Goal: Task Accomplishment & Management: Use online tool/utility

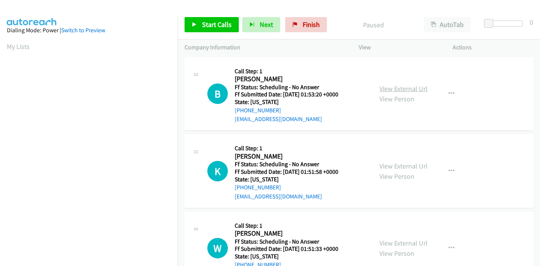
click at [392, 89] on link "View External Url" at bounding box center [403, 88] width 48 height 9
click at [393, 163] on link "View External Url" at bounding box center [403, 166] width 48 height 9
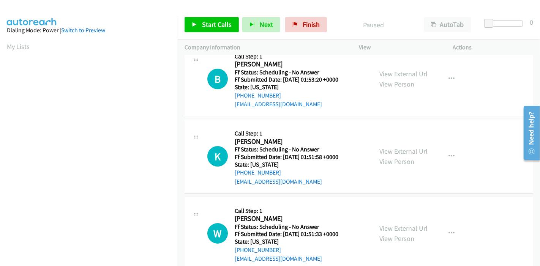
scroll to position [84, 0]
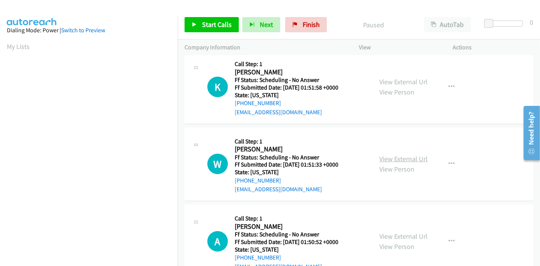
click at [395, 161] on link "View External Url" at bounding box center [403, 158] width 48 height 9
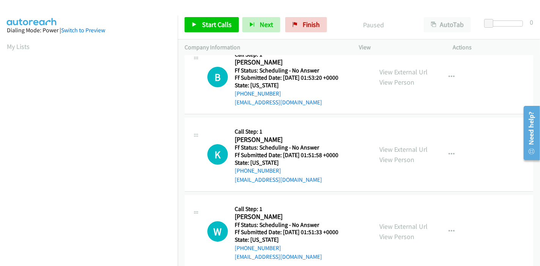
scroll to position [0, 0]
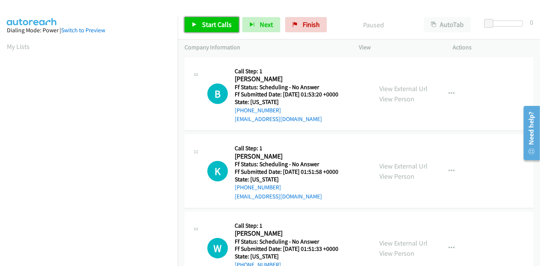
click at [202, 27] on span "Start Calls" at bounding box center [217, 24] width 30 height 9
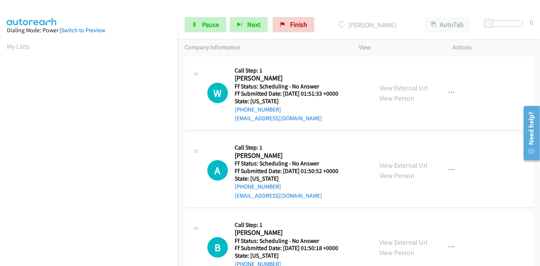
scroll to position [169, 0]
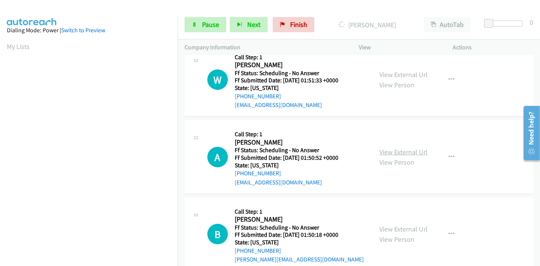
click at [379, 151] on link "View External Url" at bounding box center [403, 152] width 48 height 9
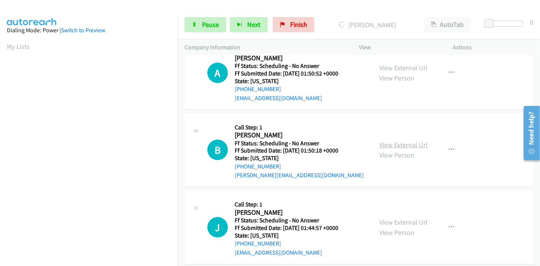
click at [381, 146] on link "View External Url" at bounding box center [403, 144] width 48 height 9
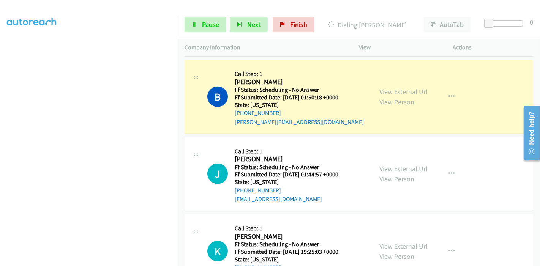
scroll to position [403, 0]
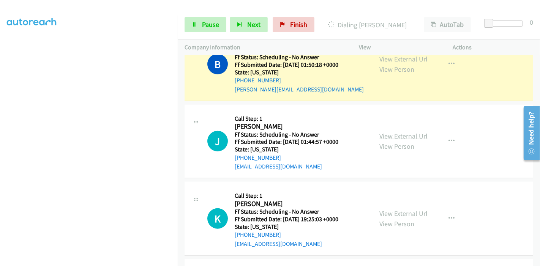
click at [390, 133] on link "View External Url" at bounding box center [403, 136] width 48 height 9
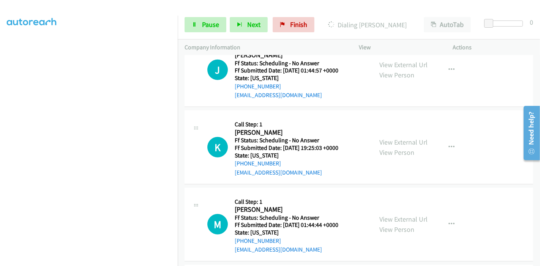
scroll to position [488, 0]
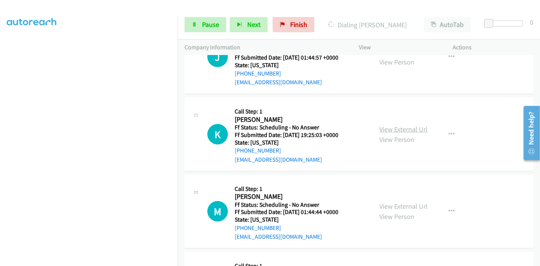
click at [395, 127] on link "View External Url" at bounding box center [403, 129] width 48 height 9
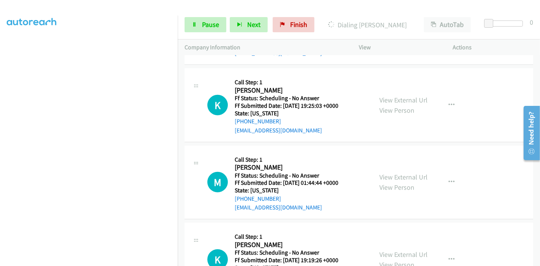
scroll to position [530, 0]
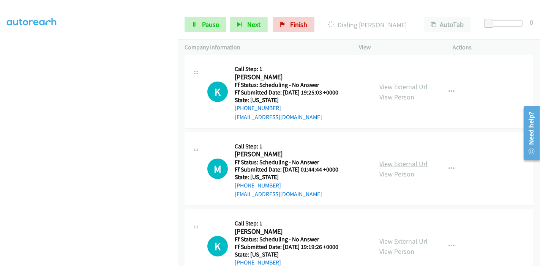
click at [390, 164] on link "View External Url" at bounding box center [403, 163] width 48 height 9
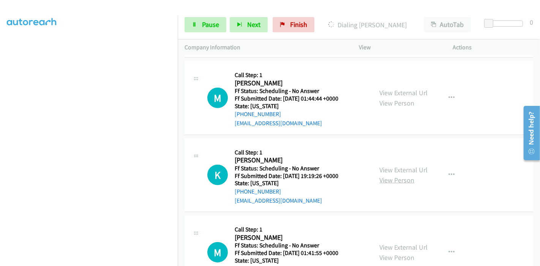
scroll to position [630, 0]
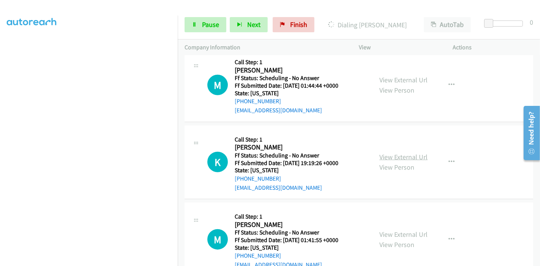
click at [388, 156] on link "View External Url" at bounding box center [403, 157] width 48 height 9
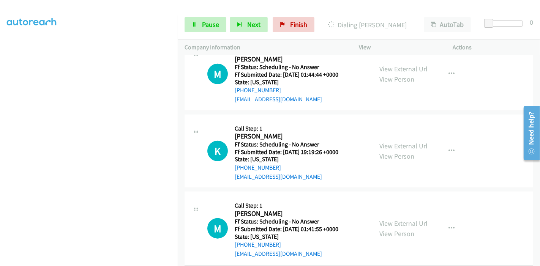
scroll to position [673, 0]
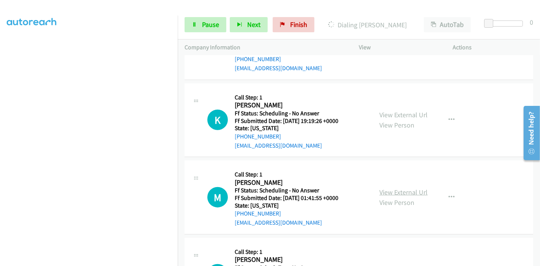
click at [397, 189] on link "View External Url" at bounding box center [403, 192] width 48 height 9
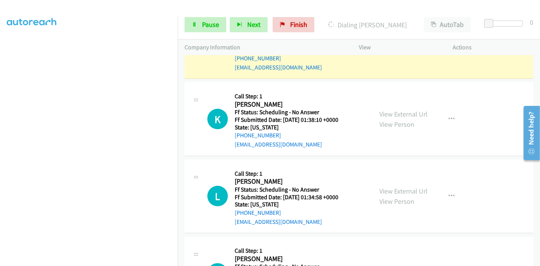
scroll to position [942, 0]
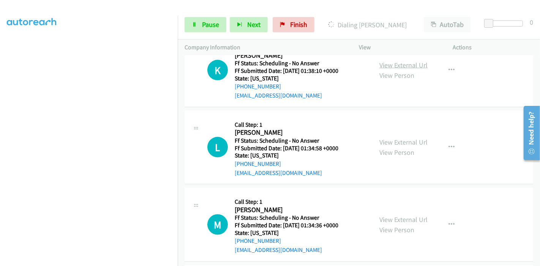
click at [397, 63] on link "View External Url" at bounding box center [403, 65] width 48 height 9
click at [389, 141] on link "View External Url" at bounding box center [403, 142] width 48 height 9
click at [392, 217] on link "View External Url" at bounding box center [403, 219] width 48 height 9
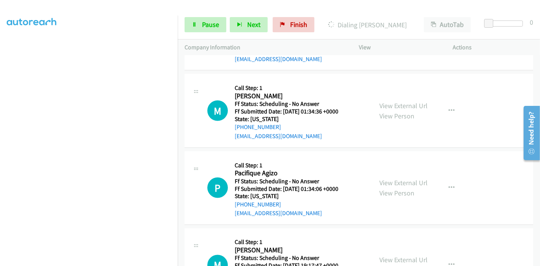
scroll to position [1068, 0]
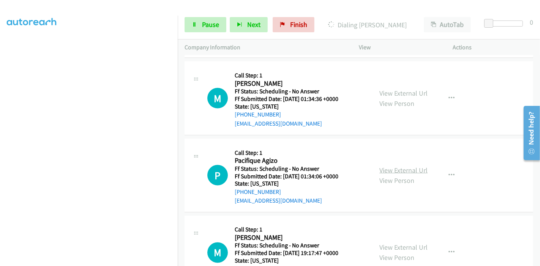
click at [391, 167] on link "View External Url" at bounding box center [403, 170] width 48 height 9
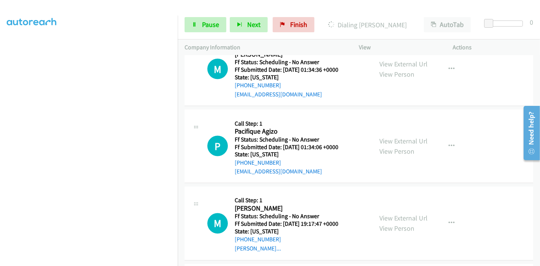
scroll to position [1110, 0]
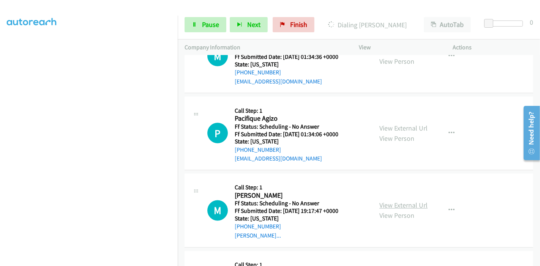
click at [387, 202] on link "View External Url" at bounding box center [403, 205] width 48 height 9
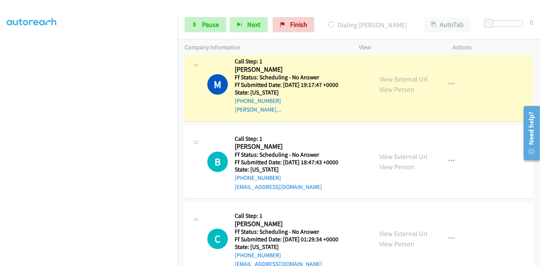
scroll to position [1321, 0]
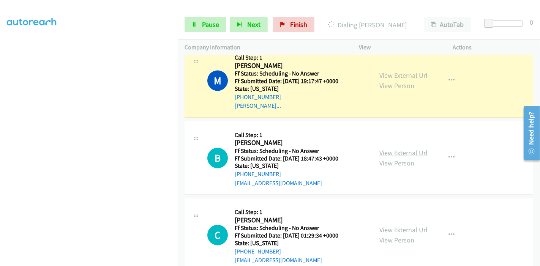
click at [393, 148] on link "View External Url" at bounding box center [403, 152] width 48 height 9
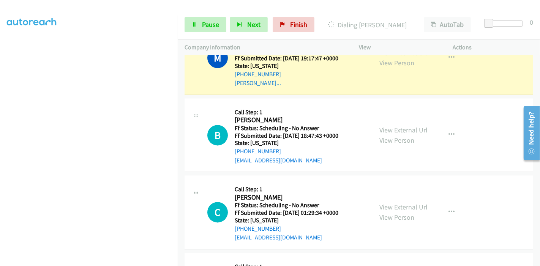
scroll to position [1363, 0]
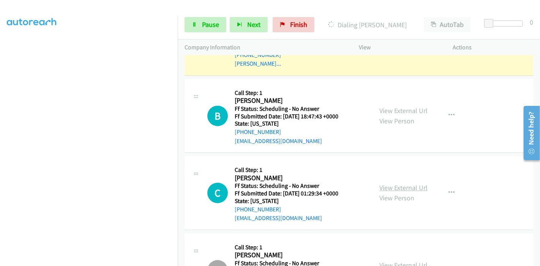
click at [392, 184] on link "View External Url" at bounding box center [403, 187] width 48 height 9
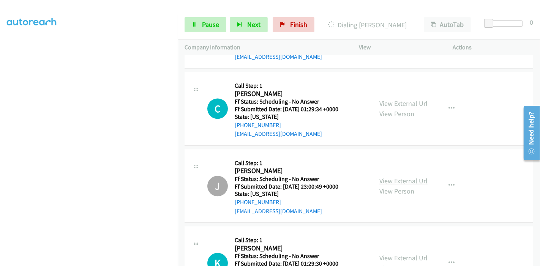
scroll to position [1490, 0]
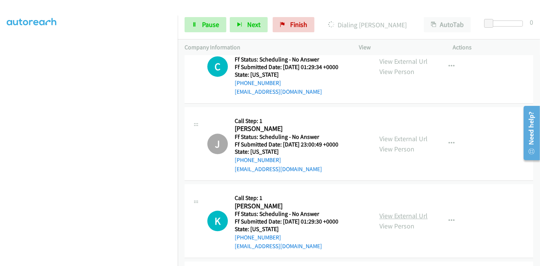
click at [386, 211] on link "View External Url" at bounding box center [403, 215] width 48 height 9
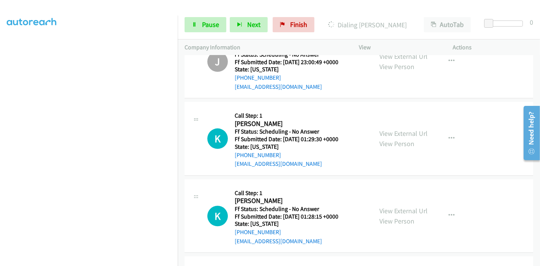
scroll to position [1574, 0]
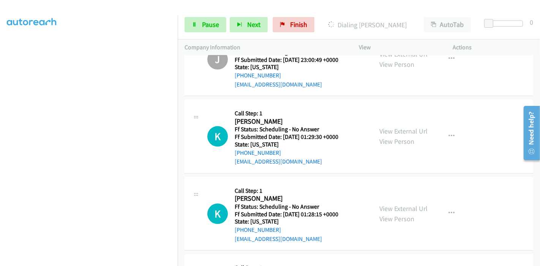
click at [405, 209] on div "View External Url View Person" at bounding box center [403, 213] width 48 height 20
click at [409, 205] on link "View External Url" at bounding box center [403, 208] width 48 height 9
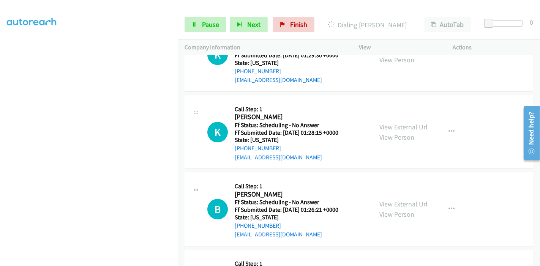
scroll to position [1659, 0]
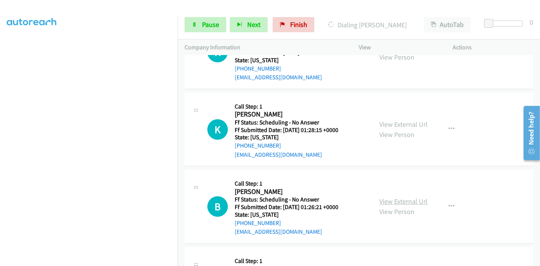
click at [391, 199] on link "View External Url" at bounding box center [403, 201] width 48 height 9
click at [199, 24] on link "Pause" at bounding box center [205, 24] width 42 height 15
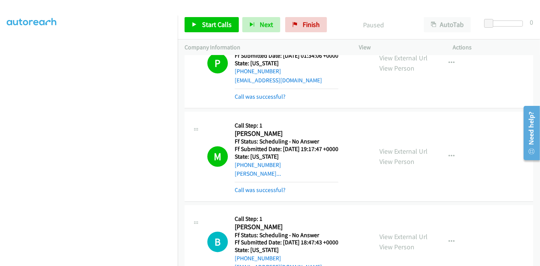
scroll to position [1337, 0]
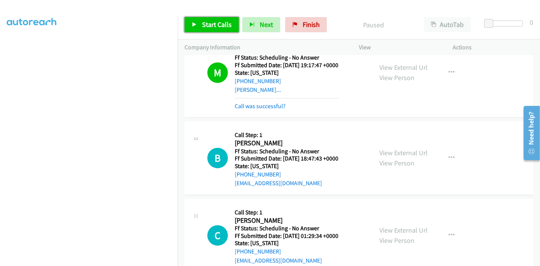
click at [203, 29] on link "Start Calls" at bounding box center [211, 24] width 54 height 15
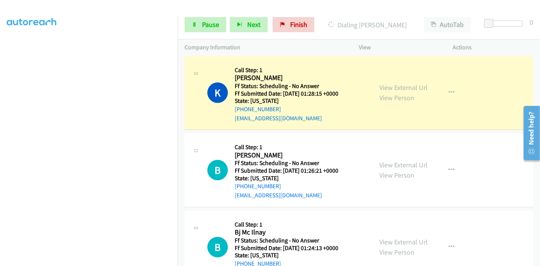
scroll to position [1725, 0]
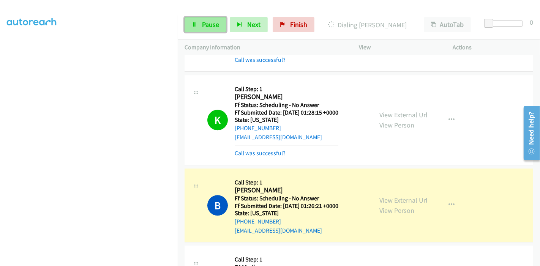
click at [197, 24] on link "Pause" at bounding box center [205, 24] width 42 height 15
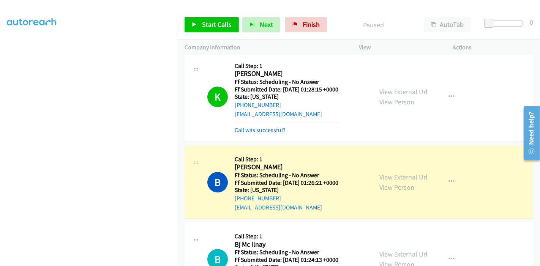
scroll to position [1767, 0]
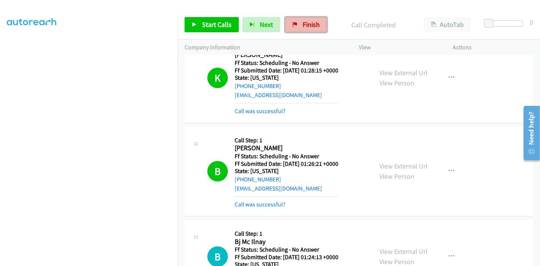
drag, startPoint x: 307, startPoint y: 25, endPoint x: 295, endPoint y: 29, distance: 12.3
click at [307, 25] on span "Finish" at bounding box center [311, 24] width 17 height 9
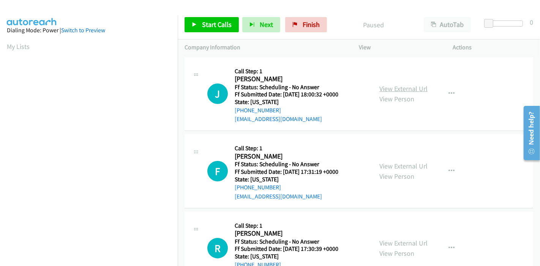
click at [412, 90] on link "View External Url" at bounding box center [403, 88] width 48 height 9
click at [402, 165] on link "View External Url" at bounding box center [403, 166] width 48 height 9
click at [386, 241] on link "View External Url" at bounding box center [403, 243] width 48 height 9
click at [206, 27] on span "Start Calls" at bounding box center [217, 24] width 30 height 9
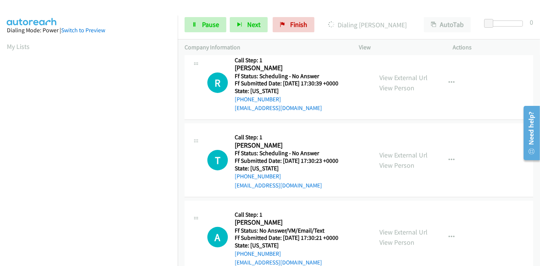
scroll to position [169, 0]
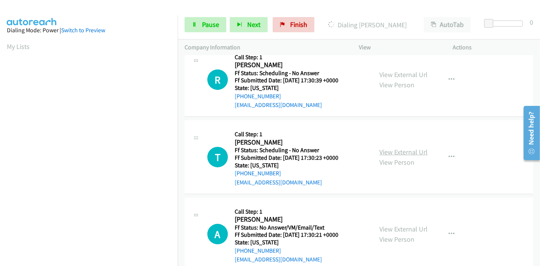
click at [400, 154] on link "View External Url" at bounding box center [403, 152] width 48 height 9
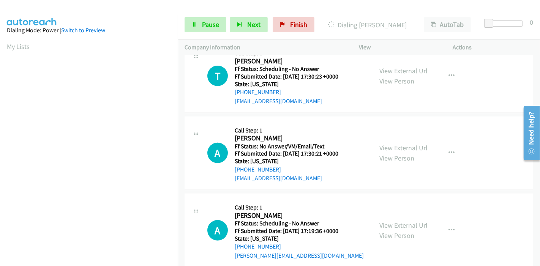
scroll to position [253, 0]
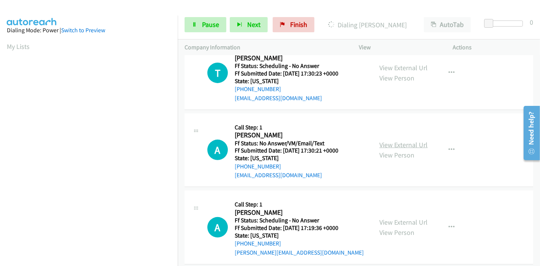
click at [399, 146] on link "View External Url" at bounding box center [403, 144] width 48 height 9
click at [198, 29] on link "Pause" at bounding box center [205, 24] width 42 height 15
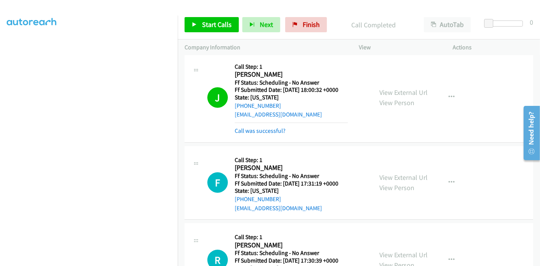
scroll to position [0, 0]
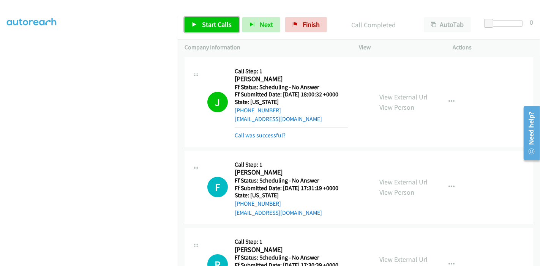
click at [207, 20] on span "Start Calls" at bounding box center [217, 24] width 30 height 9
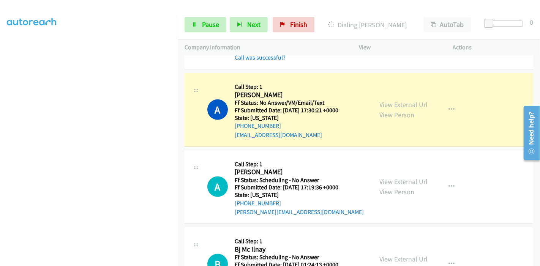
scroll to position [380, 0]
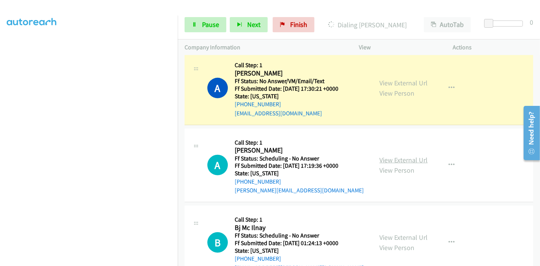
click at [404, 158] on link "View External Url" at bounding box center [403, 160] width 48 height 9
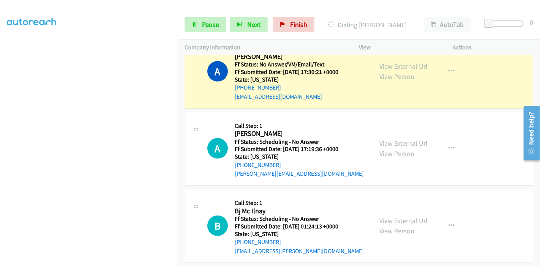
scroll to position [422, 0]
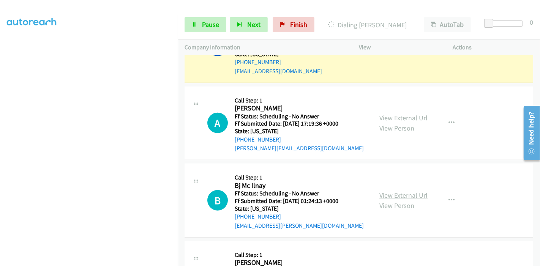
click at [395, 191] on link "View External Url" at bounding box center [403, 195] width 48 height 9
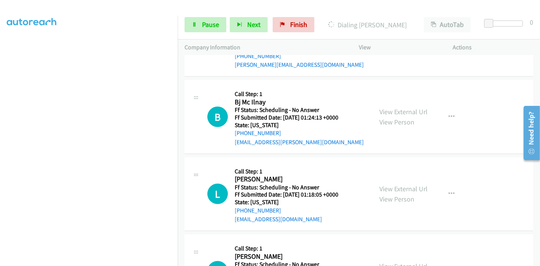
scroll to position [506, 0]
click at [400, 184] on link "View External Url" at bounding box center [403, 188] width 48 height 9
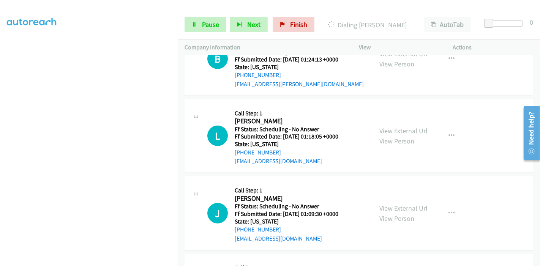
scroll to position [590, 0]
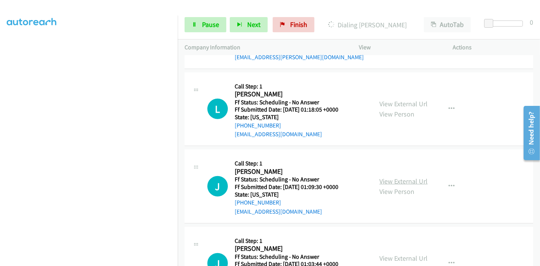
click at [392, 179] on link "View External Url" at bounding box center [403, 181] width 48 height 9
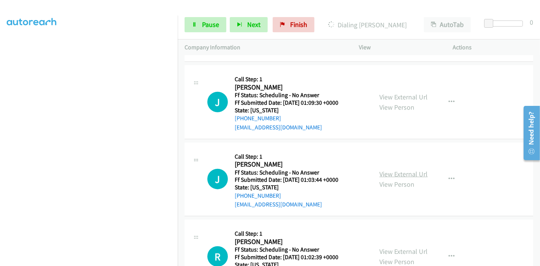
click at [397, 170] on link "View External Url" at bounding box center [403, 174] width 48 height 9
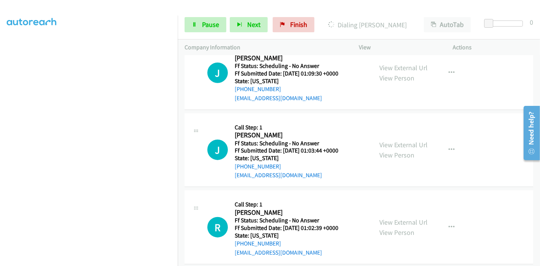
scroll to position [717, 0]
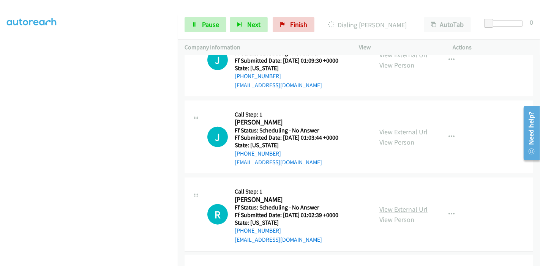
click at [392, 205] on link "View External Url" at bounding box center [403, 209] width 48 height 9
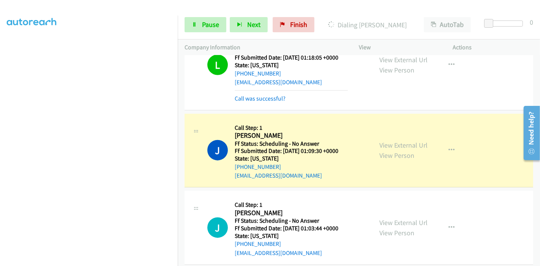
scroll to position [698, 0]
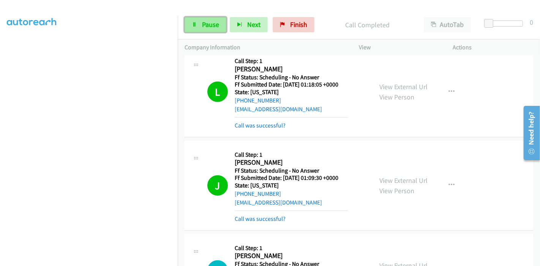
click at [202, 23] on span "Pause" at bounding box center [210, 24] width 17 height 9
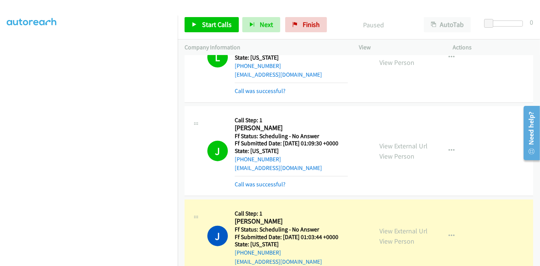
scroll to position [741, 0]
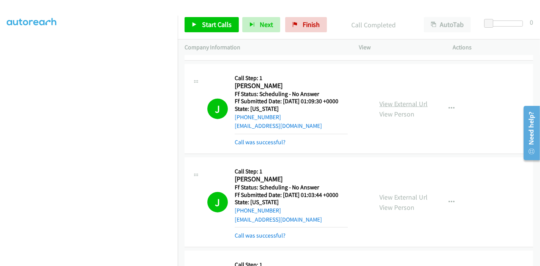
click at [399, 99] on link "View External Url" at bounding box center [403, 103] width 48 height 9
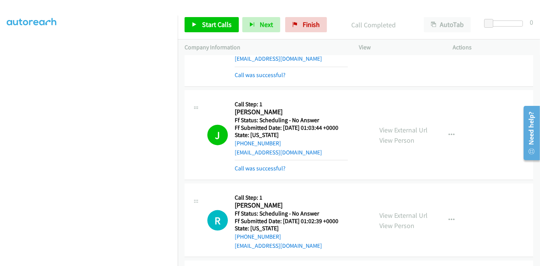
scroll to position [825, 0]
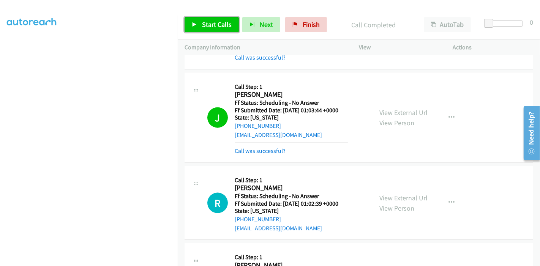
click at [208, 27] on span "Start Calls" at bounding box center [217, 24] width 30 height 9
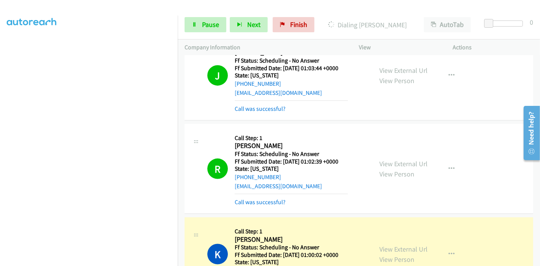
scroll to position [909, 0]
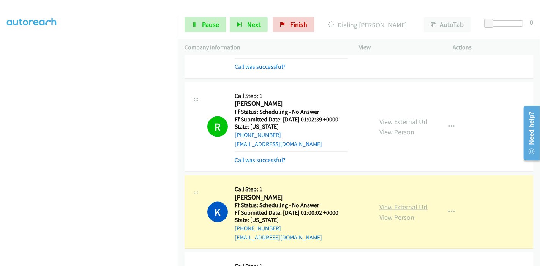
click at [381, 203] on link "View External Url" at bounding box center [403, 207] width 48 height 9
click at [212, 22] on span "Pause" at bounding box center [210, 24] width 17 height 9
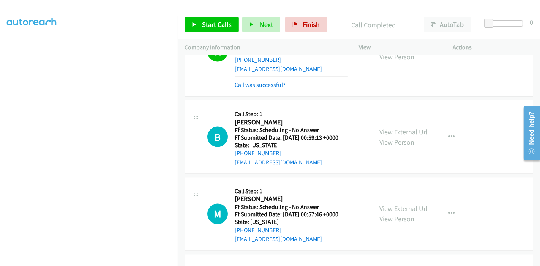
scroll to position [1120, 0]
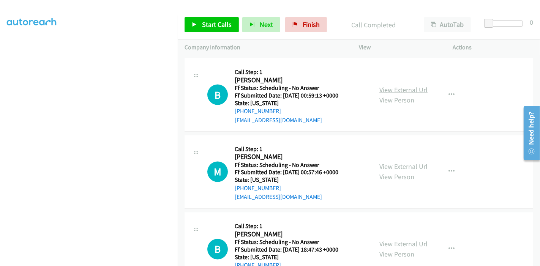
click at [407, 87] on link "View External Url" at bounding box center [403, 89] width 48 height 9
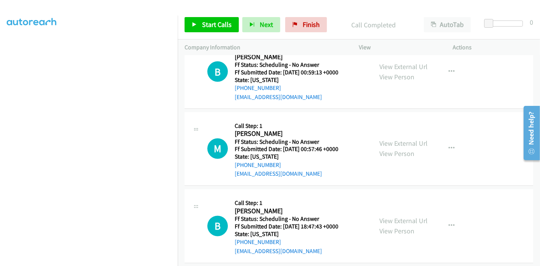
scroll to position [1162, 0]
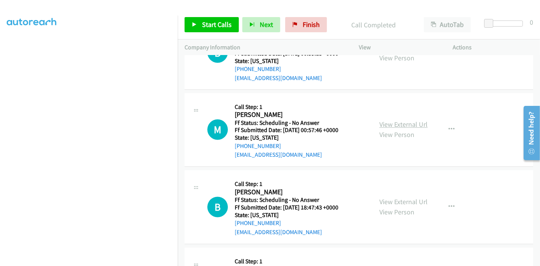
click at [395, 121] on link "View External Url" at bounding box center [403, 124] width 48 height 9
click at [387, 198] on link "View External Url" at bounding box center [403, 202] width 48 height 9
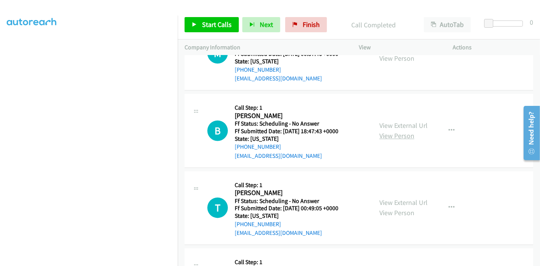
scroll to position [1247, 0]
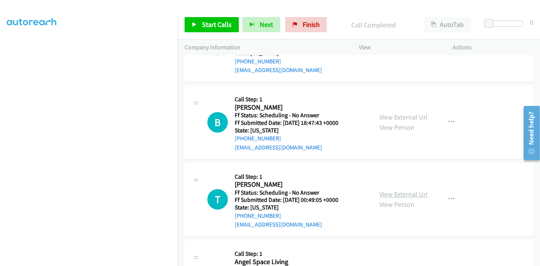
click at [395, 190] on link "View External Url" at bounding box center [403, 194] width 48 height 9
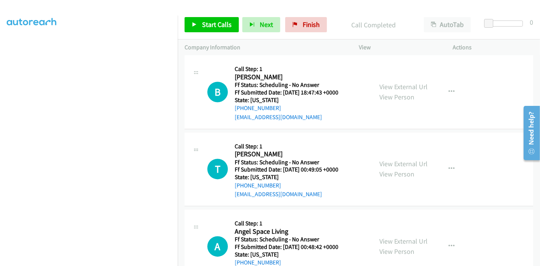
scroll to position [1289, 0]
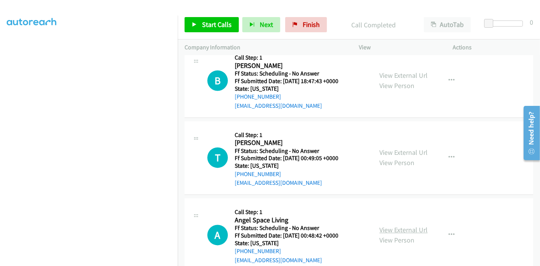
click at [385, 225] on link "View External Url" at bounding box center [403, 229] width 48 height 9
drag, startPoint x: 299, startPoint y: 27, endPoint x: 291, endPoint y: 30, distance: 8.2
click at [299, 27] on link "Finish" at bounding box center [306, 24] width 42 height 15
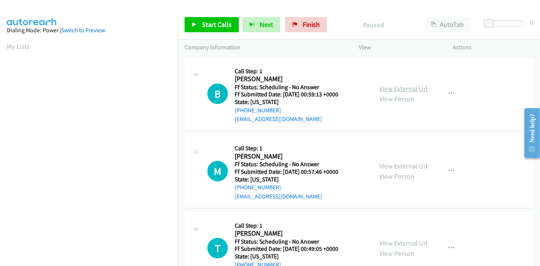
click at [411, 89] on link "View External Url" at bounding box center [403, 88] width 48 height 9
click at [402, 164] on link "View External Url" at bounding box center [403, 166] width 48 height 9
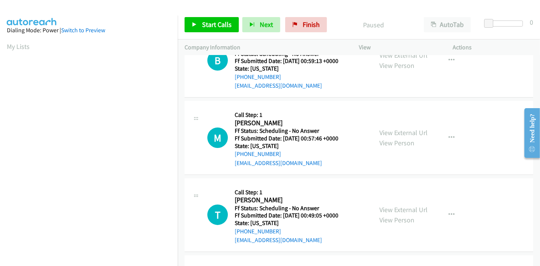
scroll to position [84, 0]
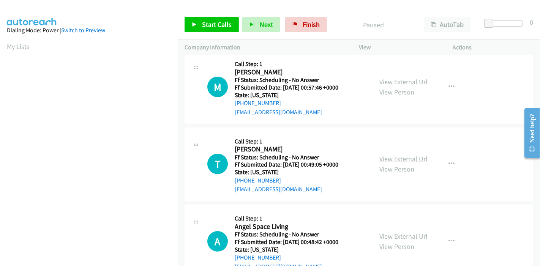
click at [400, 158] on link "View External Url" at bounding box center [403, 158] width 48 height 9
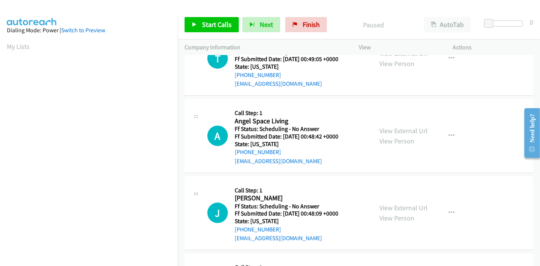
scroll to position [211, 0]
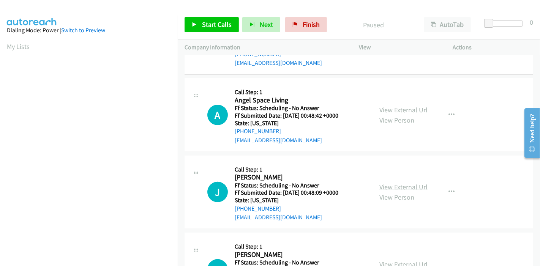
click at [381, 185] on link "View External Url" at bounding box center [403, 187] width 48 height 9
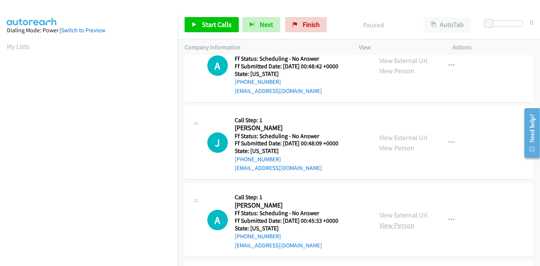
scroll to position [295, 0]
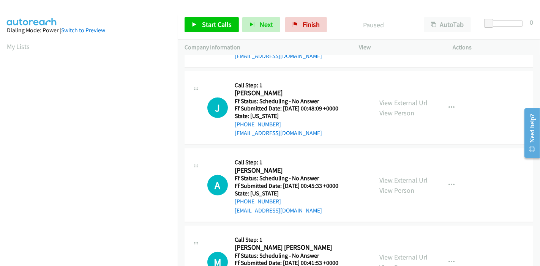
click at [389, 182] on link "View External Url" at bounding box center [403, 180] width 48 height 9
drag, startPoint x: 207, startPoint y: 22, endPoint x: 211, endPoint y: 32, distance: 10.2
click at [207, 22] on span "Start Calls" at bounding box center [217, 24] width 30 height 9
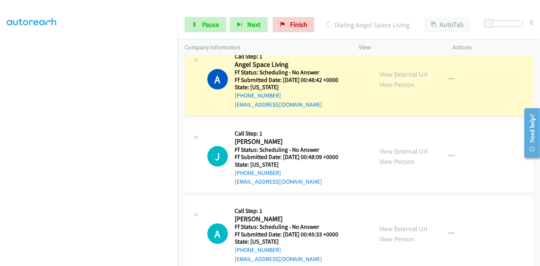
scroll to position [253, 0]
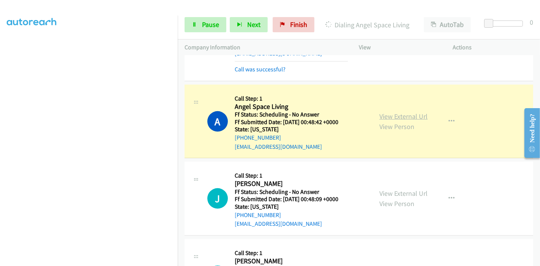
click at [403, 115] on link "View External Url" at bounding box center [403, 116] width 48 height 9
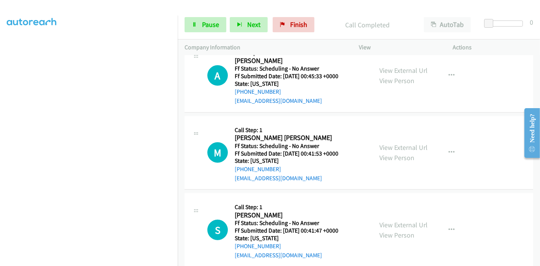
scroll to position [506, 0]
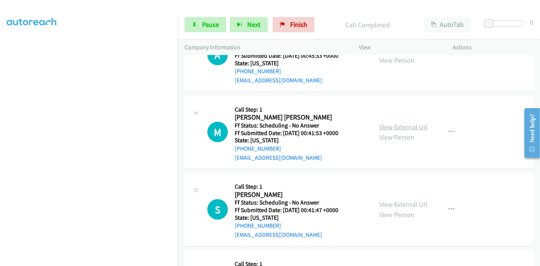
click at [391, 128] on link "View External Url" at bounding box center [403, 127] width 48 height 9
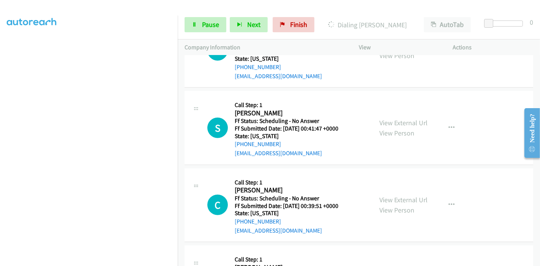
scroll to position [590, 0]
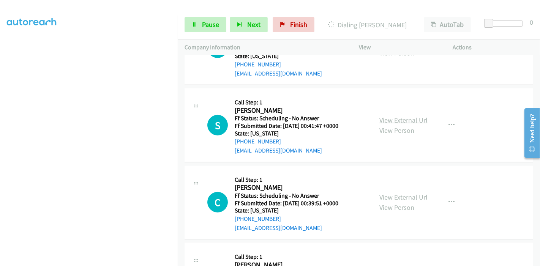
click at [403, 119] on link "View External Url" at bounding box center [403, 120] width 48 height 9
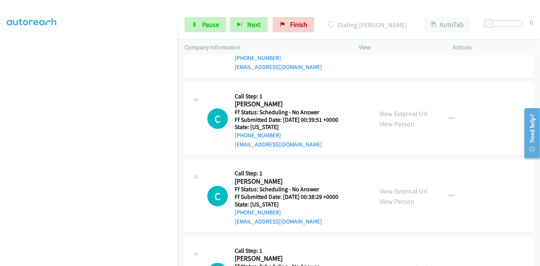
scroll to position [674, 0]
click at [390, 112] on link "View External Url" at bounding box center [403, 113] width 48 height 9
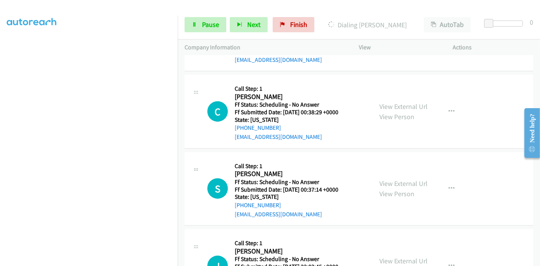
scroll to position [759, 0]
click at [402, 103] on link "View External Url" at bounding box center [403, 105] width 48 height 9
click at [400, 183] on link "View External Url" at bounding box center [403, 182] width 48 height 9
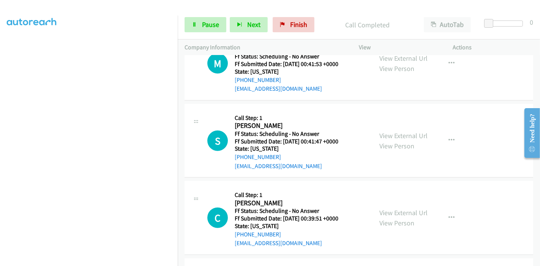
scroll to position [607, 0]
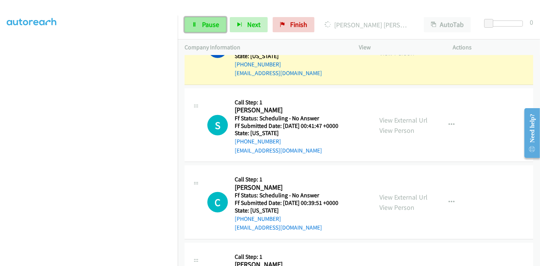
click at [199, 23] on link "Pause" at bounding box center [205, 24] width 42 height 15
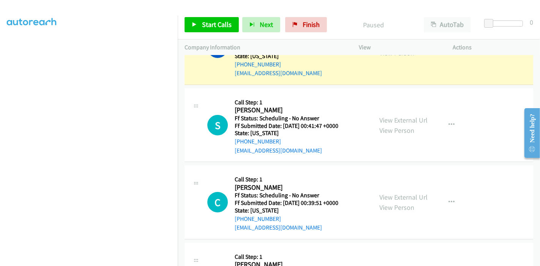
scroll to position [522, 0]
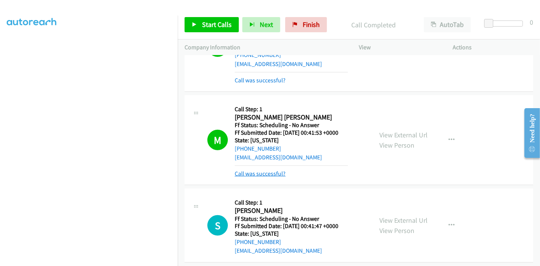
click at [260, 174] on link "Call was successful?" at bounding box center [260, 173] width 51 height 7
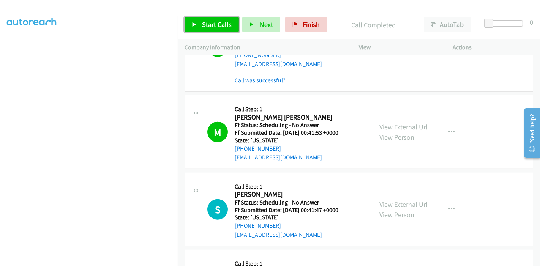
click at [199, 27] on link "Start Calls" at bounding box center [211, 24] width 54 height 15
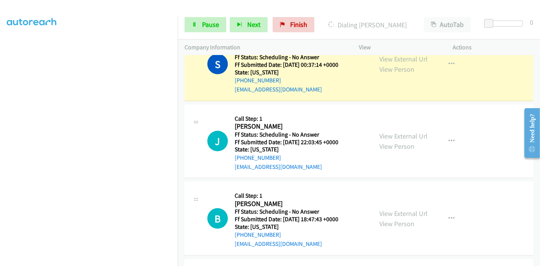
scroll to position [994, 0]
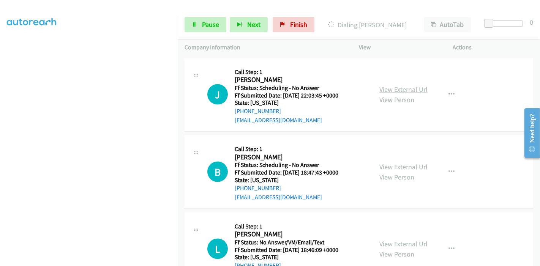
click at [405, 88] on link "View External Url" at bounding box center [403, 89] width 48 height 9
click at [381, 164] on link "View External Url" at bounding box center [403, 166] width 48 height 9
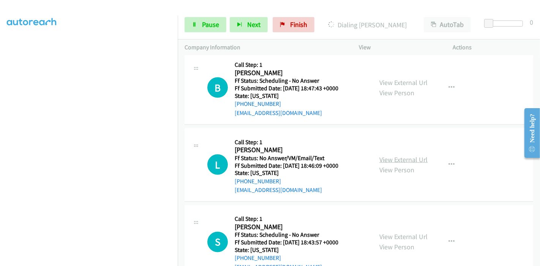
click at [396, 158] on link "View External Url" at bounding box center [403, 159] width 48 height 9
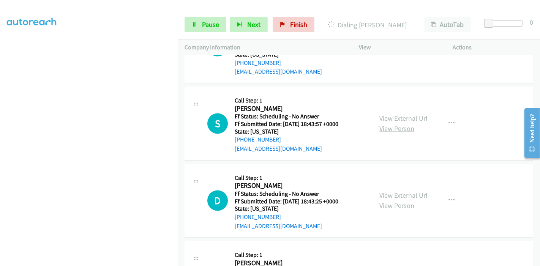
scroll to position [1205, 0]
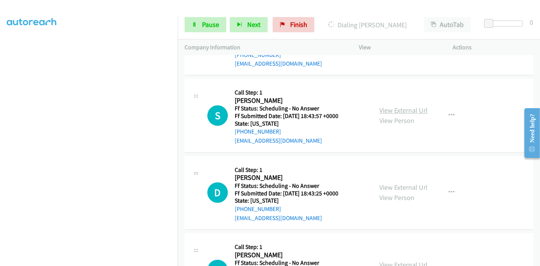
click at [410, 107] on link "View External Url" at bounding box center [403, 110] width 48 height 9
click at [389, 183] on link "View External Url" at bounding box center [403, 187] width 48 height 9
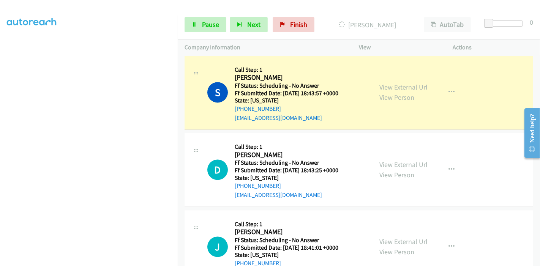
scroll to position [1306, 0]
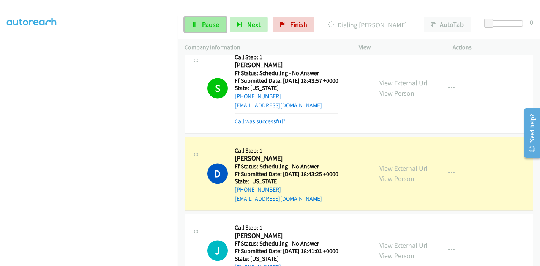
click at [206, 22] on span "Pause" at bounding box center [210, 24] width 17 height 9
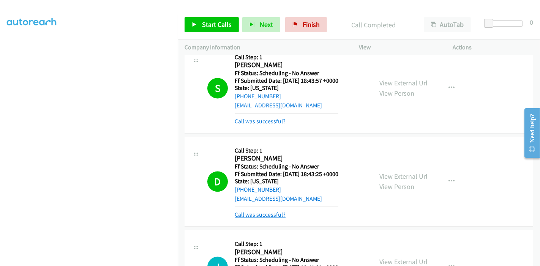
click at [266, 211] on link "Call was successful?" at bounding box center [260, 214] width 51 height 7
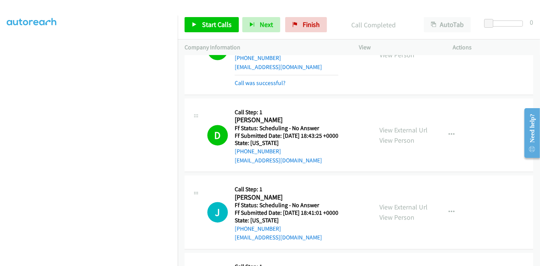
scroll to position [1432, 0]
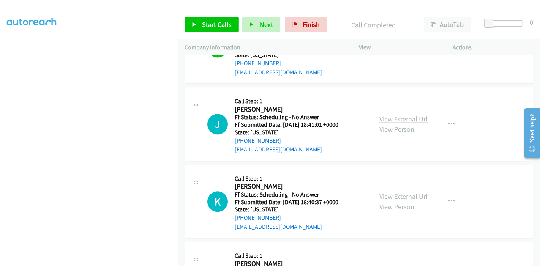
click at [400, 115] on link "View External Url" at bounding box center [403, 119] width 48 height 9
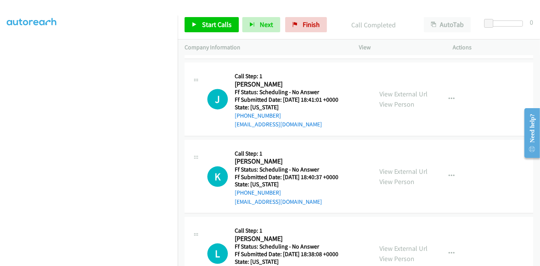
scroll to position [1474, 0]
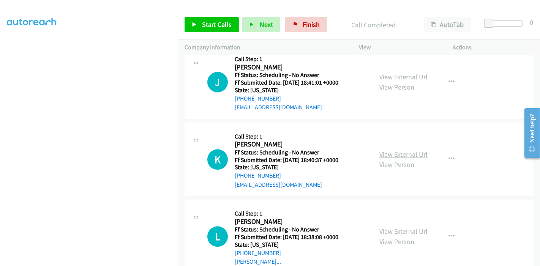
click at [392, 150] on link "View External Url" at bounding box center [403, 154] width 48 height 9
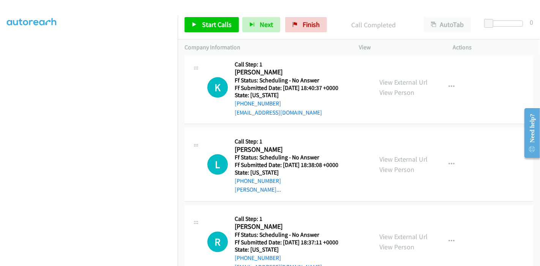
scroll to position [1558, 0]
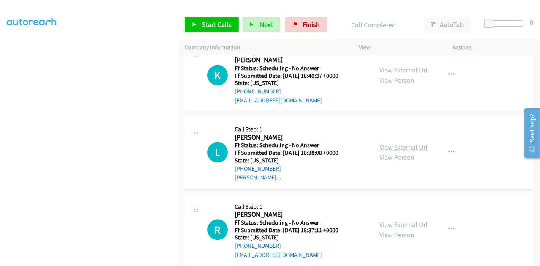
click at [386, 143] on link "View External Url" at bounding box center [403, 147] width 48 height 9
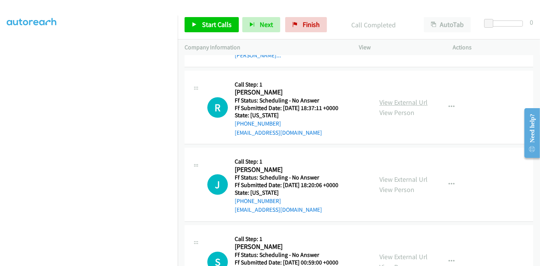
scroll to position [1685, 0]
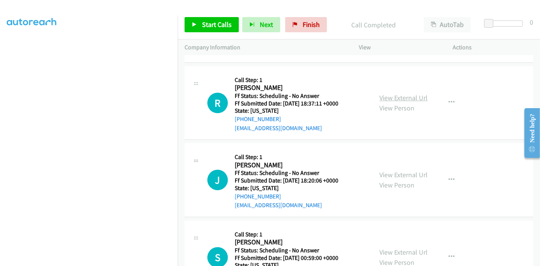
click at [397, 93] on link "View External Url" at bounding box center [403, 97] width 48 height 9
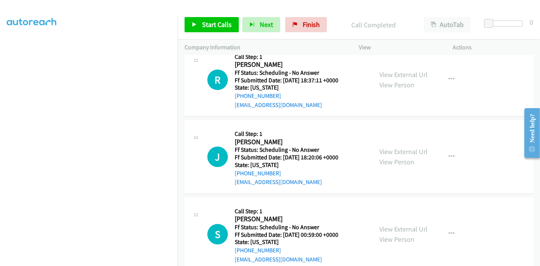
scroll to position [1727, 0]
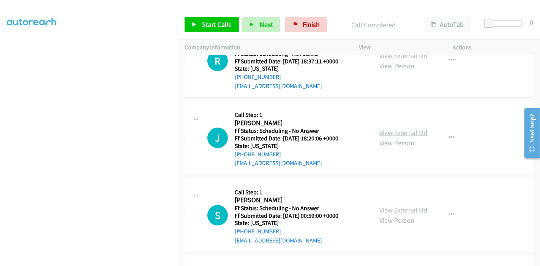
click at [400, 128] on link "View External Url" at bounding box center [403, 132] width 48 height 9
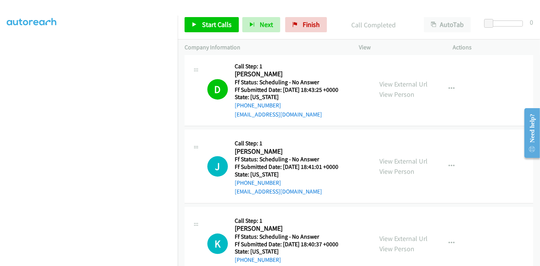
scroll to position [1474, 0]
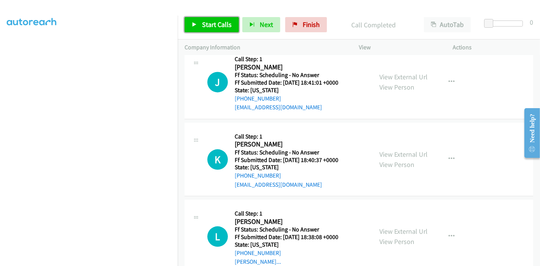
click at [193, 28] on link "Start Calls" at bounding box center [211, 24] width 54 height 15
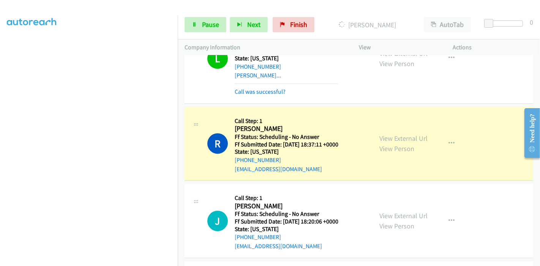
scroll to position [1735, 0]
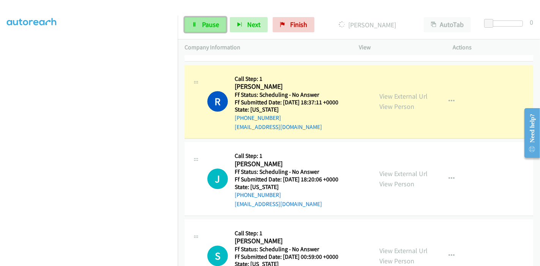
click at [204, 24] on span "Pause" at bounding box center [210, 24] width 17 height 9
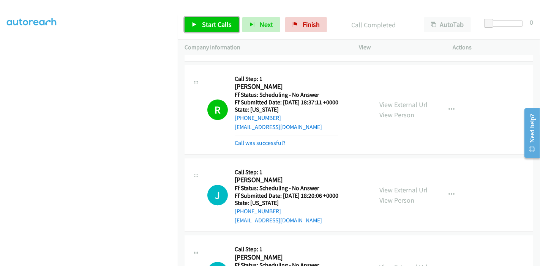
click at [203, 20] on link "Start Calls" at bounding box center [211, 24] width 54 height 15
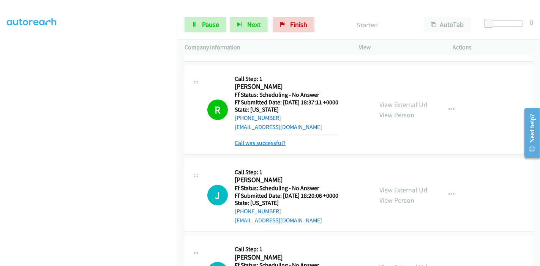
click at [247, 139] on link "Call was successful?" at bounding box center [260, 142] width 51 height 7
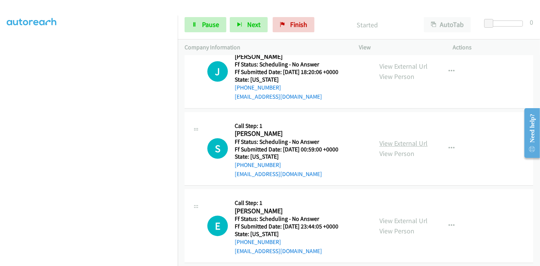
scroll to position [1862, 0]
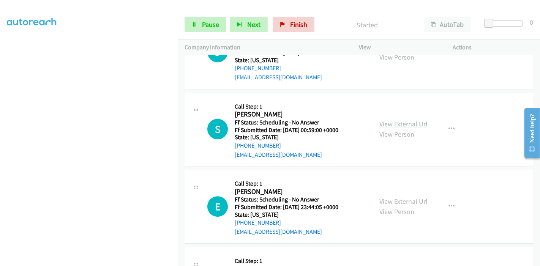
click at [401, 120] on link "View External Url" at bounding box center [403, 124] width 48 height 9
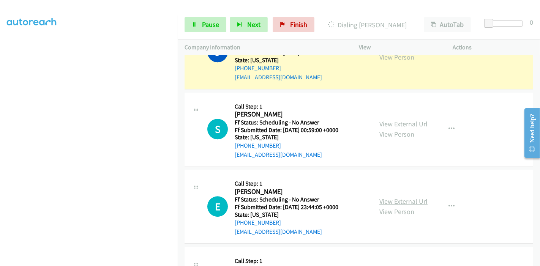
click at [387, 197] on link "View External Url" at bounding box center [403, 201] width 48 height 9
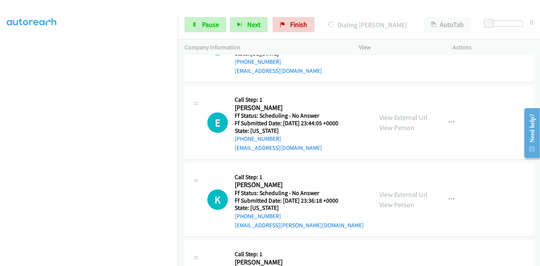
scroll to position [1946, 0]
click at [383, 190] on link "View External Url" at bounding box center [403, 194] width 48 height 9
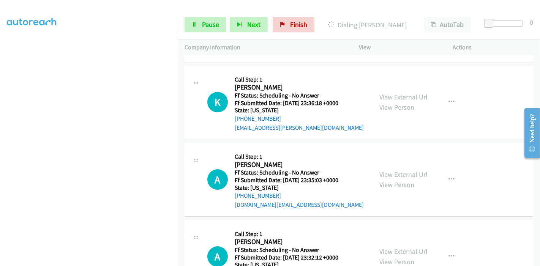
scroll to position [2072, 0]
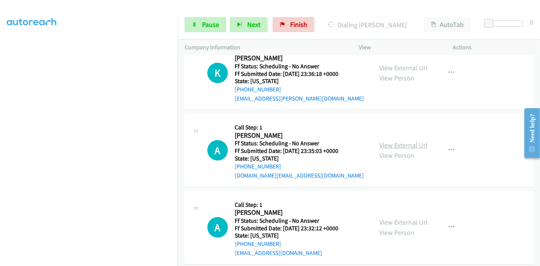
click at [393, 141] on link "View External Url" at bounding box center [403, 145] width 48 height 9
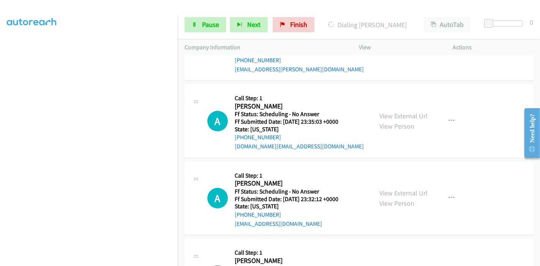
scroll to position [2115, 0]
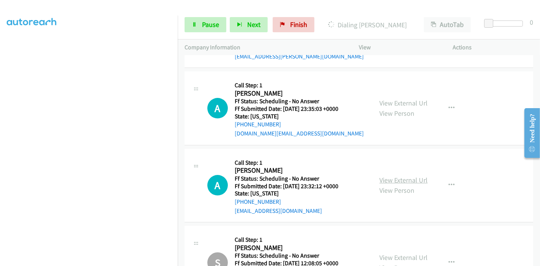
click at [401, 176] on link "View External Url" at bounding box center [403, 180] width 48 height 9
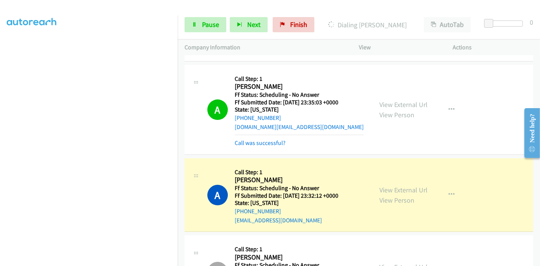
scroll to position [2199, 0]
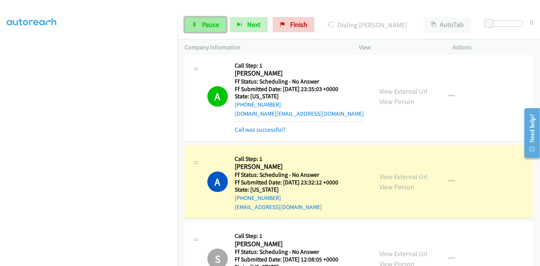
click at [198, 20] on link "Pause" at bounding box center [205, 24] width 42 height 15
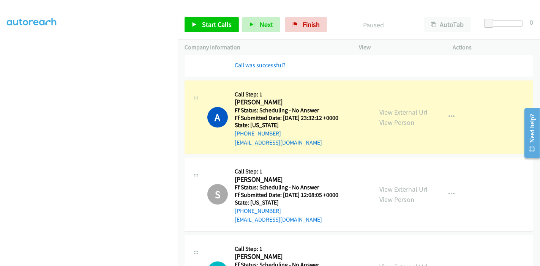
scroll to position [2283, 0]
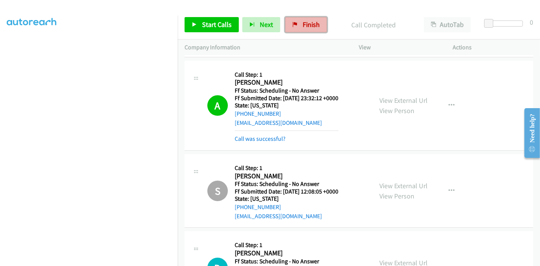
click at [306, 22] on span "Finish" at bounding box center [311, 24] width 17 height 9
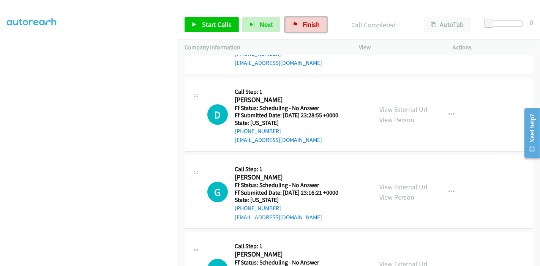
scroll to position [2452, 0]
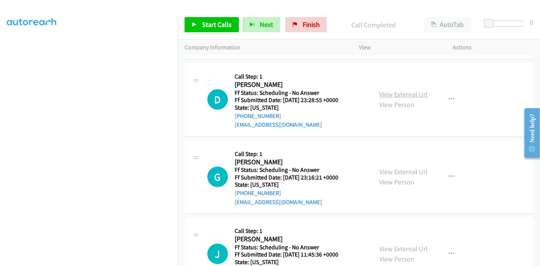
click at [391, 90] on link "View External Url" at bounding box center [403, 94] width 48 height 9
click at [404, 167] on link "View External Url" at bounding box center [403, 171] width 48 height 9
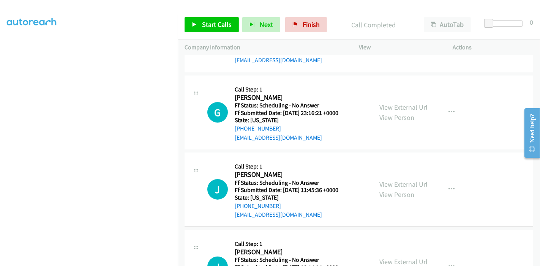
scroll to position [2536, 0]
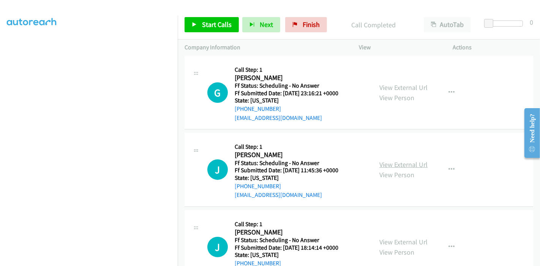
click at [387, 160] on link "View External Url" at bounding box center [403, 164] width 48 height 9
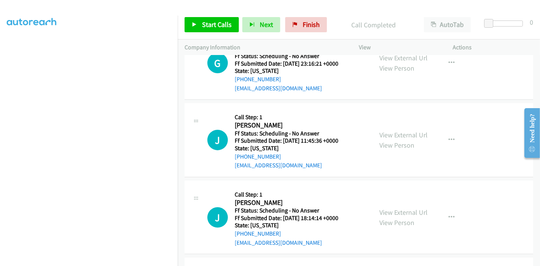
scroll to position [2579, 0]
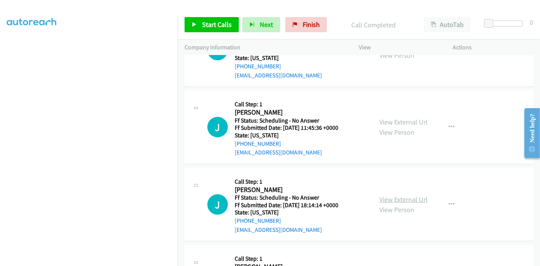
click at [391, 196] on link "View External Url" at bounding box center [403, 199] width 48 height 9
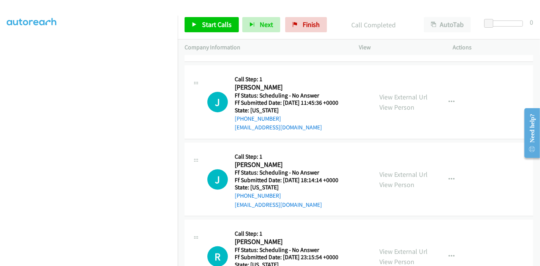
scroll to position [2621, 0]
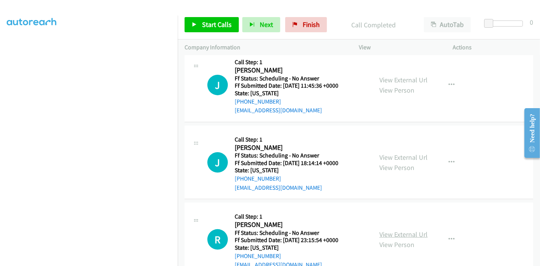
click at [383, 230] on link "View External Url" at bounding box center [403, 234] width 48 height 9
click at [212, 24] on span "Start Calls" at bounding box center [217, 24] width 30 height 9
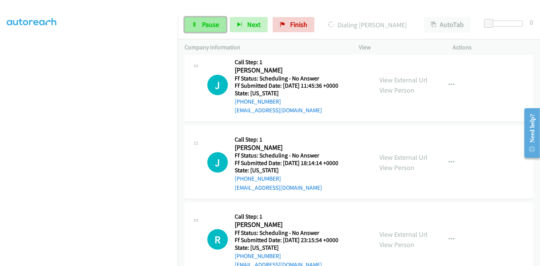
click at [202, 27] on span "Pause" at bounding box center [210, 24] width 17 height 9
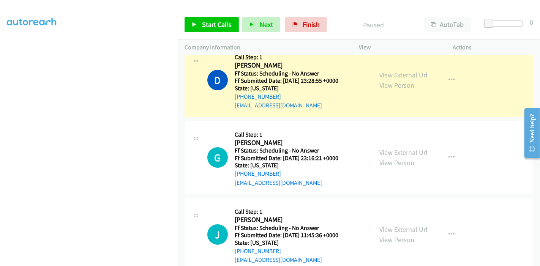
scroll to position [2452, 0]
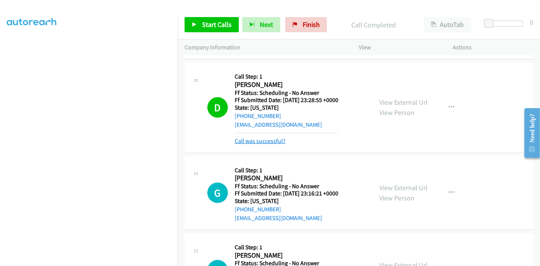
click at [263, 137] on link "Call was successful?" at bounding box center [260, 140] width 51 height 7
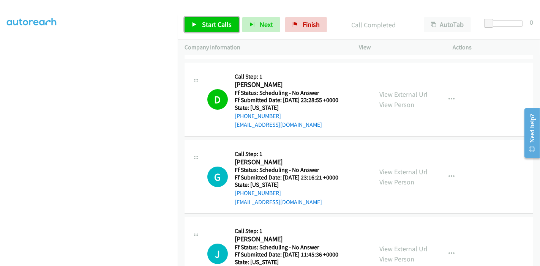
click at [202, 25] on span "Start Calls" at bounding box center [217, 24] width 30 height 9
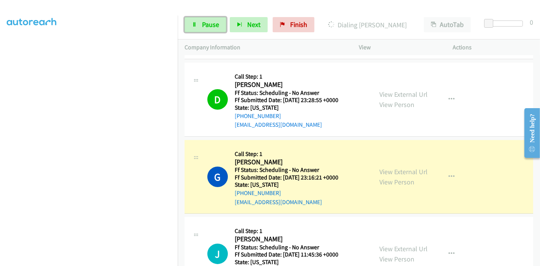
click at [202, 25] on span "Pause" at bounding box center [210, 24] width 17 height 9
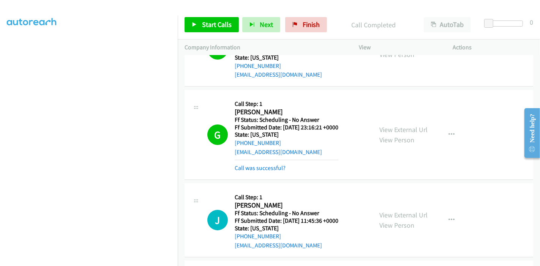
scroll to position [2494, 0]
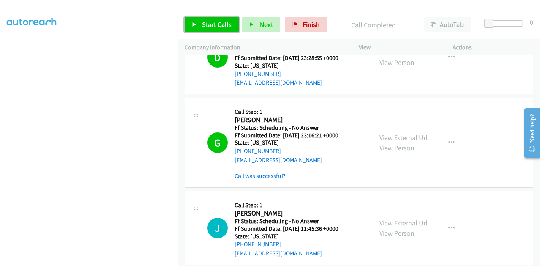
click at [209, 24] on span "Start Calls" at bounding box center [217, 24] width 30 height 9
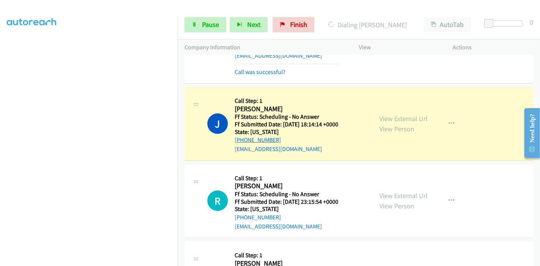
scroll to position [2705, 0]
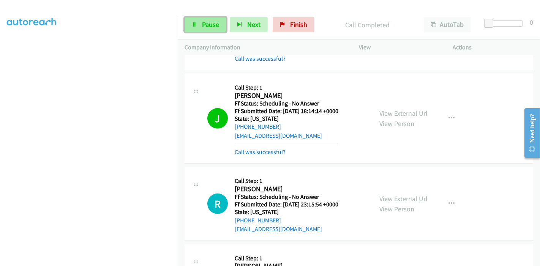
click at [200, 24] on link "Pause" at bounding box center [205, 24] width 42 height 15
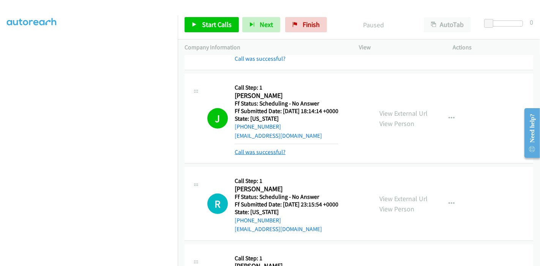
click at [258, 148] on link "Call was successful?" at bounding box center [260, 151] width 51 height 7
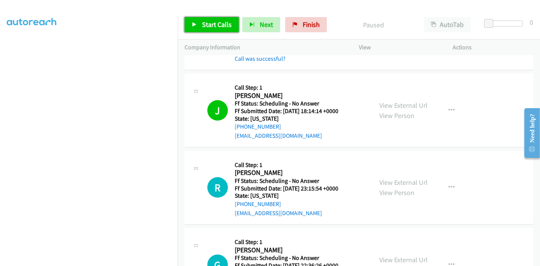
click at [206, 27] on span "Start Calls" at bounding box center [217, 24] width 30 height 9
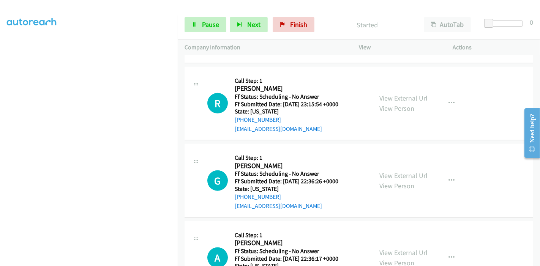
scroll to position [2831, 0]
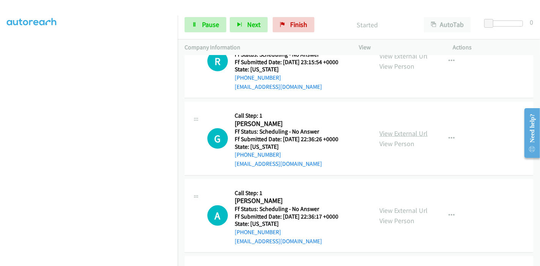
click at [400, 129] on link "View External Url" at bounding box center [403, 133] width 48 height 9
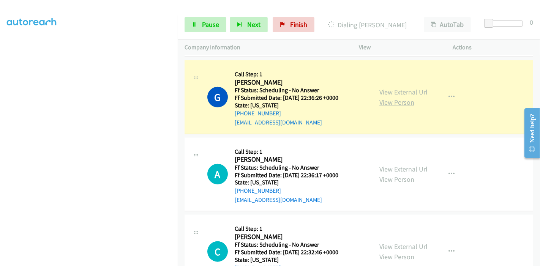
scroll to position [2874, 0]
click at [403, 88] on link "View External Url" at bounding box center [403, 91] width 48 height 9
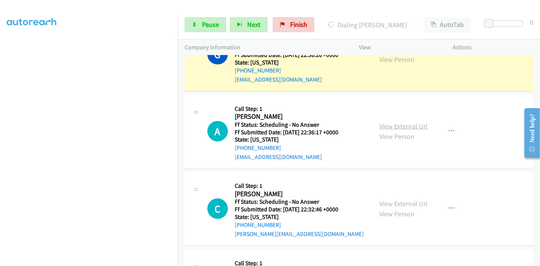
click at [408, 122] on link "View External Url" at bounding box center [403, 126] width 48 height 9
click at [390, 199] on link "View External Url" at bounding box center [403, 203] width 48 height 9
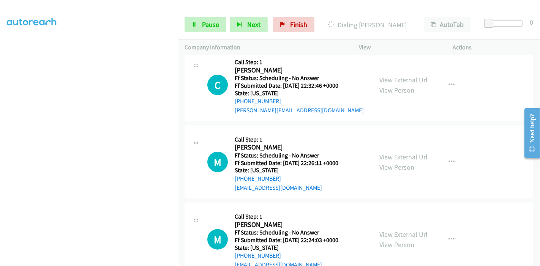
scroll to position [3043, 0]
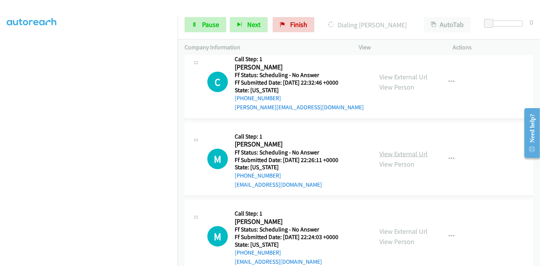
click at [401, 150] on link "View External Url" at bounding box center [403, 154] width 48 height 9
click at [399, 227] on link "View External Url" at bounding box center [403, 231] width 48 height 9
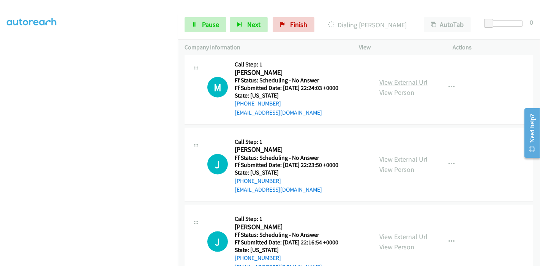
scroll to position [3253, 0]
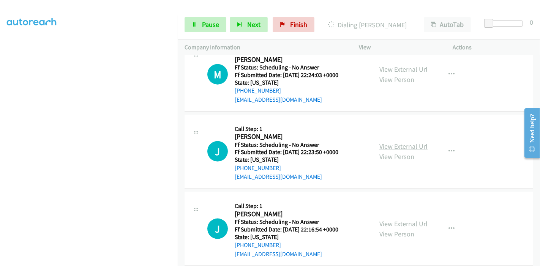
click at [398, 142] on link "View External Url" at bounding box center [403, 146] width 48 height 9
click at [401, 219] on link "View External Url" at bounding box center [403, 223] width 48 height 9
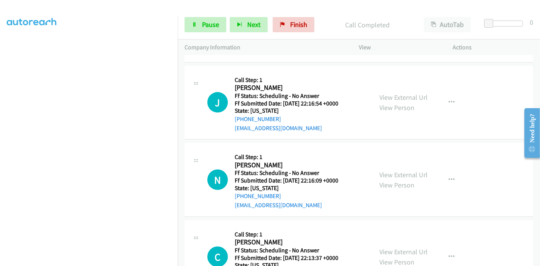
scroll to position [3396, 0]
click at [400, 170] on link "View External Url" at bounding box center [403, 174] width 48 height 9
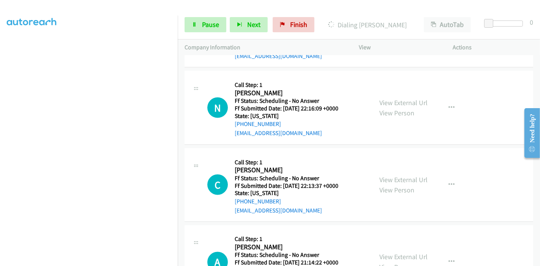
scroll to position [3481, 0]
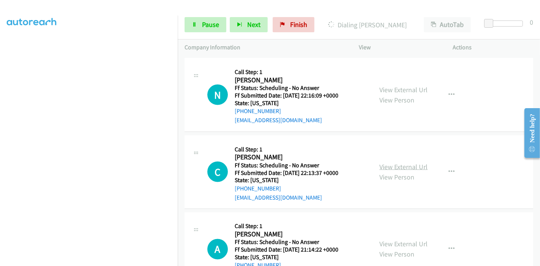
click at [386, 162] on link "View External Url" at bounding box center [403, 166] width 48 height 9
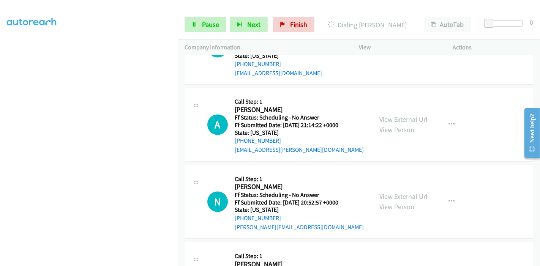
scroll to position [3607, 0]
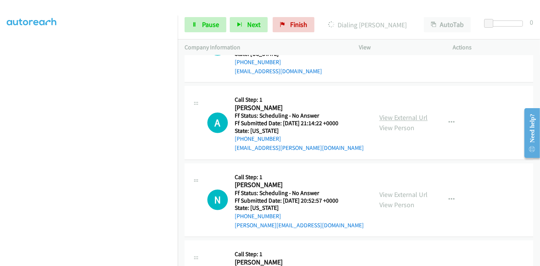
click at [397, 113] on link "View External Url" at bounding box center [403, 117] width 48 height 9
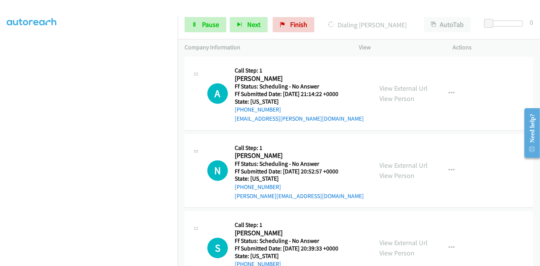
scroll to position [3649, 0]
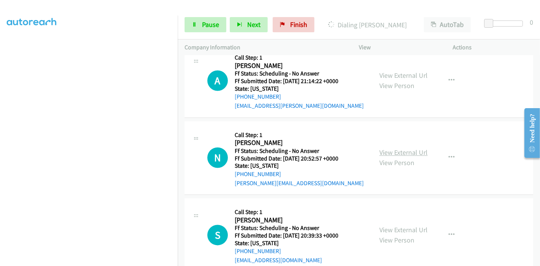
click at [384, 148] on link "View External Url" at bounding box center [403, 152] width 48 height 9
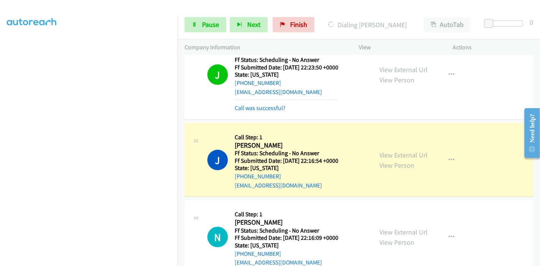
scroll to position [3378, 0]
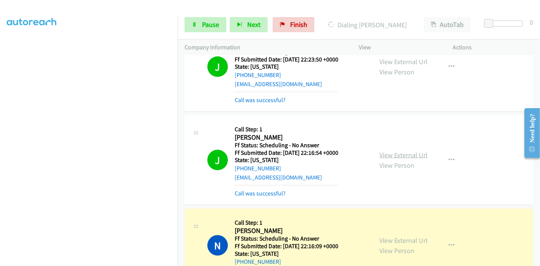
click at [408, 151] on link "View External Url" at bounding box center [403, 155] width 48 height 9
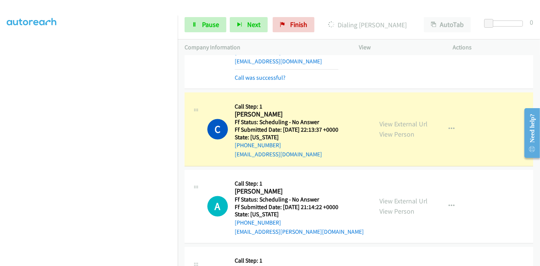
scroll to position [3589, 0]
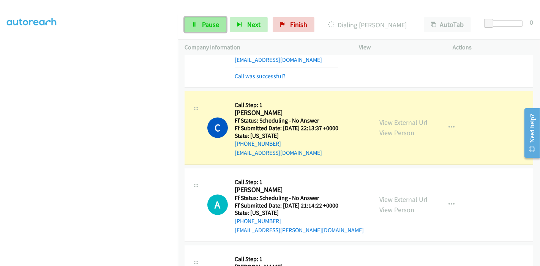
click at [205, 24] on span "Pause" at bounding box center [210, 24] width 17 height 9
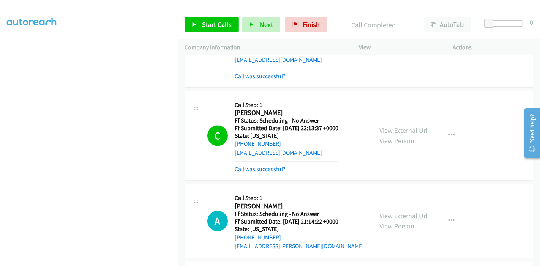
click at [273, 166] on link "Call was successful?" at bounding box center [260, 169] width 51 height 7
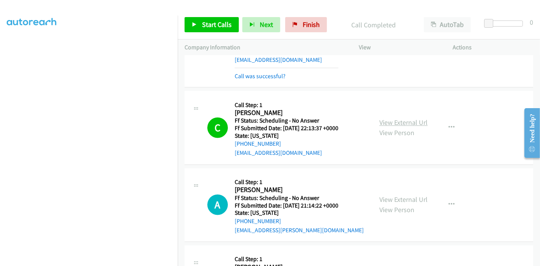
click at [410, 118] on link "View External Url" at bounding box center [403, 122] width 48 height 9
click at [202, 25] on span "Start Calls" at bounding box center [217, 24] width 30 height 9
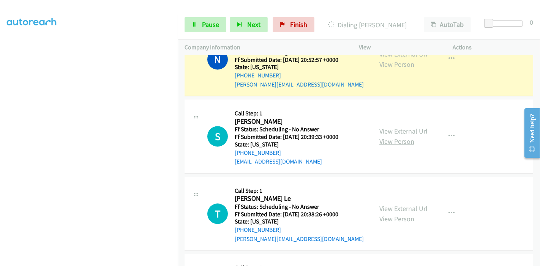
scroll to position [3842, 0]
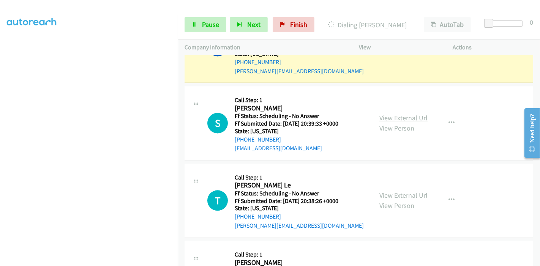
click at [401, 113] on link "View External Url" at bounding box center [403, 117] width 48 height 9
click at [395, 191] on link "View External Url" at bounding box center [403, 195] width 48 height 9
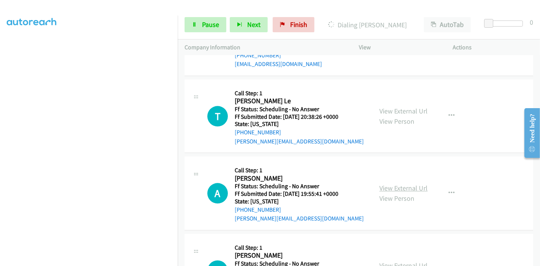
click at [396, 184] on link "View External Url" at bounding box center [403, 188] width 48 height 9
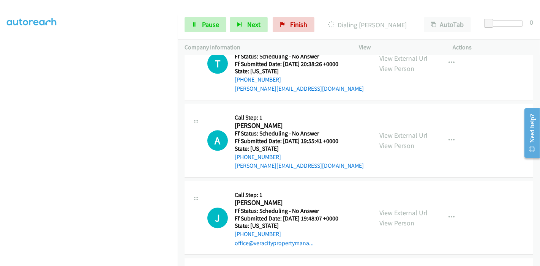
scroll to position [4011, 0]
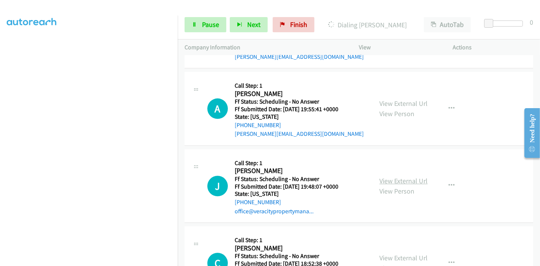
click at [399, 176] on link "View External Url" at bounding box center [403, 180] width 48 height 9
click at [383, 254] on link "View External Url" at bounding box center [403, 258] width 48 height 9
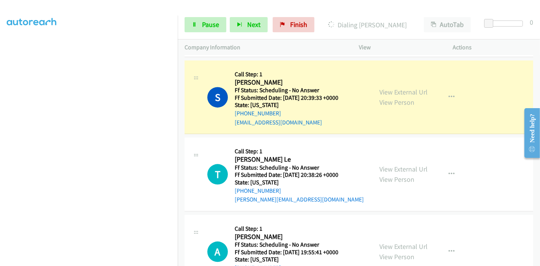
scroll to position [0, 0]
click at [201, 32] on link "Pause" at bounding box center [205, 24] width 42 height 15
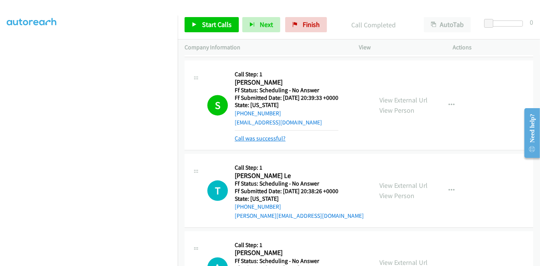
click at [253, 135] on link "Call was successful?" at bounding box center [260, 138] width 51 height 7
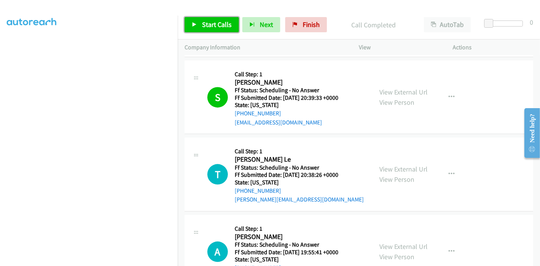
click at [210, 30] on link "Start Calls" at bounding box center [211, 24] width 54 height 15
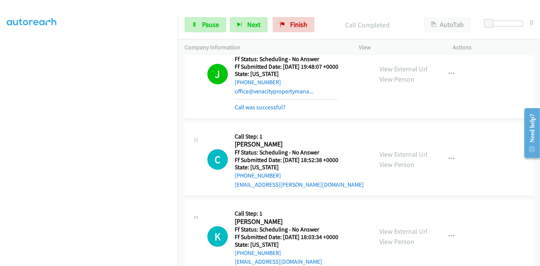
scroll to position [4188, 0]
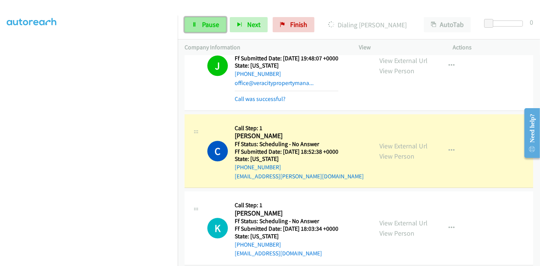
click at [205, 24] on span "Pause" at bounding box center [210, 24] width 17 height 9
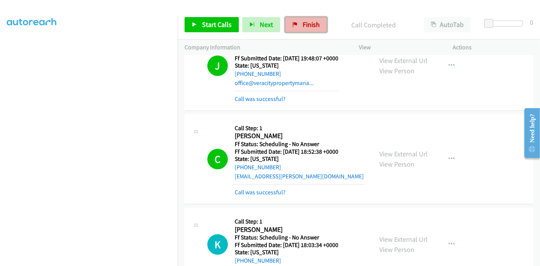
drag, startPoint x: 298, startPoint y: 21, endPoint x: 301, endPoint y: 31, distance: 10.3
click at [298, 21] on link "Finish" at bounding box center [306, 24] width 42 height 15
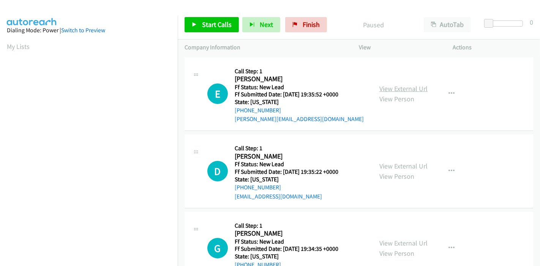
click at [385, 90] on link "View External Url" at bounding box center [403, 88] width 48 height 9
click at [386, 163] on link "View External Url" at bounding box center [403, 166] width 48 height 9
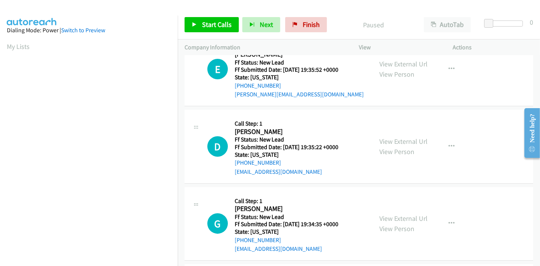
scroll to position [42, 0]
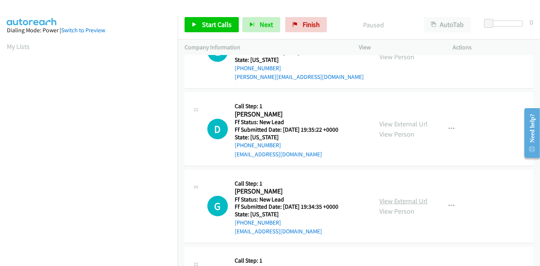
click at [386, 200] on link "View External Url" at bounding box center [403, 201] width 48 height 9
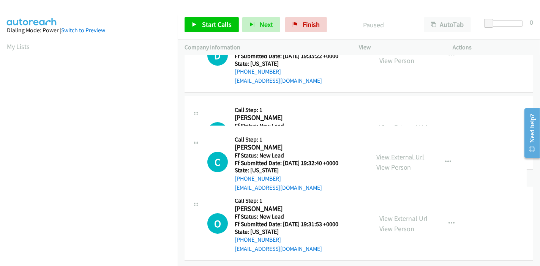
scroll to position [169, 0]
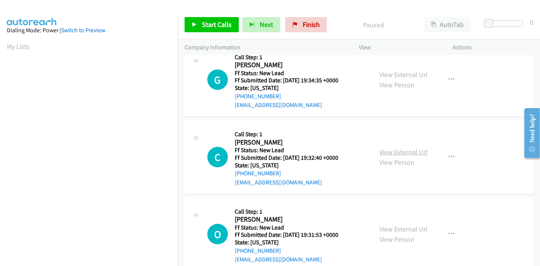
click at [387, 151] on link "View External Url" at bounding box center [403, 152] width 48 height 9
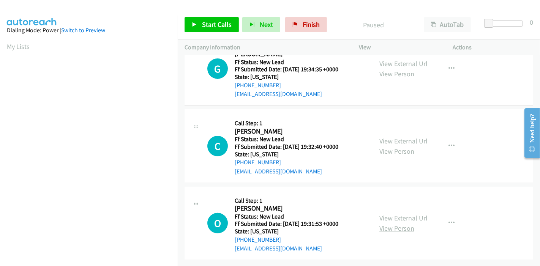
scroll to position [185, 0]
click at [388, 214] on link "View External Url" at bounding box center [403, 218] width 48 height 9
click at [200, 24] on link "Start Calls" at bounding box center [211, 24] width 54 height 15
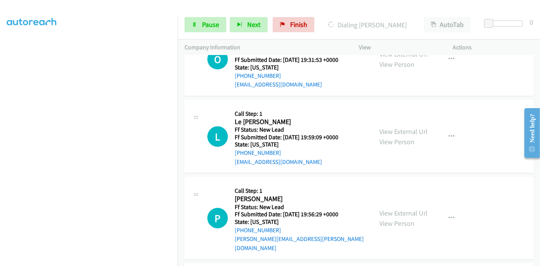
scroll to position [402, 0]
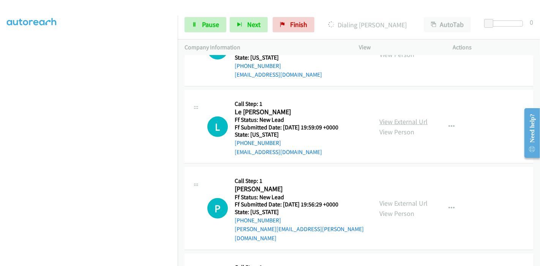
click at [386, 118] on link "View External Url" at bounding box center [403, 121] width 48 height 9
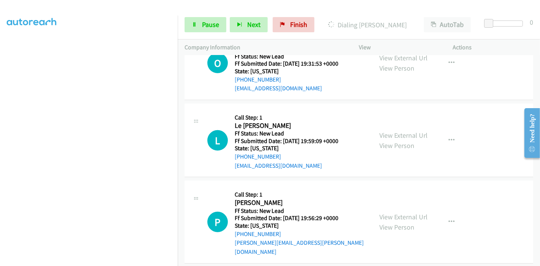
scroll to position [444, 0]
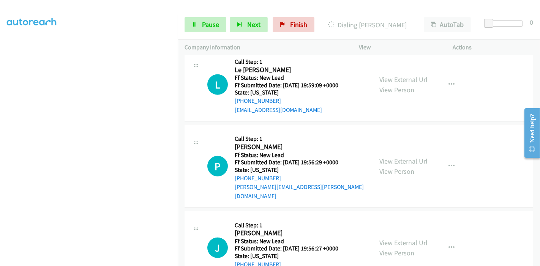
click at [400, 157] on link "View External Url" at bounding box center [403, 161] width 48 height 9
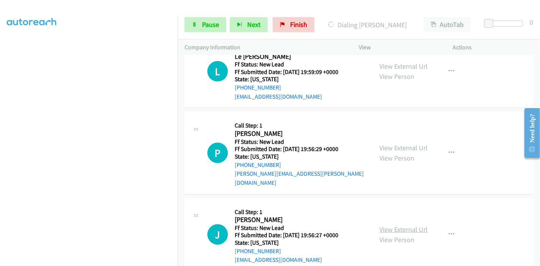
scroll to position [465, 0]
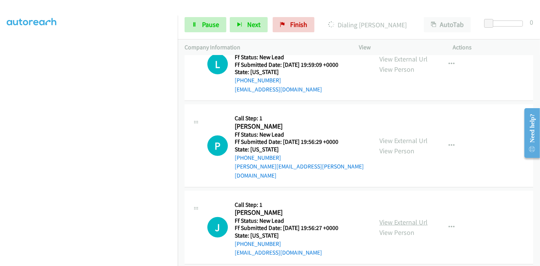
click at [383, 218] on link "View External Url" at bounding box center [403, 222] width 48 height 9
click at [207, 30] on link "Pause" at bounding box center [205, 24] width 42 height 15
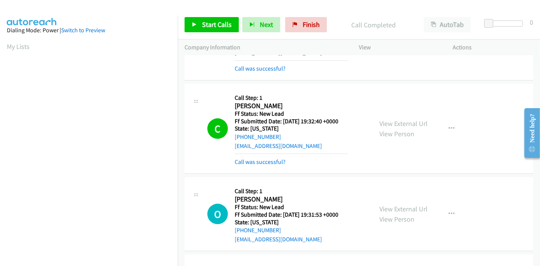
scroll to position [160, 0]
click at [385, 121] on link "View External Url" at bounding box center [403, 123] width 48 height 9
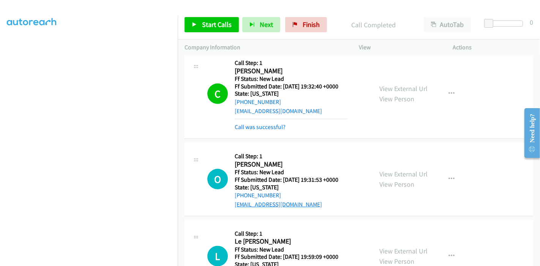
scroll to position [338, 0]
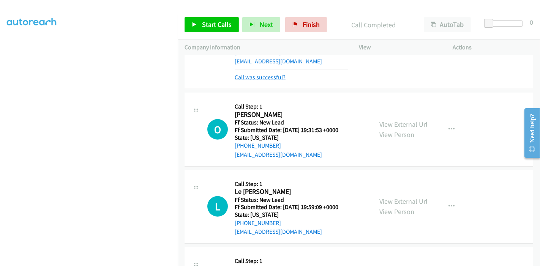
click at [271, 77] on link "Call was successful?" at bounding box center [260, 77] width 51 height 7
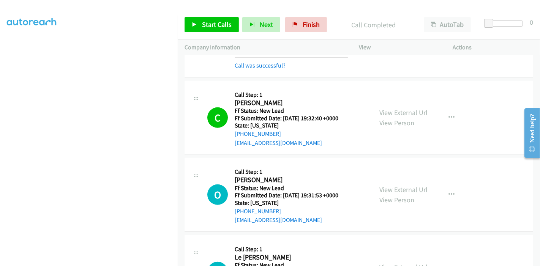
scroll to position [254, 0]
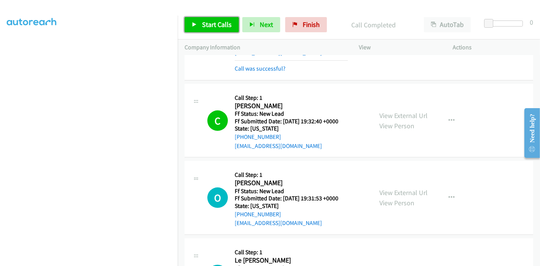
click at [198, 27] on link "Start Calls" at bounding box center [211, 24] width 54 height 15
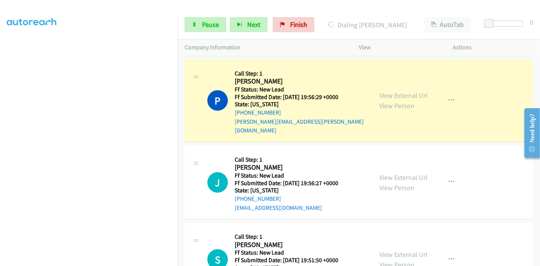
scroll to position [558, 0]
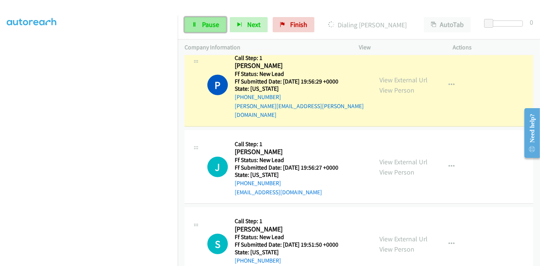
click at [200, 25] on link "Pause" at bounding box center [205, 24] width 42 height 15
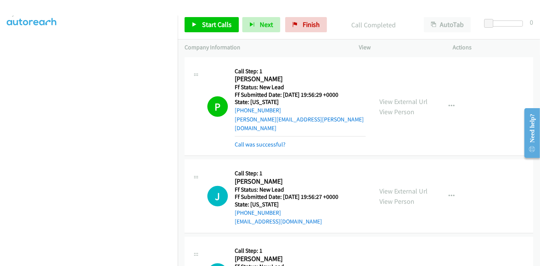
scroll to position [498, 0]
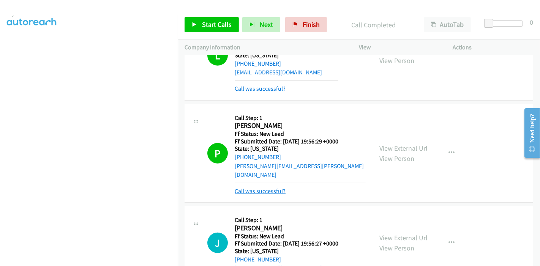
click at [277, 188] on link "Call was successful?" at bounding box center [260, 191] width 51 height 7
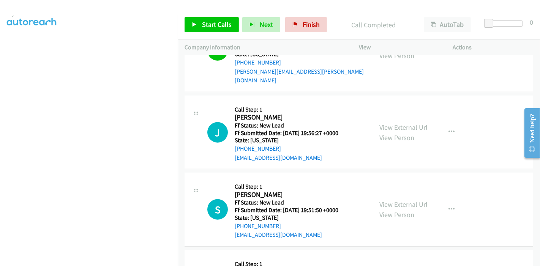
scroll to position [624, 0]
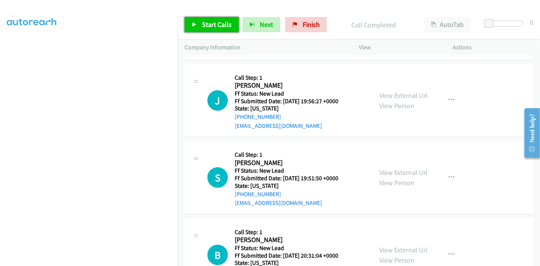
click at [206, 24] on span "Start Calls" at bounding box center [217, 24] width 30 height 9
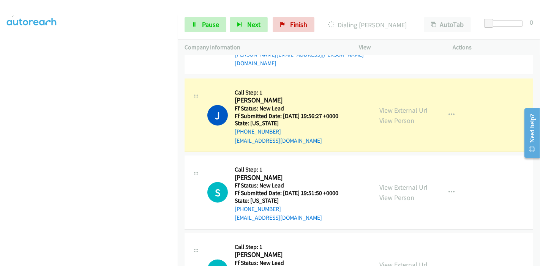
scroll to position [582, 0]
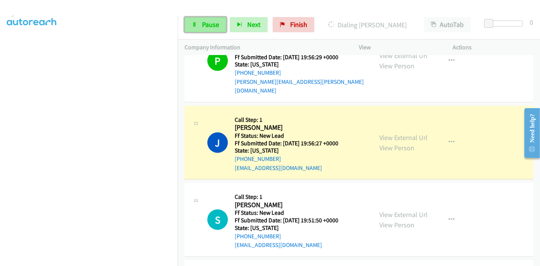
click at [184, 20] on link "Pause" at bounding box center [205, 24] width 42 height 15
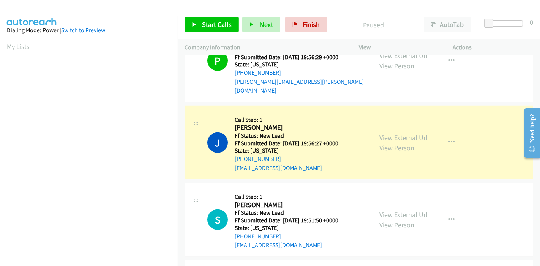
scroll to position [160, 0]
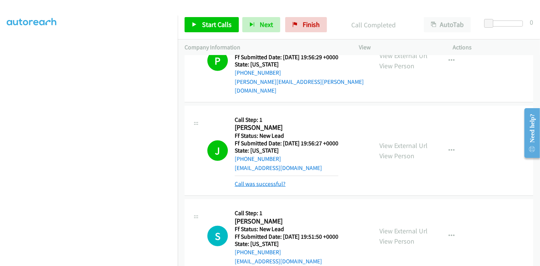
click at [260, 180] on link "Call was successful?" at bounding box center [260, 183] width 51 height 7
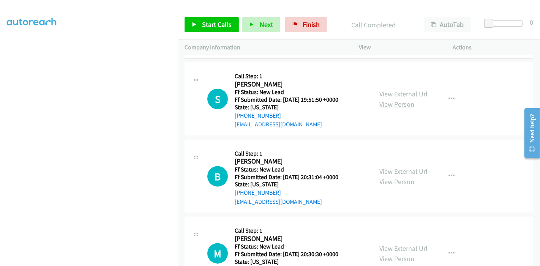
scroll to position [666, 0]
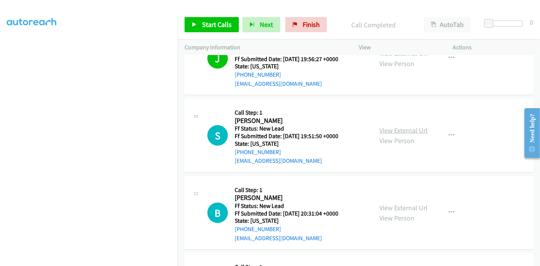
click at [404, 126] on link "View External Url" at bounding box center [403, 130] width 48 height 9
click at [391, 203] on link "View External Url" at bounding box center [403, 207] width 48 height 9
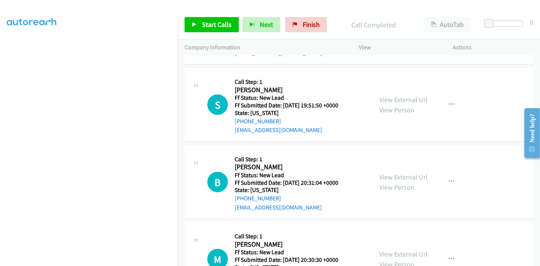
scroll to position [708, 0]
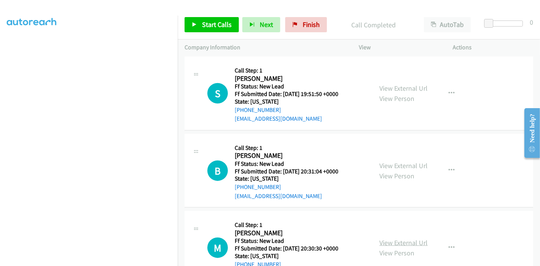
click at [398, 238] on link "View External Url" at bounding box center [403, 242] width 48 height 9
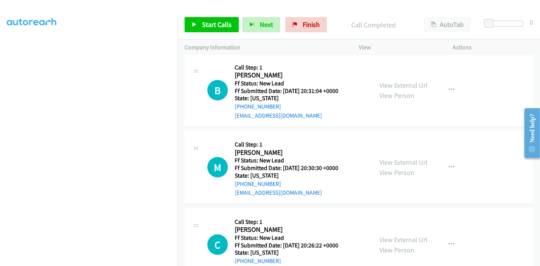
scroll to position [805, 0]
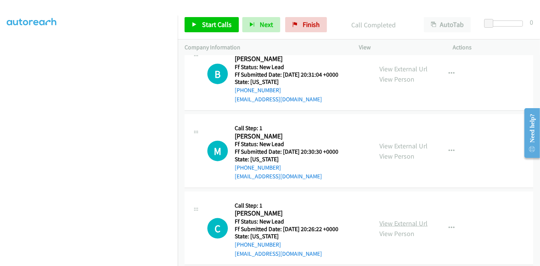
click at [385, 219] on link "View External Url" at bounding box center [403, 223] width 48 height 9
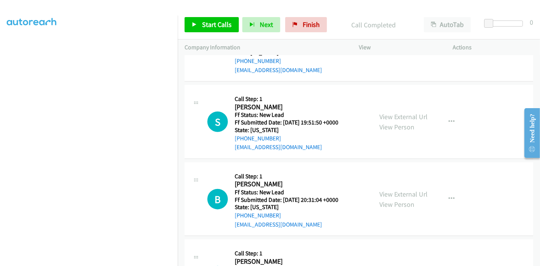
scroll to position [679, 0]
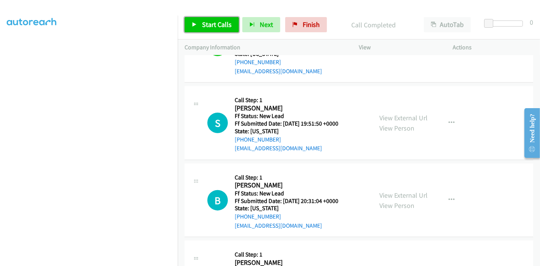
click at [208, 26] on span "Start Calls" at bounding box center [217, 24] width 30 height 9
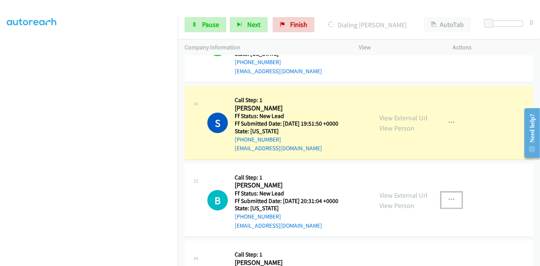
click at [448, 197] on icon "button" at bounding box center [451, 200] width 6 height 6
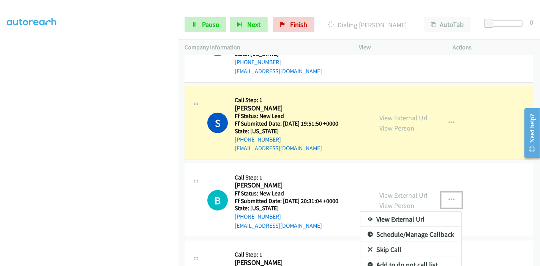
click at [387, 242] on link "Skip Call" at bounding box center [410, 249] width 101 height 15
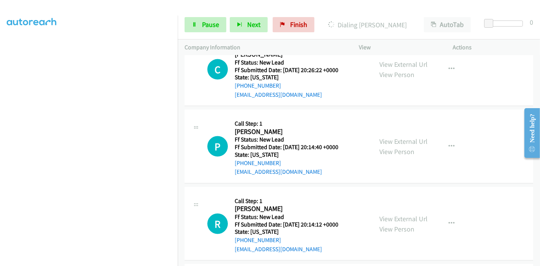
scroll to position [974, 0]
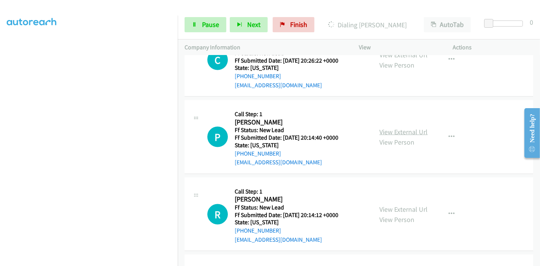
click at [405, 128] on link "View External Url" at bounding box center [403, 132] width 48 height 9
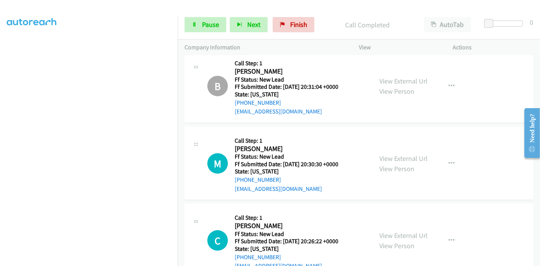
scroll to position [821, 0]
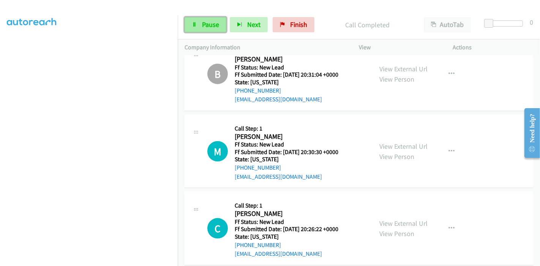
click at [206, 23] on span "Pause" at bounding box center [210, 24] width 17 height 9
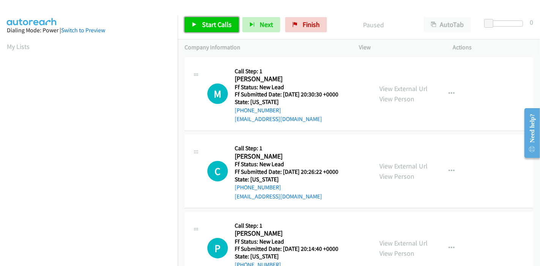
click at [208, 21] on span "Start Calls" at bounding box center [217, 24] width 30 height 9
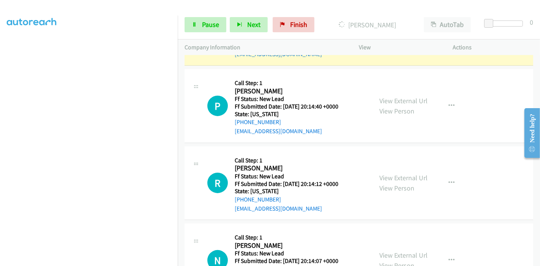
scroll to position [201, 0]
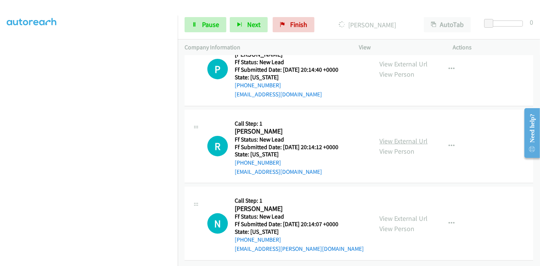
click at [402, 137] on link "View External Url" at bounding box center [403, 141] width 48 height 9
click at [389, 214] on link "View External Url" at bounding box center [403, 218] width 48 height 9
click at [442, 139] on button "button" at bounding box center [451, 146] width 20 height 15
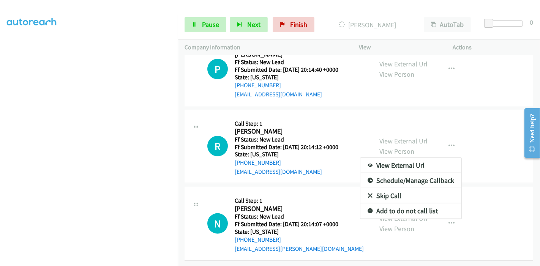
scroll to position [137, 0]
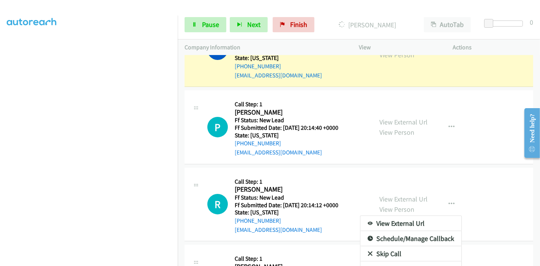
click at [395, 252] on link "Skip Call" at bounding box center [410, 253] width 101 height 15
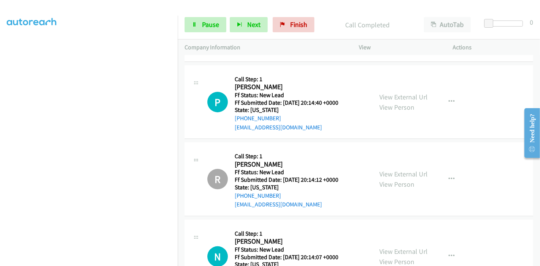
scroll to position [180, 0]
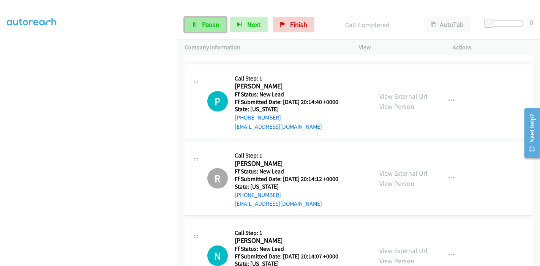
click at [197, 21] on link "Pause" at bounding box center [205, 24] width 42 height 15
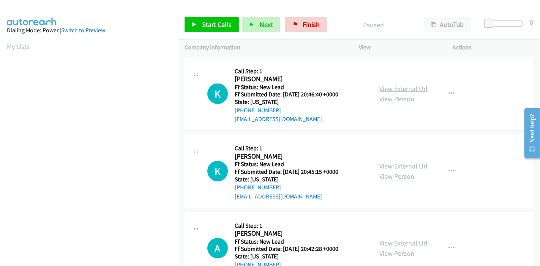
click at [397, 91] on link "View External Url" at bounding box center [403, 88] width 48 height 9
click at [391, 167] on link "View External Url" at bounding box center [403, 166] width 48 height 9
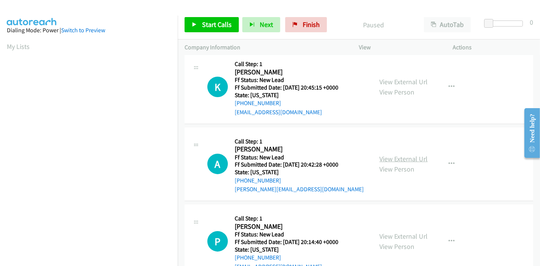
click at [387, 158] on link "View External Url" at bounding box center [403, 158] width 48 height 9
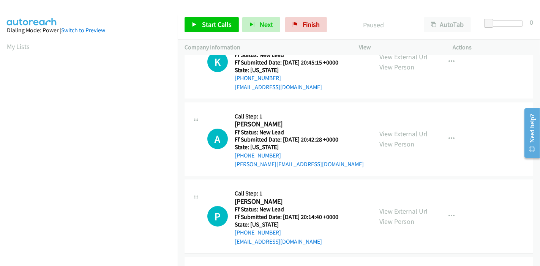
scroll to position [126, 0]
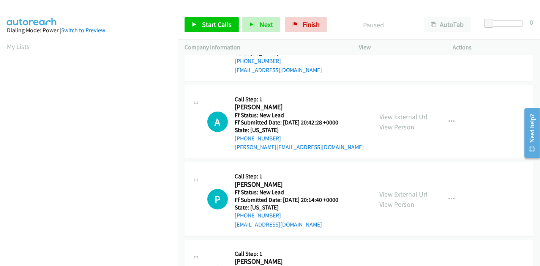
click at [385, 194] on link "View External Url" at bounding box center [403, 194] width 48 height 9
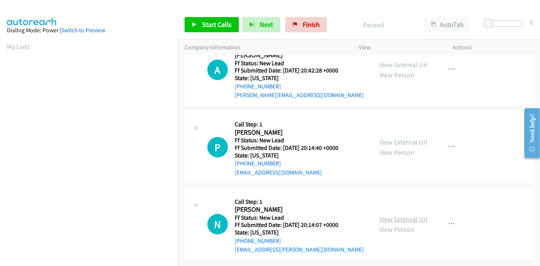
scroll to position [185, 0]
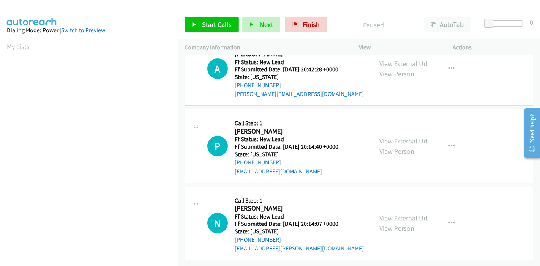
click at [410, 214] on link "View External Url" at bounding box center [403, 218] width 48 height 9
click at [198, 25] on link "Start Calls" at bounding box center [211, 24] width 54 height 15
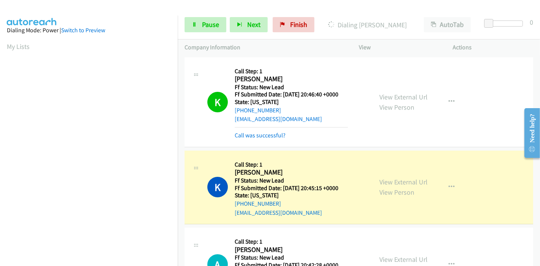
scroll to position [160, 0]
click at [208, 25] on span "Pause" at bounding box center [210, 24] width 17 height 9
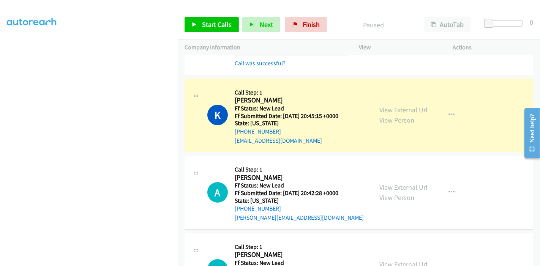
scroll to position [84, 0]
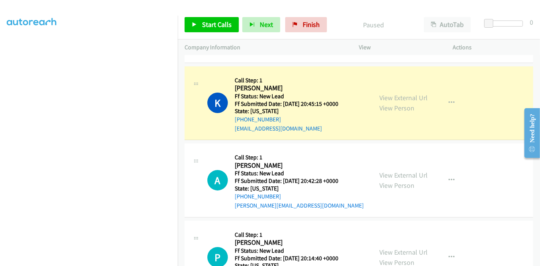
click at [348, 136] on div "K Callback Scheduled Call Step: 1 Kathryn Olaiz America/Phoenix Ff Status: New …" at bounding box center [358, 103] width 348 height 74
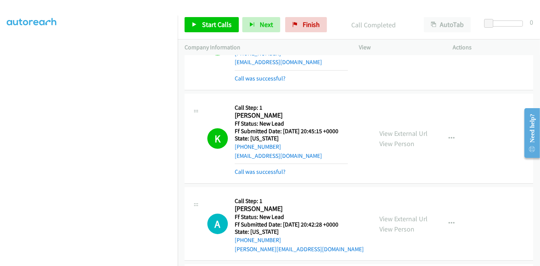
scroll to position [50, 0]
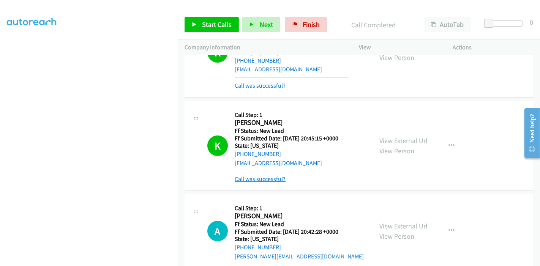
click at [257, 180] on link "Call was successful?" at bounding box center [260, 178] width 51 height 7
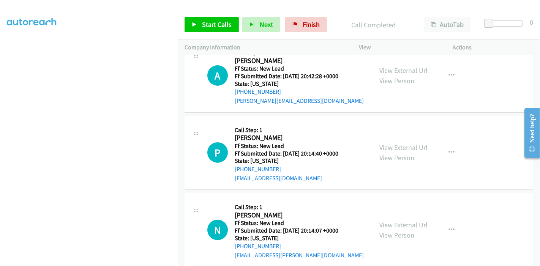
scroll to position [201, 0]
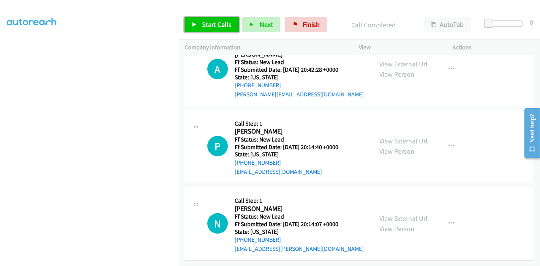
click at [203, 24] on span "Start Calls" at bounding box center [217, 24] width 30 height 9
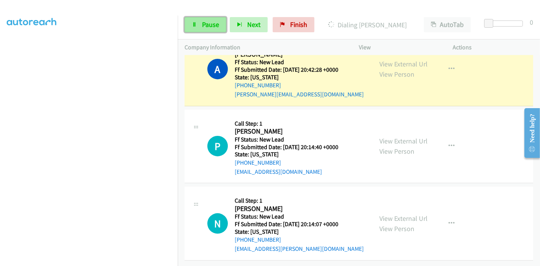
click at [203, 22] on span "Pause" at bounding box center [210, 24] width 17 height 9
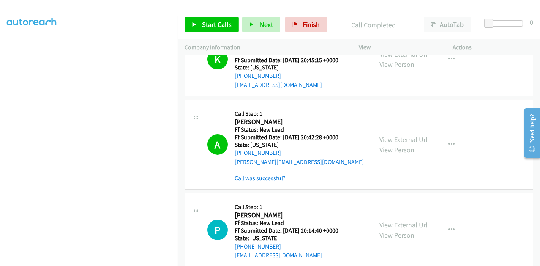
scroll to position [124, 0]
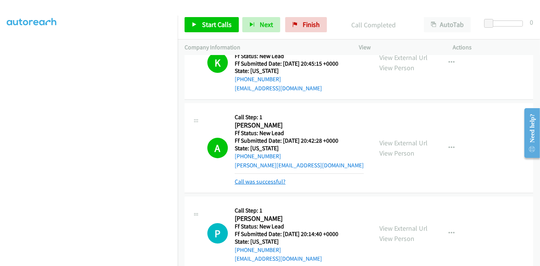
click at [274, 180] on link "Call was successful?" at bounding box center [260, 181] width 51 height 7
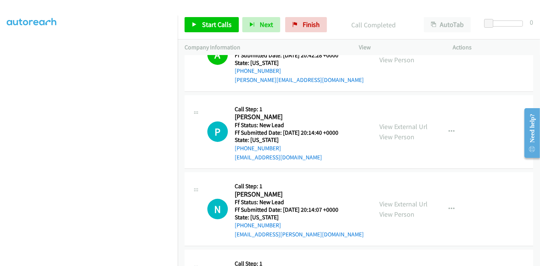
scroll to position [209, 0]
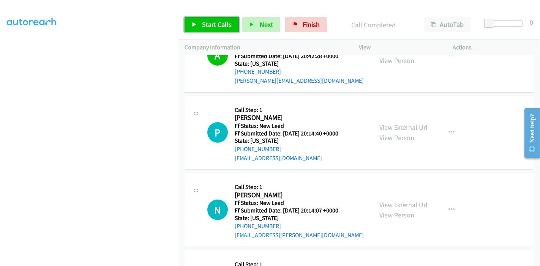
click at [202, 28] on span "Start Calls" at bounding box center [217, 24] width 30 height 9
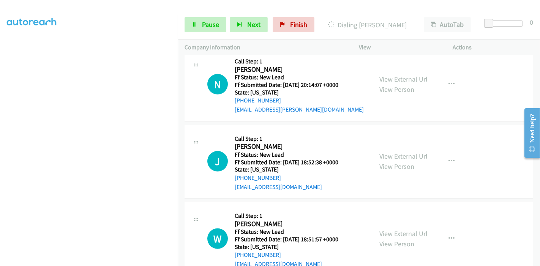
scroll to position [336, 0]
click at [390, 155] on link "View External Url" at bounding box center [403, 155] width 48 height 9
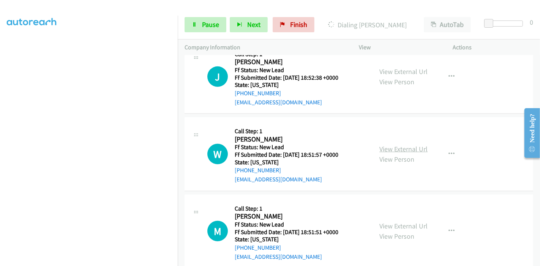
scroll to position [420, 0]
click at [388, 151] on link "View External Url" at bounding box center [403, 148] width 48 height 9
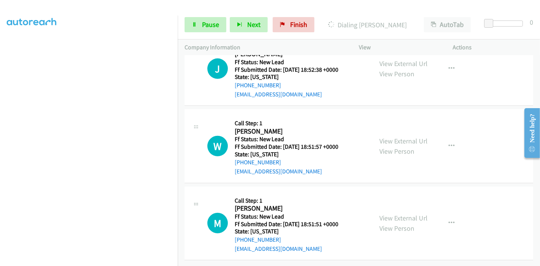
scroll to position [432, 0]
click at [388, 214] on link "View External Url" at bounding box center [403, 218] width 48 height 9
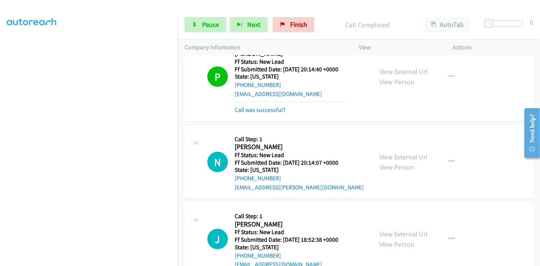
scroll to position [280, 0]
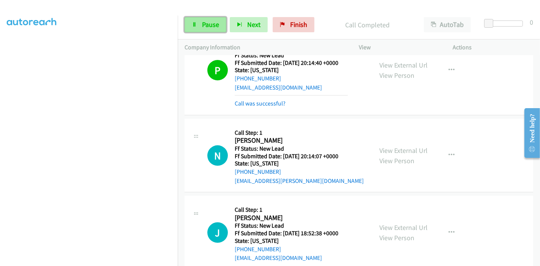
click at [204, 24] on span "Pause" at bounding box center [210, 24] width 17 height 9
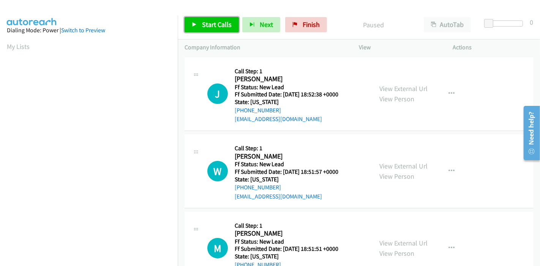
click at [210, 24] on span "Start Calls" at bounding box center [217, 24] width 30 height 9
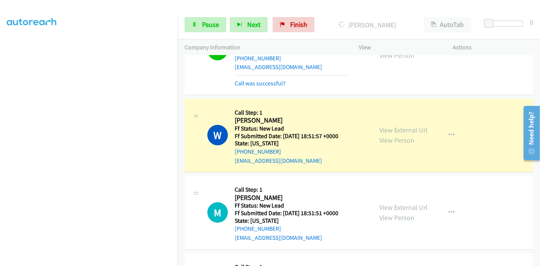
scroll to position [39, 0]
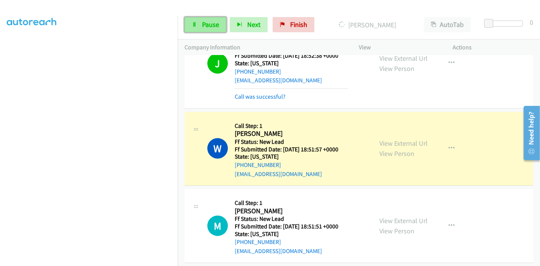
click at [202, 20] on span "Pause" at bounding box center [210, 24] width 17 height 9
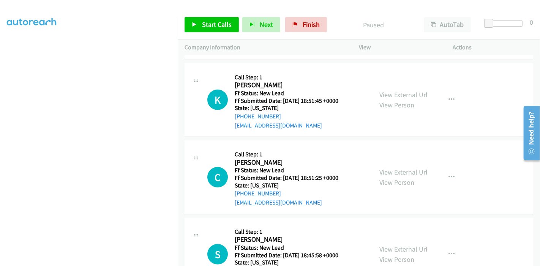
scroll to position [253, 0]
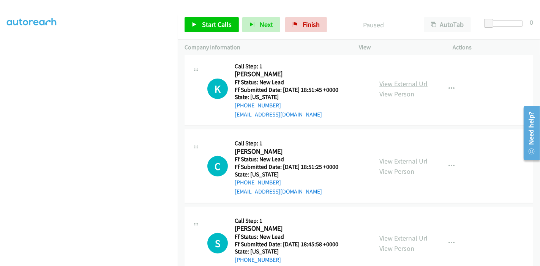
click at [400, 82] on link "View External Url" at bounding box center [403, 83] width 48 height 9
click at [387, 158] on link "View External Url" at bounding box center [403, 161] width 48 height 9
click at [408, 241] on link "View External Url" at bounding box center [403, 238] width 48 height 9
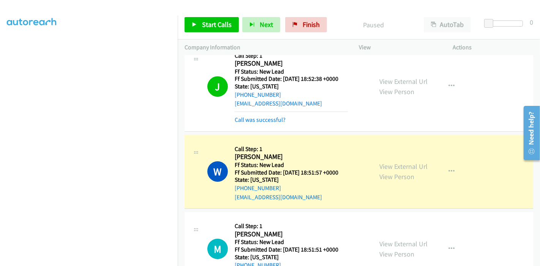
scroll to position [0, 0]
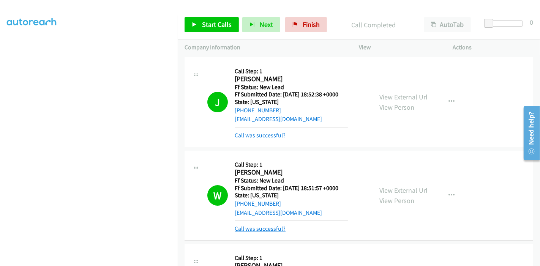
click at [258, 229] on link "Call was successful?" at bounding box center [260, 228] width 51 height 7
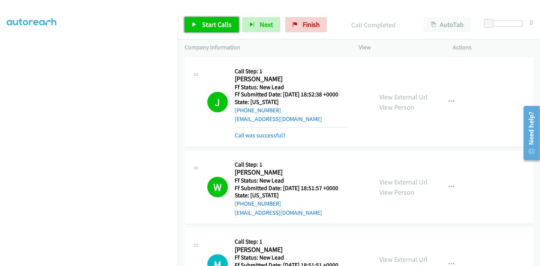
click at [206, 22] on span "Start Calls" at bounding box center [217, 24] width 30 height 9
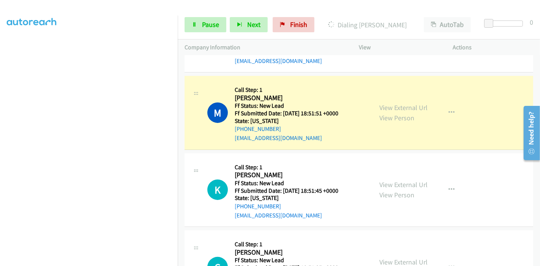
scroll to position [169, 0]
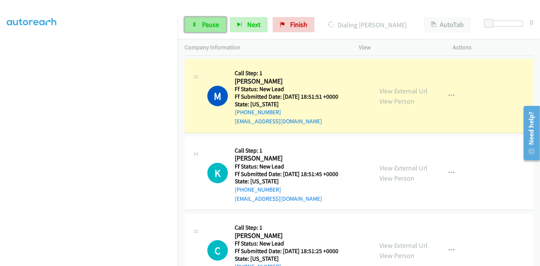
click at [191, 27] on link "Pause" at bounding box center [205, 24] width 42 height 15
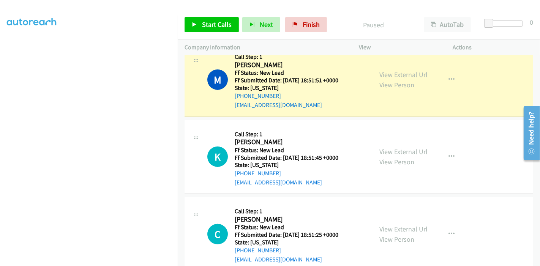
scroll to position [126, 0]
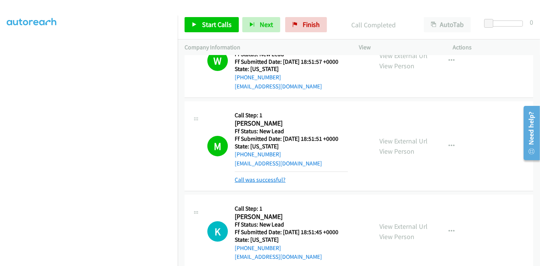
click at [266, 180] on link "Call was successful?" at bounding box center [260, 179] width 51 height 7
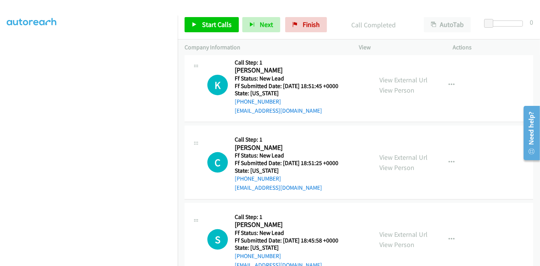
scroll to position [211, 0]
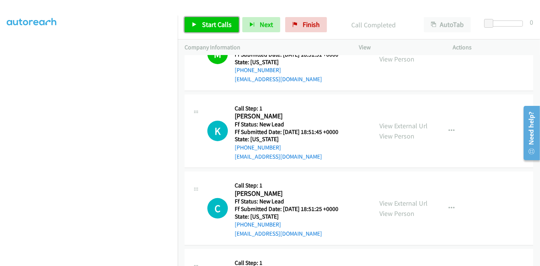
click at [215, 23] on span "Start Calls" at bounding box center [217, 24] width 30 height 9
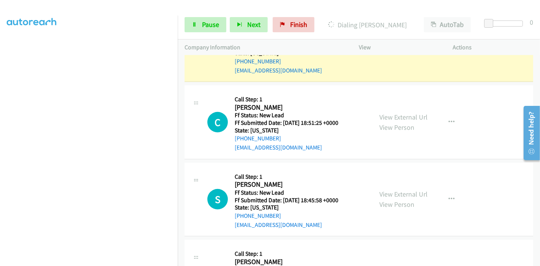
scroll to position [355, 0]
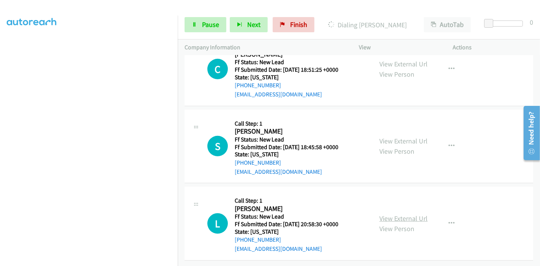
click at [397, 214] on link "View External Url" at bounding box center [403, 218] width 48 height 9
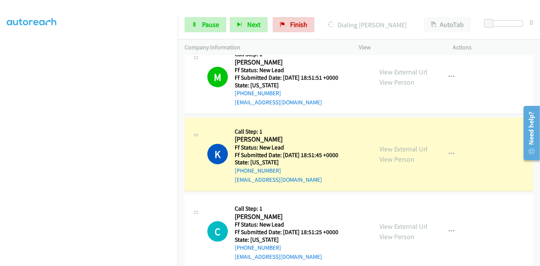
scroll to position [186, 0]
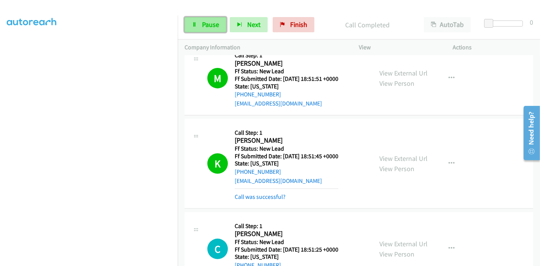
click at [214, 21] on span "Pause" at bounding box center [210, 24] width 17 height 9
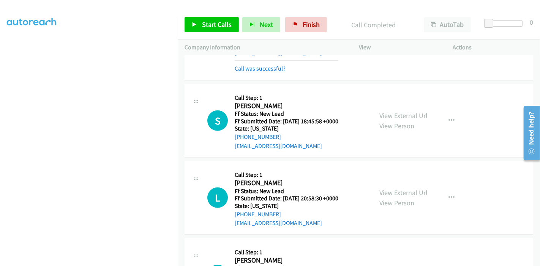
scroll to position [421, 0]
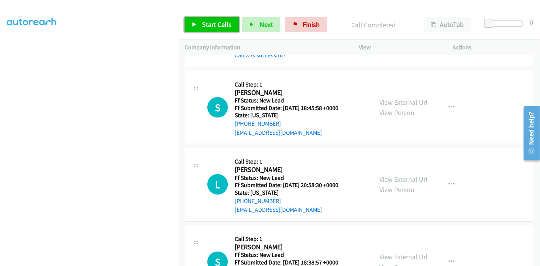
click at [201, 24] on link "Start Calls" at bounding box center [211, 24] width 54 height 15
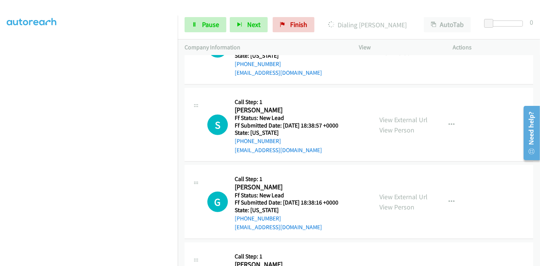
scroll to position [577, 0]
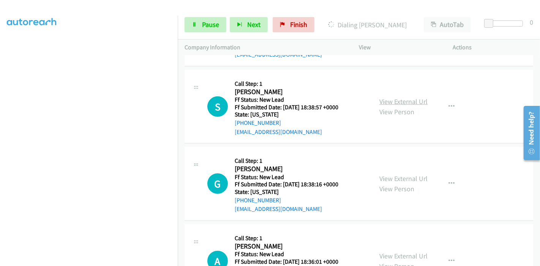
click at [392, 99] on link "View External Url" at bounding box center [403, 101] width 48 height 9
click at [384, 175] on link "View External Url" at bounding box center [403, 178] width 48 height 9
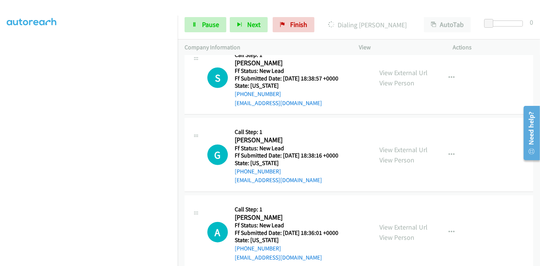
scroll to position [619, 0]
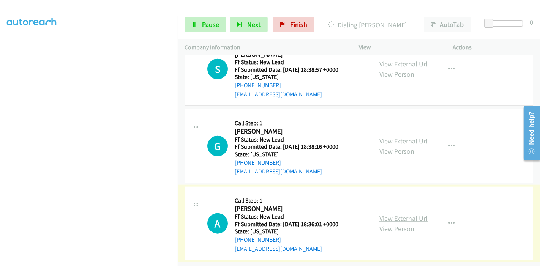
click at [386, 214] on link "View External Url" at bounding box center [403, 218] width 48 height 9
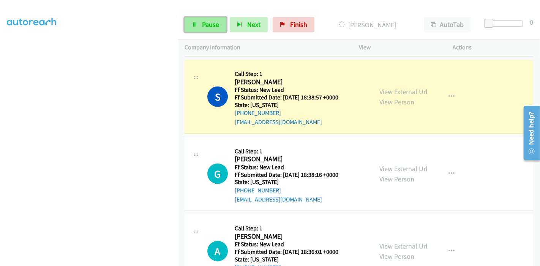
click at [188, 24] on link "Pause" at bounding box center [205, 24] width 42 height 15
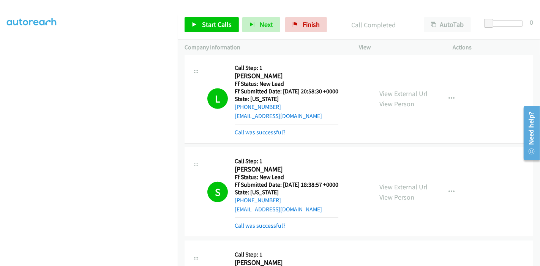
scroll to position [525, 0]
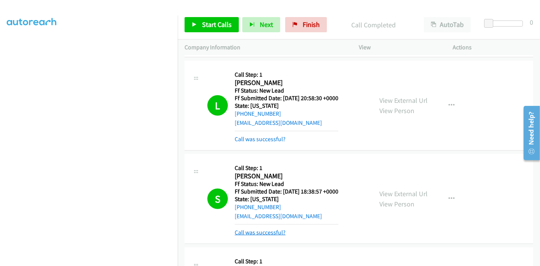
click at [273, 232] on link "Call was successful?" at bounding box center [260, 232] width 51 height 7
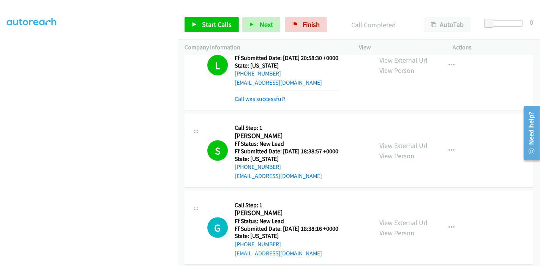
scroll to position [651, 0]
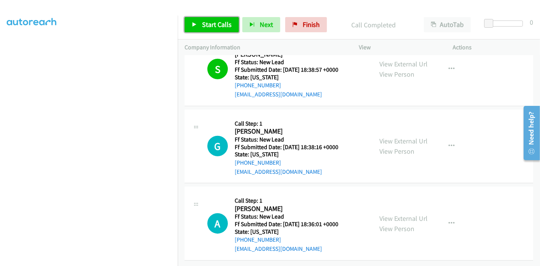
click at [217, 23] on span "Start Calls" at bounding box center [217, 24] width 30 height 9
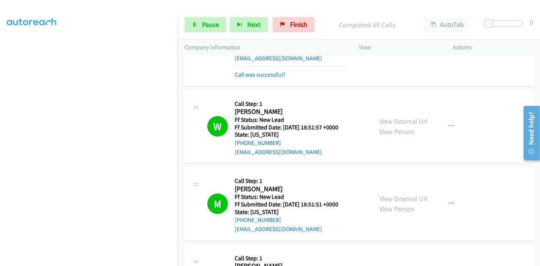
scroll to position [0, 0]
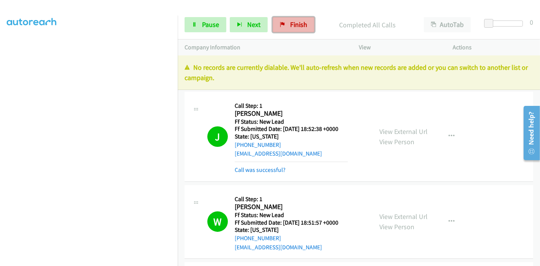
click at [296, 25] on span "Finish" at bounding box center [298, 24] width 17 height 9
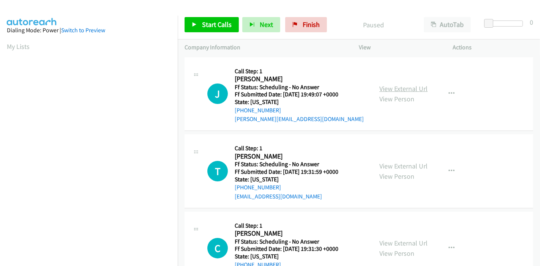
click at [391, 86] on link "View External Url" at bounding box center [403, 88] width 48 height 9
click at [389, 165] on link "View External Url" at bounding box center [403, 166] width 48 height 9
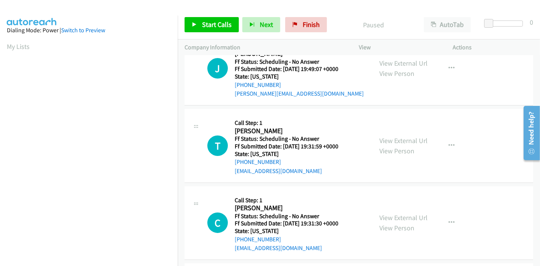
scroll to position [84, 0]
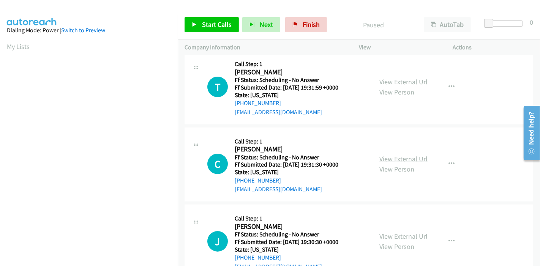
click at [407, 158] on link "View External Url" at bounding box center [403, 158] width 48 height 9
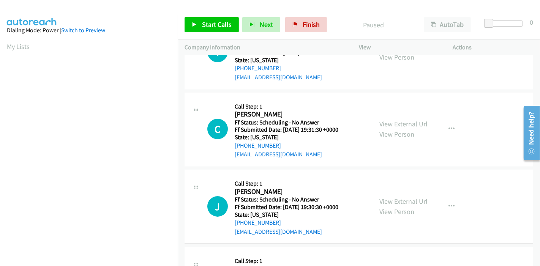
scroll to position [126, 0]
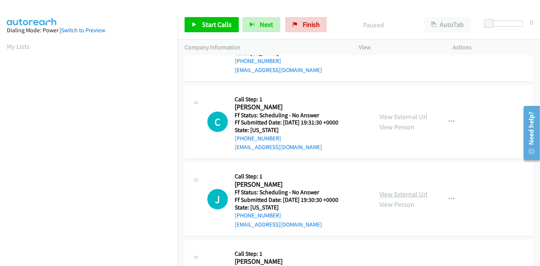
click at [410, 194] on link "View External Url" at bounding box center [403, 194] width 48 height 9
click at [203, 27] on span "Start Calls" at bounding box center [217, 24] width 30 height 9
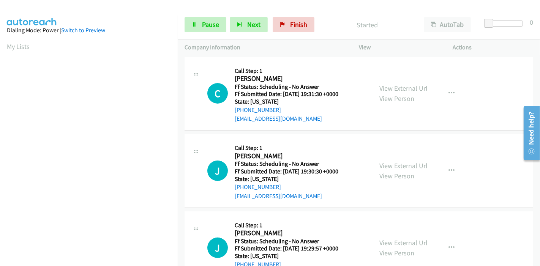
scroll to position [169, 0]
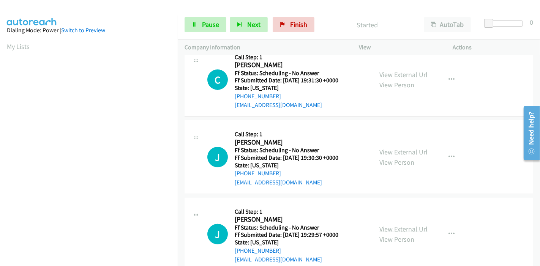
click at [395, 226] on link "View External Url" at bounding box center [403, 229] width 48 height 9
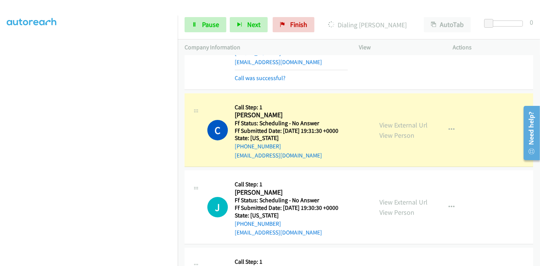
scroll to position [176, 0]
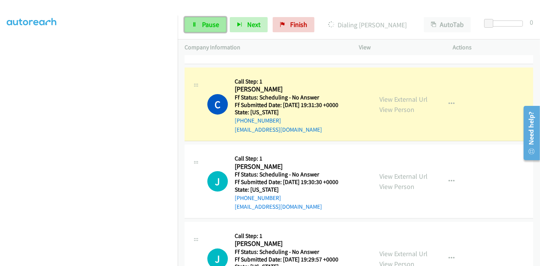
click at [207, 24] on span "Pause" at bounding box center [210, 24] width 17 height 9
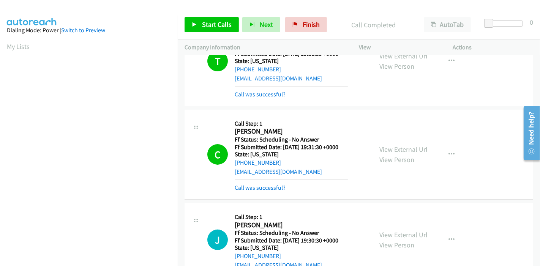
scroll to position [160, 0]
click at [296, 33] on div "Start Calls Pause Next Finish Call Completed AutoTab AutoTab 0" at bounding box center [359, 24] width 362 height 29
click at [303, 27] on span "Finish" at bounding box center [311, 24] width 17 height 9
click at [303, 20] on span "Finish" at bounding box center [311, 24] width 17 height 9
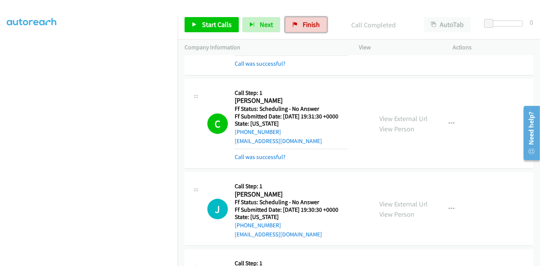
scroll to position [291, 0]
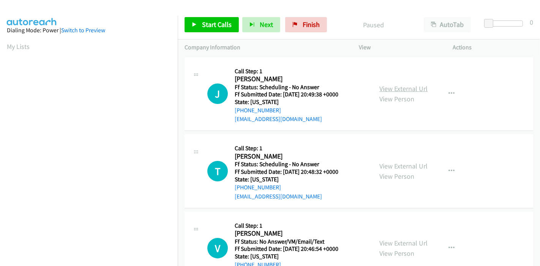
click at [404, 88] on link "View External Url" at bounding box center [403, 88] width 48 height 9
click at [392, 165] on link "View External Url" at bounding box center [403, 166] width 48 height 9
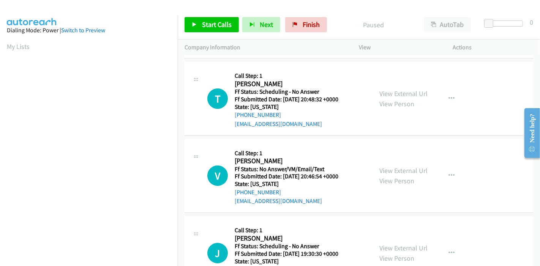
scroll to position [84, 0]
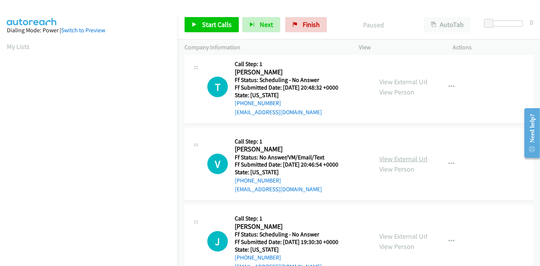
click at [400, 158] on link "View External Url" at bounding box center [403, 158] width 48 height 9
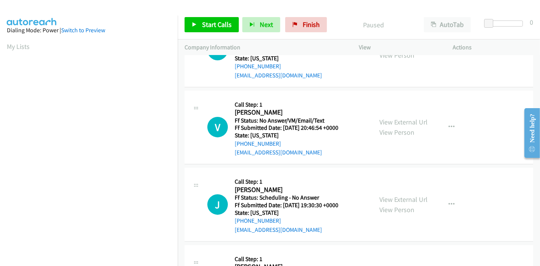
scroll to position [169, 0]
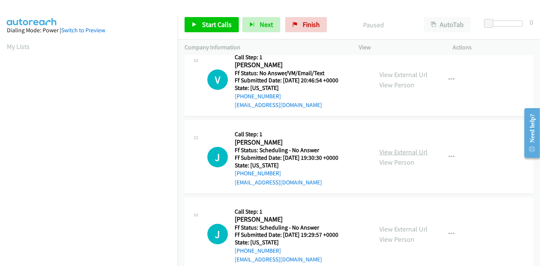
click at [383, 150] on link "View External Url" at bounding box center [403, 152] width 48 height 9
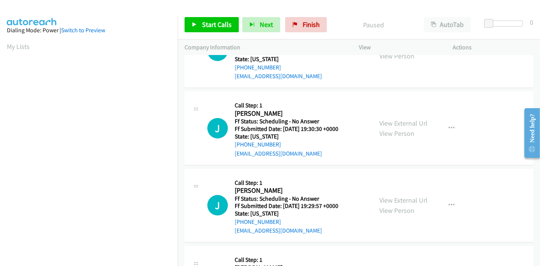
scroll to position [211, 0]
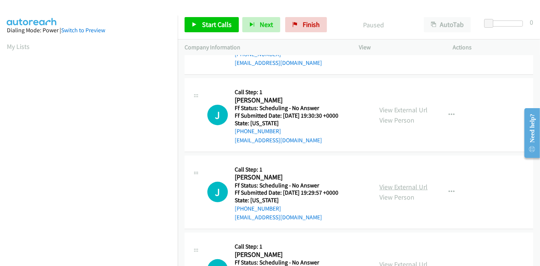
click at [391, 185] on link "View External Url" at bounding box center [403, 187] width 48 height 9
click at [195, 23] on icon at bounding box center [194, 24] width 5 height 5
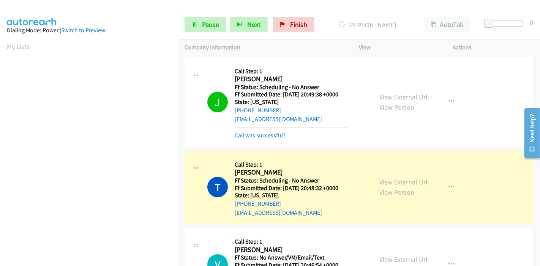
scroll to position [160, 0]
click at [210, 22] on span "Pause" at bounding box center [210, 24] width 17 height 9
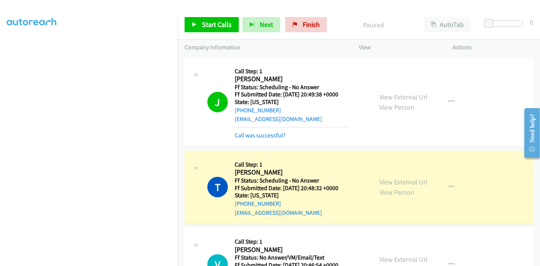
scroll to position [42, 0]
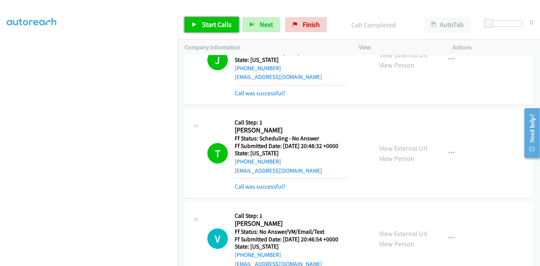
click at [203, 25] on span "Start Calls" at bounding box center [217, 24] width 30 height 9
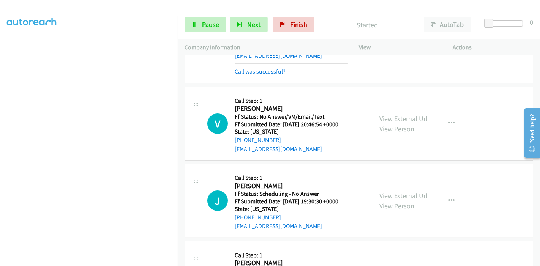
scroll to position [169, 0]
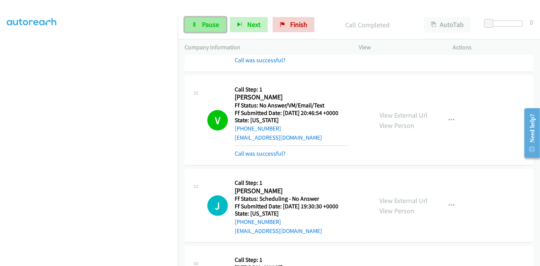
click at [198, 25] on link "Pause" at bounding box center [205, 24] width 42 height 15
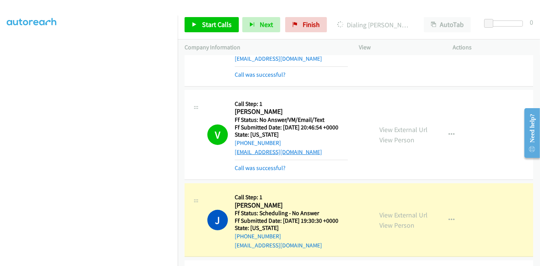
scroll to position [211, 0]
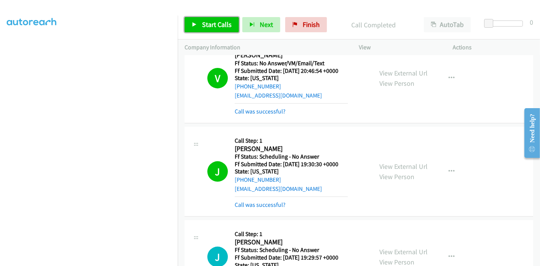
click at [212, 25] on span "Start Calls" at bounding box center [217, 24] width 30 height 9
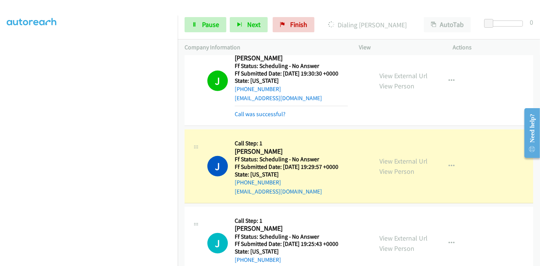
scroll to position [380, 0]
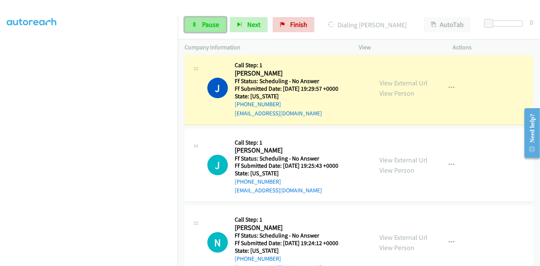
click at [206, 27] on span "Pause" at bounding box center [210, 24] width 17 height 9
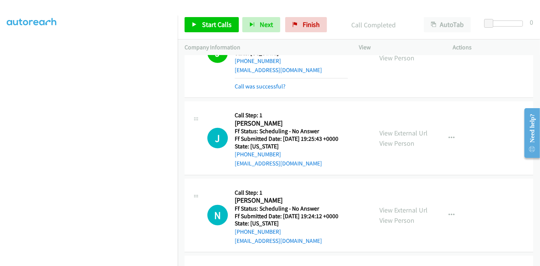
scroll to position [464, 0]
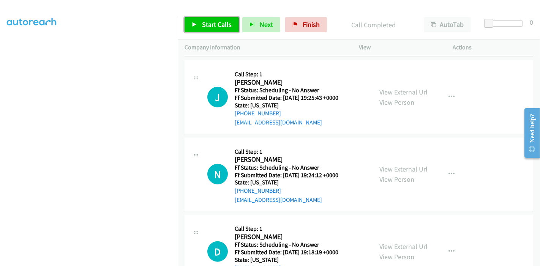
click at [205, 25] on span "Start Calls" at bounding box center [217, 24] width 30 height 9
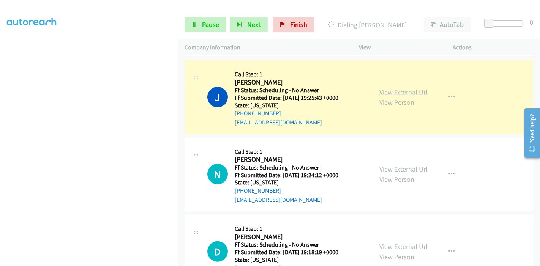
click at [403, 88] on link "View External Url" at bounding box center [403, 92] width 48 height 9
click at [397, 169] on link "View External Url" at bounding box center [403, 169] width 48 height 9
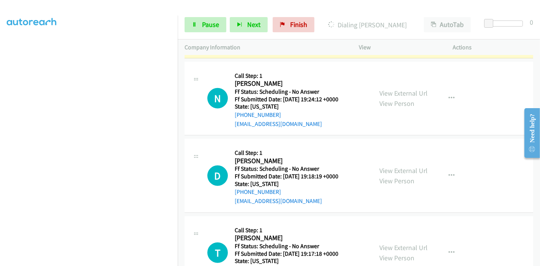
scroll to position [548, 0]
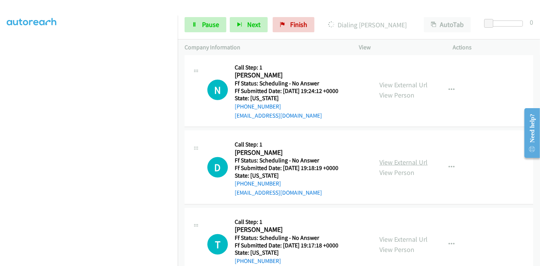
click at [386, 159] on link "View External Url" at bounding box center [403, 162] width 48 height 9
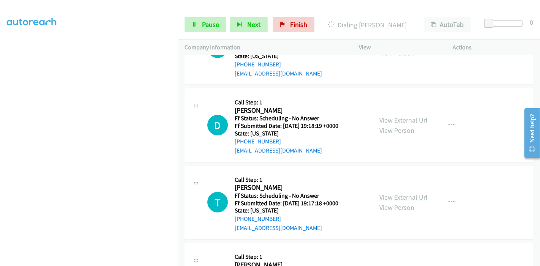
click at [379, 195] on link "View External Url" at bounding box center [403, 197] width 48 height 9
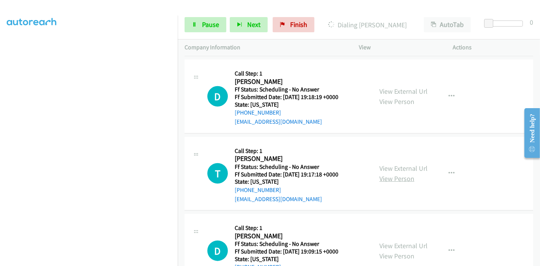
scroll to position [632, 0]
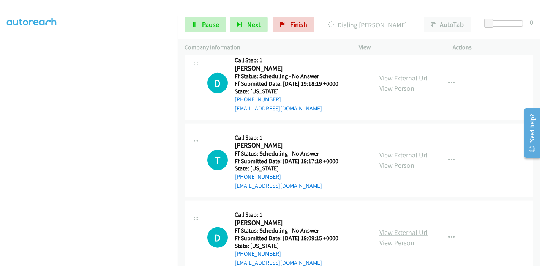
click at [390, 228] on link "View External Url" at bounding box center [403, 232] width 48 height 9
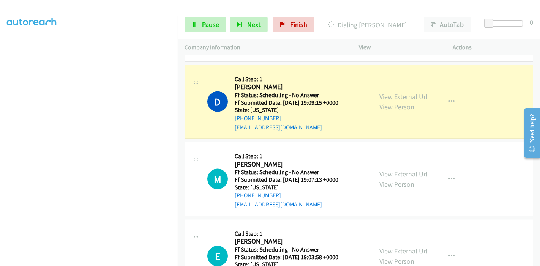
scroll to position [886, 0]
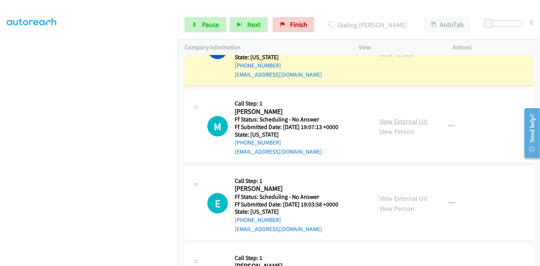
click at [399, 121] on link "View External Url" at bounding box center [403, 121] width 48 height 9
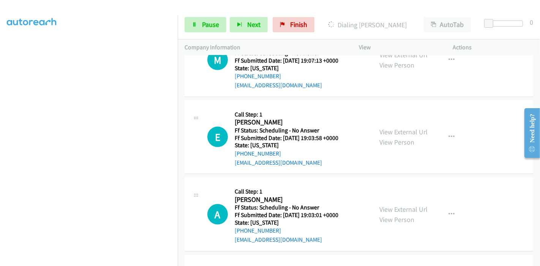
scroll to position [970, 0]
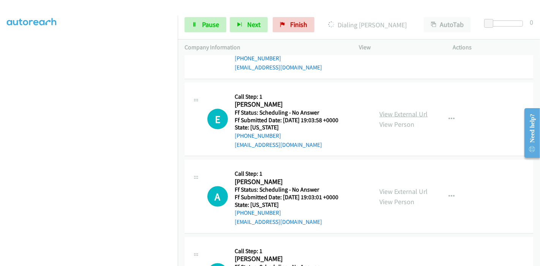
click at [404, 111] on link "View External Url" at bounding box center [403, 114] width 48 height 9
click at [390, 190] on link "View External Url" at bounding box center [403, 191] width 48 height 9
click at [392, 191] on link "View External Url" at bounding box center [403, 191] width 48 height 9
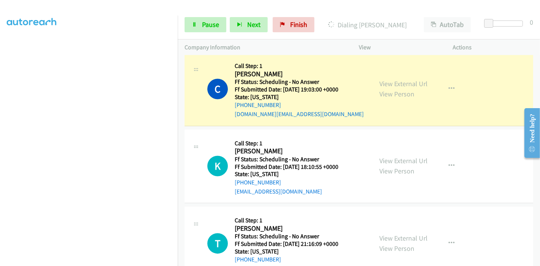
scroll to position [1223, 0]
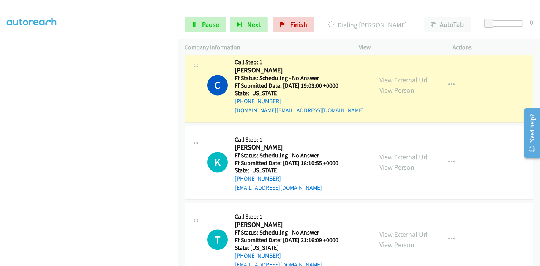
click at [393, 76] on link "View External Url" at bounding box center [403, 80] width 48 height 9
click at [381, 155] on link "View External Url" at bounding box center [403, 157] width 48 height 9
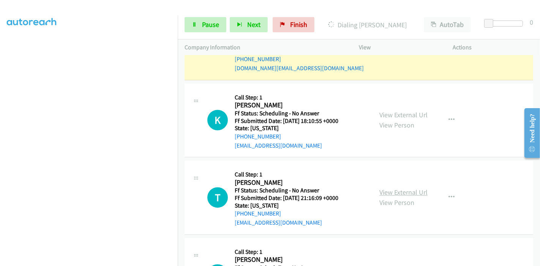
click at [390, 188] on link "View External Url" at bounding box center [403, 192] width 48 height 9
click at [202, 26] on span "Pause" at bounding box center [210, 24] width 17 height 9
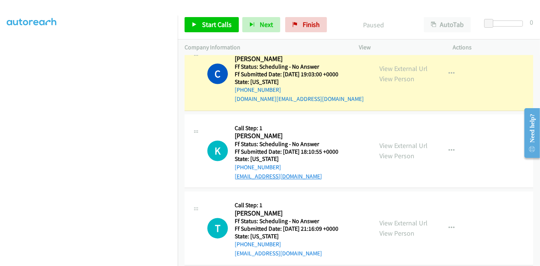
scroll to position [1223, 0]
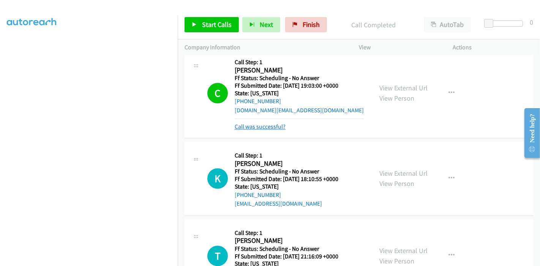
click at [267, 126] on link "Call was successful?" at bounding box center [260, 126] width 51 height 7
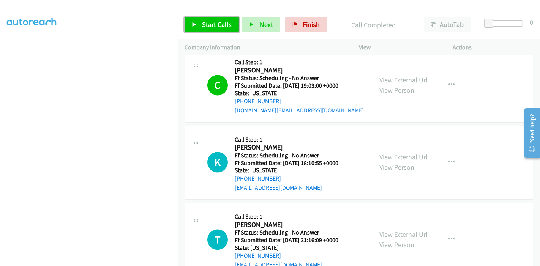
click at [213, 25] on span "Start Calls" at bounding box center [217, 24] width 30 height 9
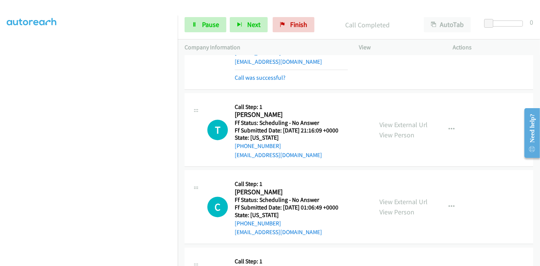
scroll to position [1391, 0]
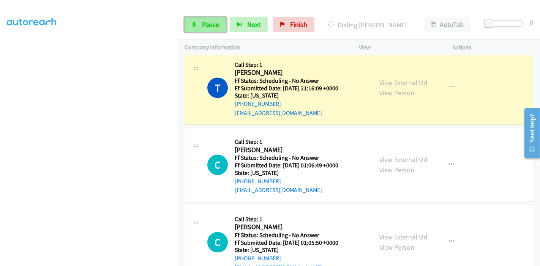
click at [204, 27] on span "Pause" at bounding box center [210, 24] width 17 height 9
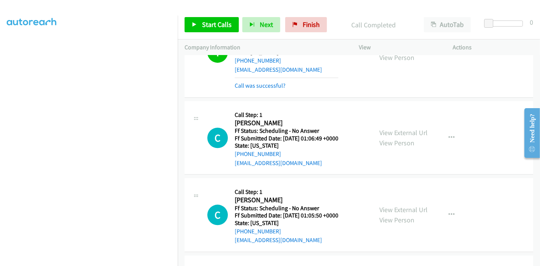
scroll to position [1434, 0]
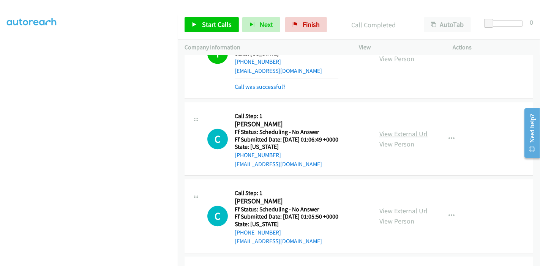
click at [398, 132] on link "View External Url" at bounding box center [403, 133] width 48 height 9
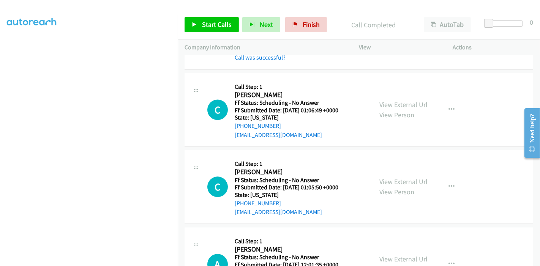
scroll to position [1476, 0]
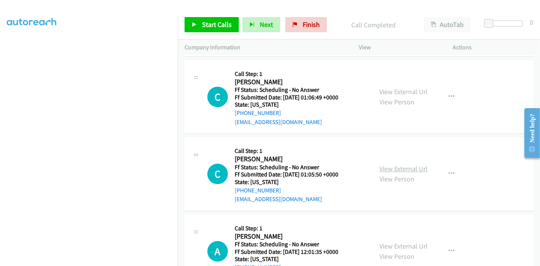
click at [392, 164] on link "View External Url" at bounding box center [403, 168] width 48 height 9
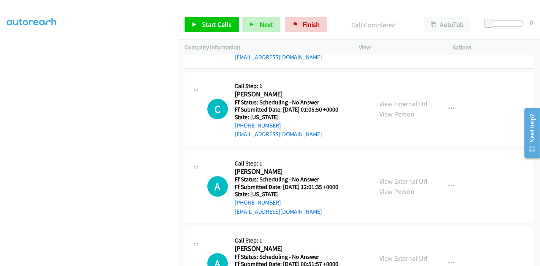
scroll to position [1560, 0]
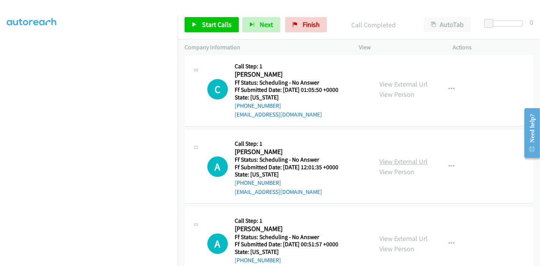
click at [390, 157] on link "View External Url" at bounding box center [403, 161] width 48 height 9
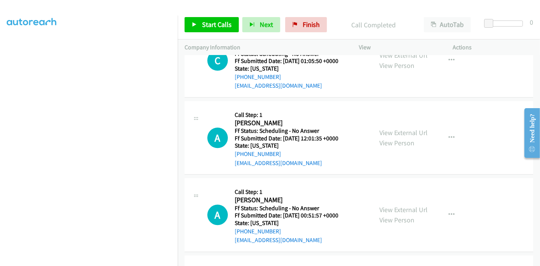
scroll to position [1602, 0]
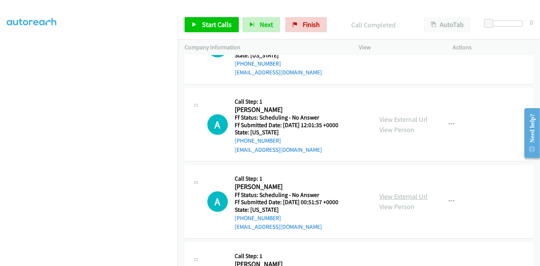
click at [404, 192] on link "View External Url" at bounding box center [403, 196] width 48 height 9
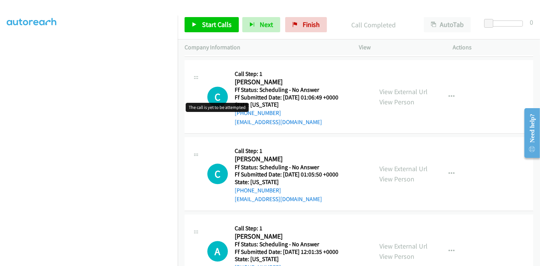
scroll to position [1434, 0]
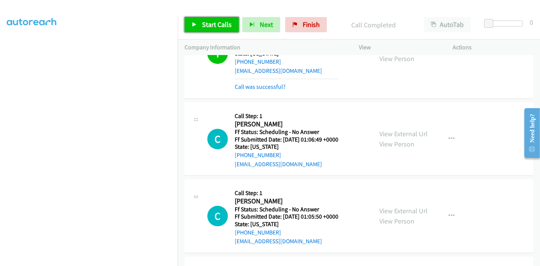
click at [206, 24] on span "Start Calls" at bounding box center [217, 24] width 30 height 9
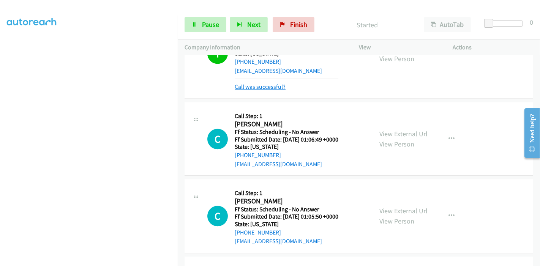
scroll to position [1476, 0]
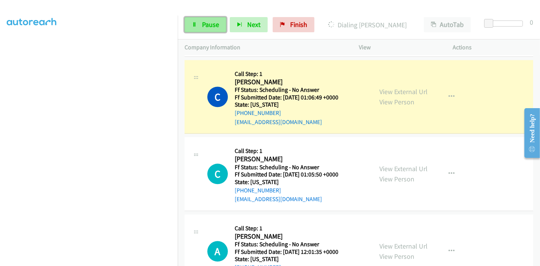
click at [199, 27] on link "Pause" at bounding box center [205, 24] width 42 height 15
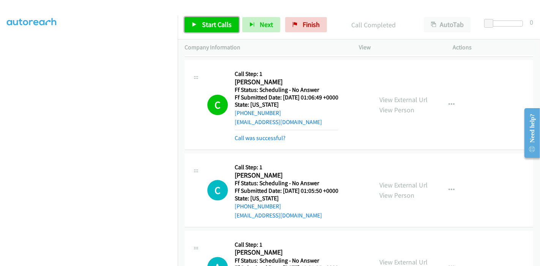
click at [198, 28] on link "Start Calls" at bounding box center [211, 24] width 54 height 15
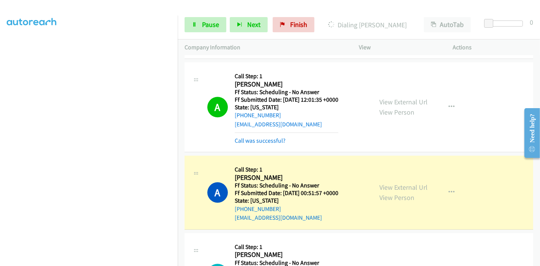
scroll to position [1687, 0]
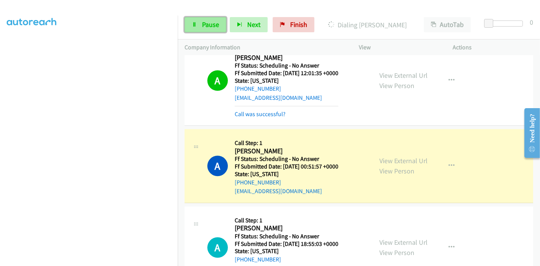
click at [206, 19] on link "Pause" at bounding box center [205, 24] width 42 height 15
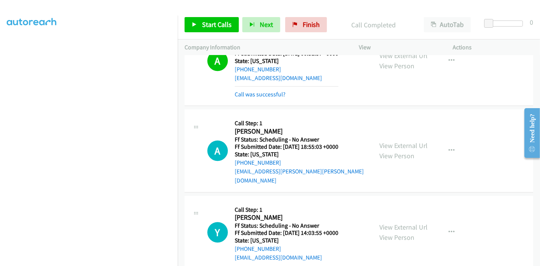
scroll to position [1813, 0]
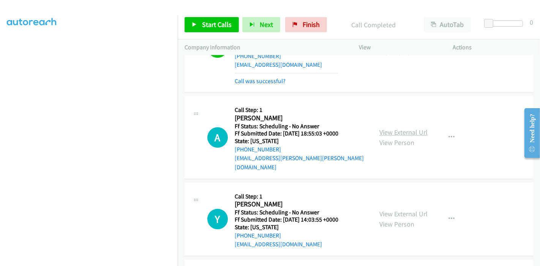
click at [392, 128] on link "View External Url" at bounding box center [403, 132] width 48 height 9
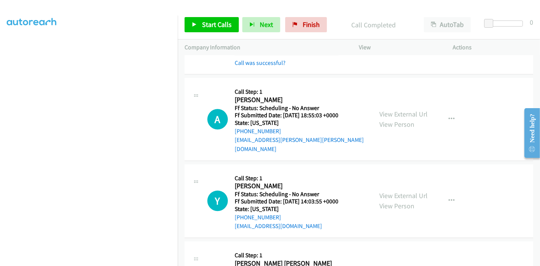
scroll to position [1855, 0]
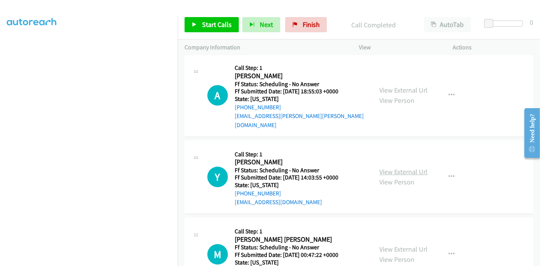
click at [400, 167] on link "View External Url" at bounding box center [403, 171] width 48 height 9
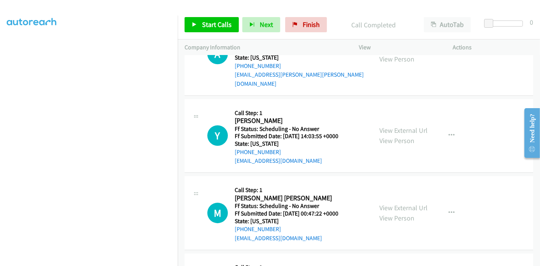
scroll to position [1940, 0]
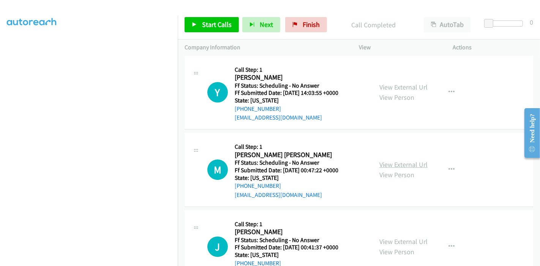
click at [399, 160] on link "View External Url" at bounding box center [403, 164] width 48 height 9
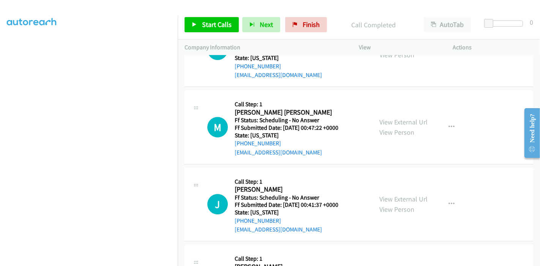
scroll to position [2024, 0]
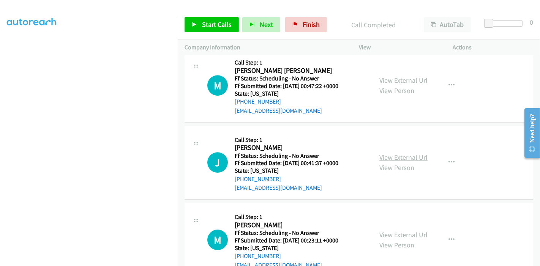
click at [385, 153] on link "View External Url" at bounding box center [403, 157] width 48 height 9
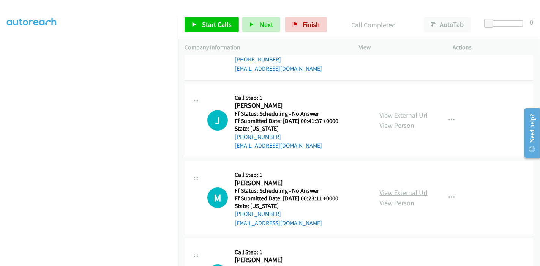
click at [386, 188] on link "View External Url" at bounding box center [403, 192] width 48 height 9
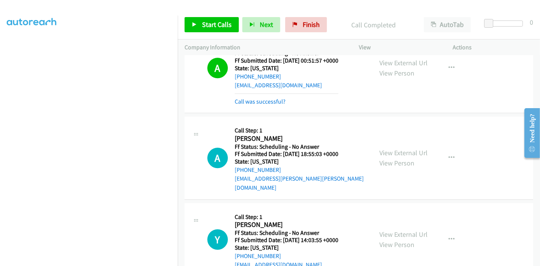
scroll to position [1771, 0]
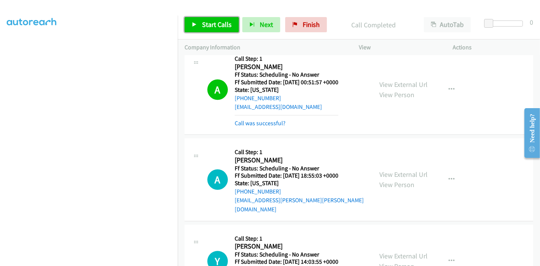
click at [215, 22] on span "Start Calls" at bounding box center [217, 24] width 30 height 9
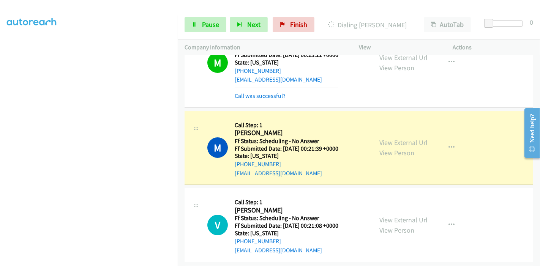
scroll to position [2319, 0]
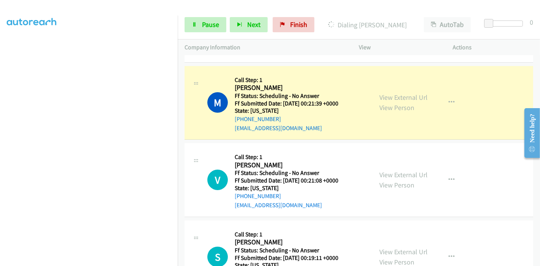
click at [415, 92] on div "View External Url View Person" at bounding box center [403, 102] width 48 height 20
click at [412, 93] on link "View External Url" at bounding box center [403, 97] width 48 height 9
click at [389, 170] on link "View External Url" at bounding box center [403, 174] width 48 height 9
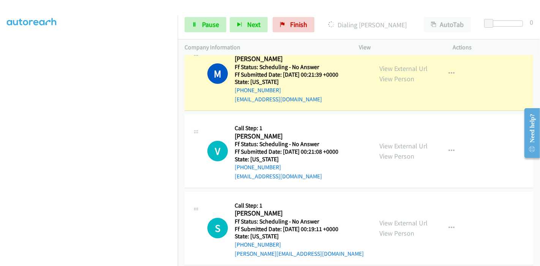
scroll to position [2362, 0]
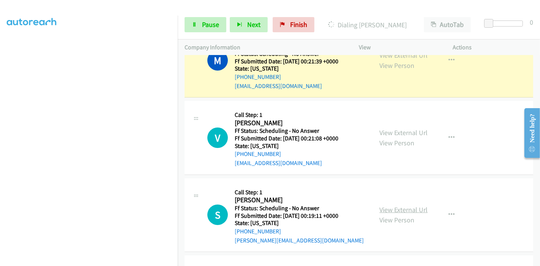
click at [386, 205] on link "View External Url" at bounding box center [403, 209] width 48 height 9
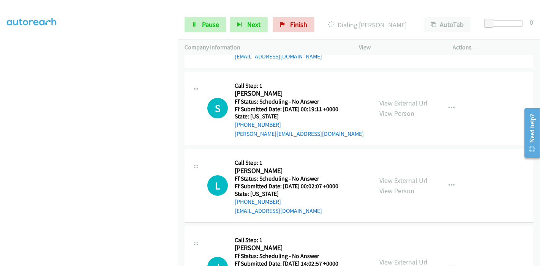
scroll to position [2488, 0]
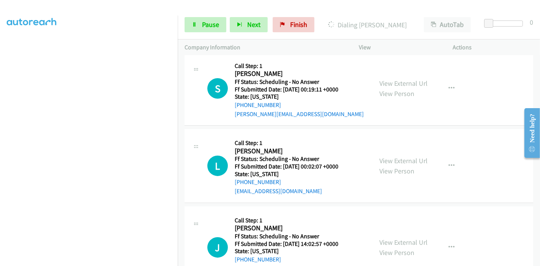
click at [397, 156] on div "View External Url View Person" at bounding box center [403, 166] width 48 height 20
click at [403, 147] on td "L Callback Scheduled Call Step: 1 Lisa Haag America/Chicago Ff Status: Scheduli…" at bounding box center [359, 166] width 362 height 77
click at [391, 156] on link "View External Url" at bounding box center [403, 160] width 48 height 9
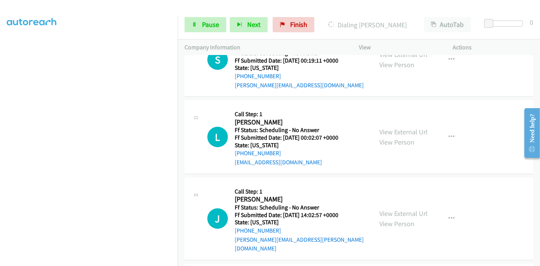
scroll to position [2530, 0]
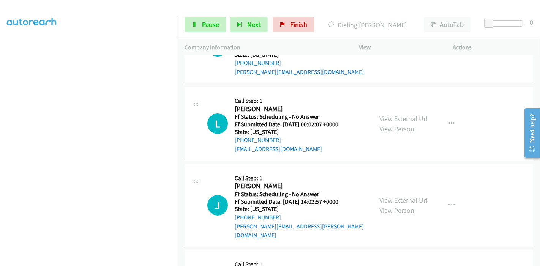
click at [405, 196] on link "View External Url" at bounding box center [403, 200] width 48 height 9
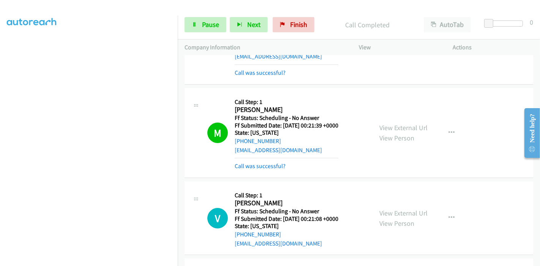
scroll to position [2319, 0]
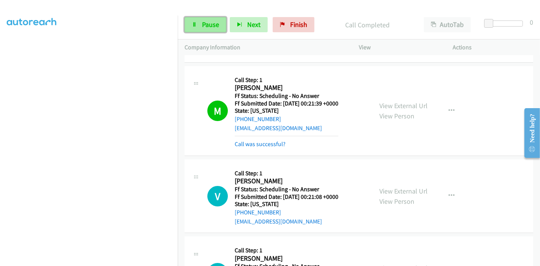
click at [205, 27] on span "Pause" at bounding box center [210, 24] width 17 height 9
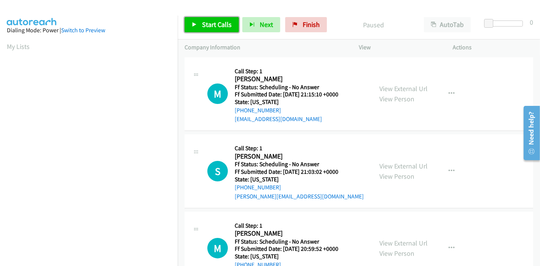
click at [206, 26] on span "Start Calls" at bounding box center [217, 24] width 30 height 9
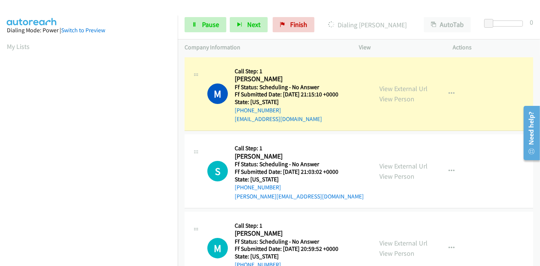
scroll to position [160, 0]
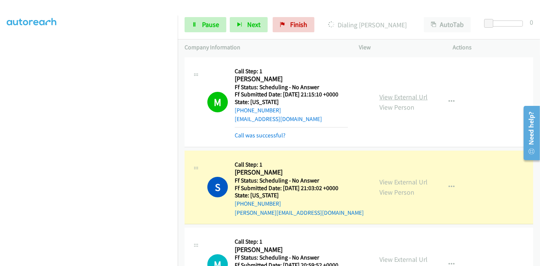
click at [403, 96] on link "View External Url" at bounding box center [403, 97] width 48 height 9
click at [207, 23] on span "Pause" at bounding box center [210, 24] width 17 height 9
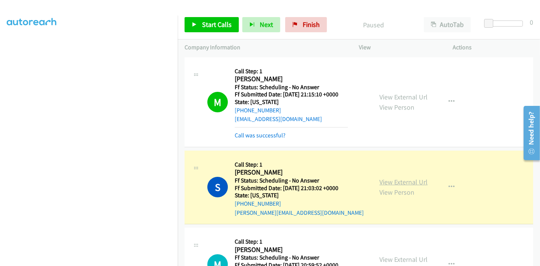
click at [406, 183] on link "View External Url" at bounding box center [403, 182] width 48 height 9
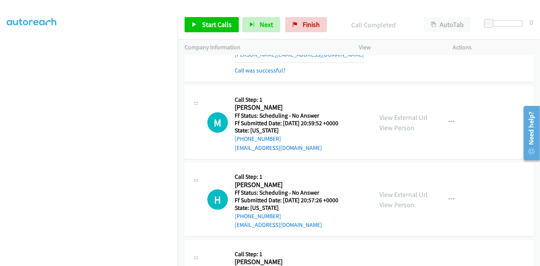
scroll to position [169, 0]
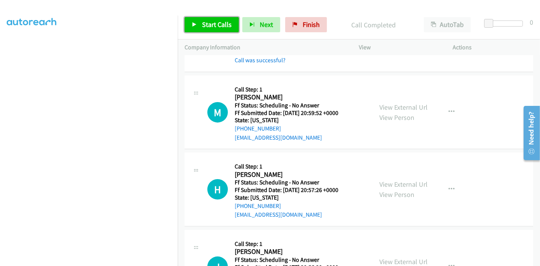
click at [216, 24] on span "Start Calls" at bounding box center [217, 24] width 30 height 9
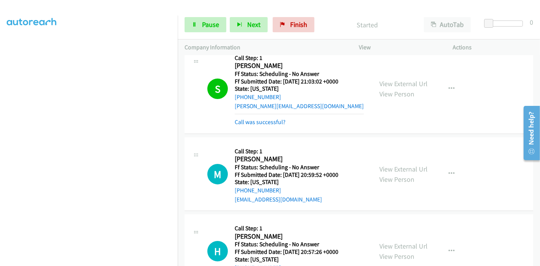
scroll to position [126, 0]
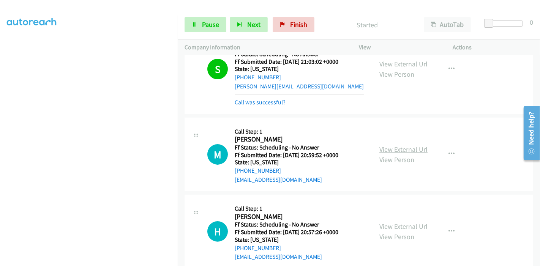
click at [394, 150] on link "View External Url" at bounding box center [403, 149] width 48 height 9
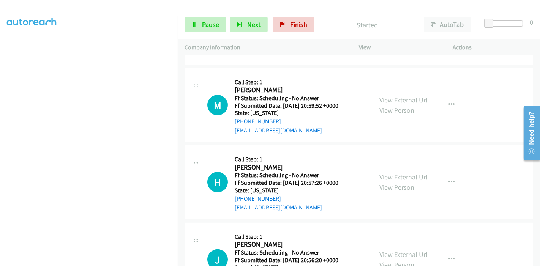
scroll to position [211, 0]
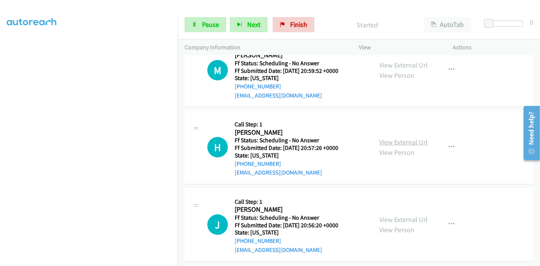
click at [391, 140] on link "View External Url" at bounding box center [403, 142] width 48 height 9
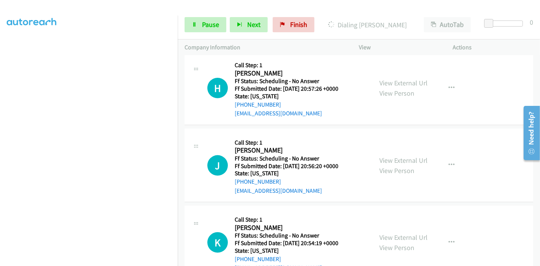
scroll to position [295, 0]
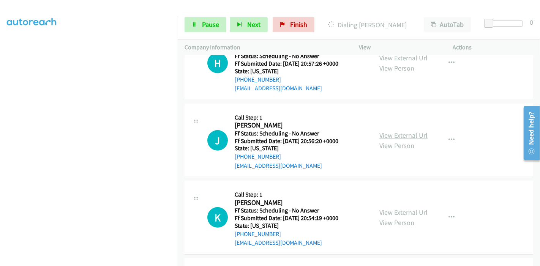
click at [402, 132] on link "View External Url" at bounding box center [403, 135] width 48 height 9
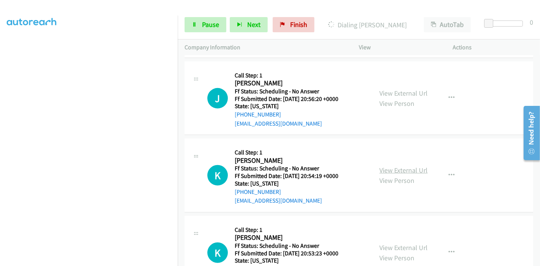
click at [387, 169] on link "View External Url" at bounding box center [403, 170] width 48 height 9
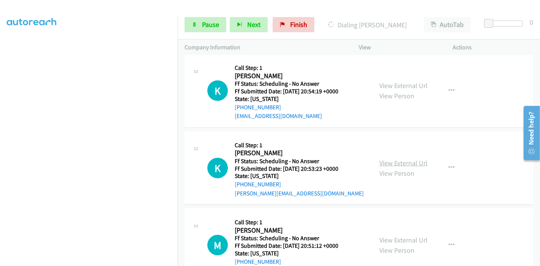
click at [398, 160] on link "View External Url" at bounding box center [403, 163] width 48 height 9
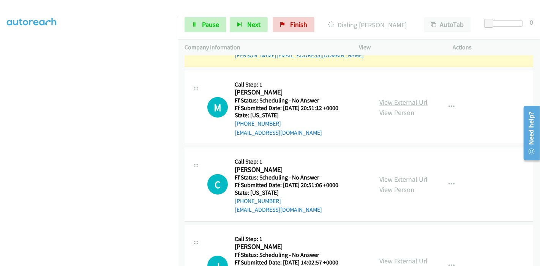
scroll to position [632, 0]
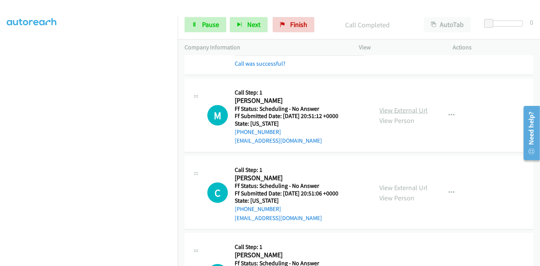
click at [399, 109] on link "View External Url" at bounding box center [403, 110] width 48 height 9
click at [392, 188] on link "View External Url" at bounding box center [403, 187] width 48 height 9
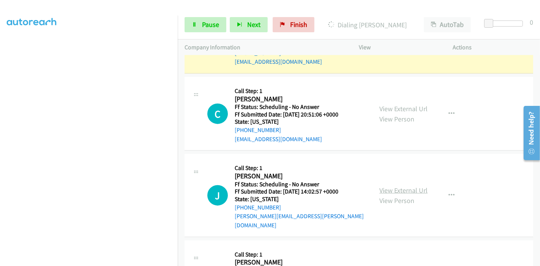
scroll to position [717, 0]
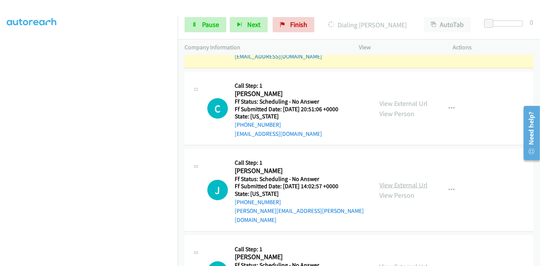
click at [392, 181] on link "View External Url" at bounding box center [403, 185] width 48 height 9
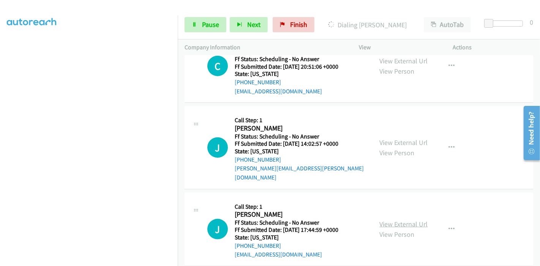
click at [390, 220] on link "View External Url" at bounding box center [403, 224] width 48 height 9
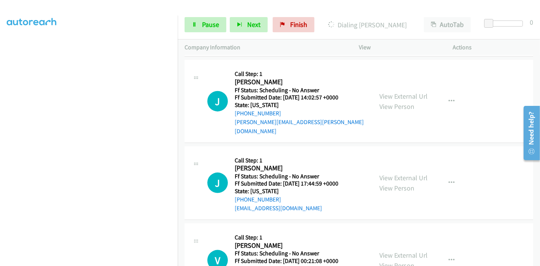
scroll to position [843, 0]
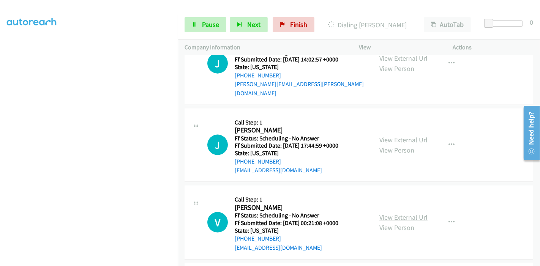
click at [381, 213] on link "View External Url" at bounding box center [403, 217] width 48 height 9
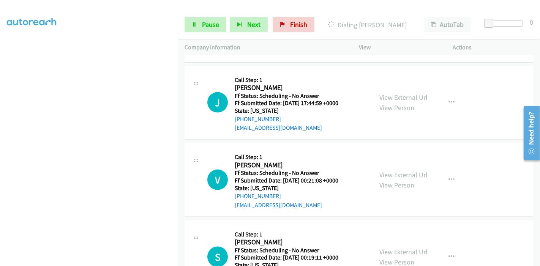
scroll to position [928, 0]
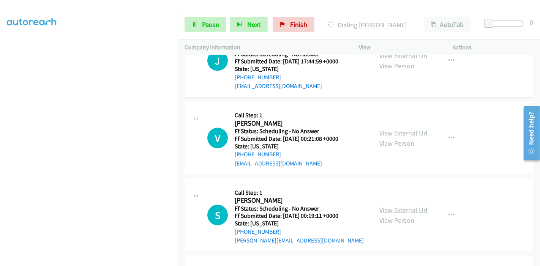
click at [405, 206] on link "View External Url" at bounding box center [403, 210] width 48 height 9
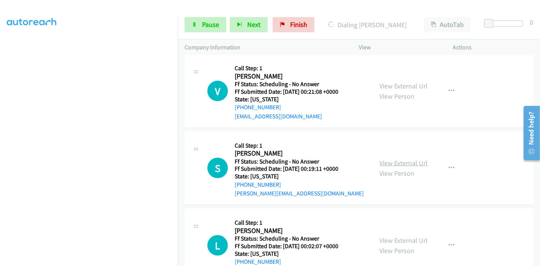
scroll to position [1012, 0]
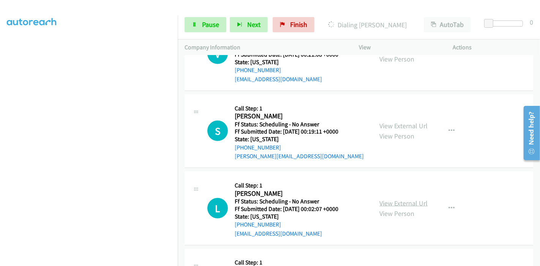
click at [386, 199] on link "View External Url" at bounding box center [403, 203] width 48 height 9
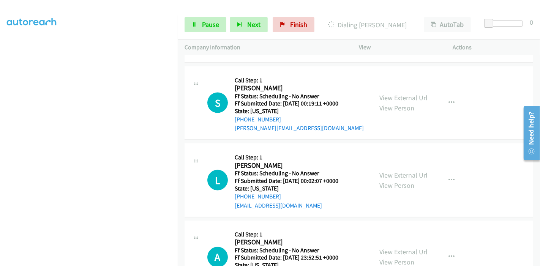
scroll to position [1068, 0]
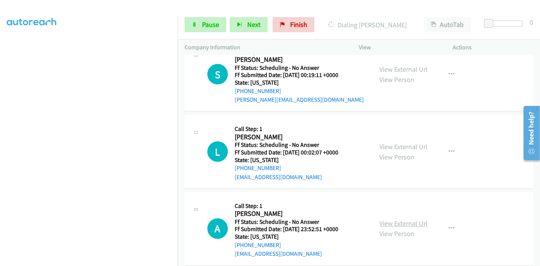
click at [384, 219] on link "View External Url" at bounding box center [403, 223] width 48 height 9
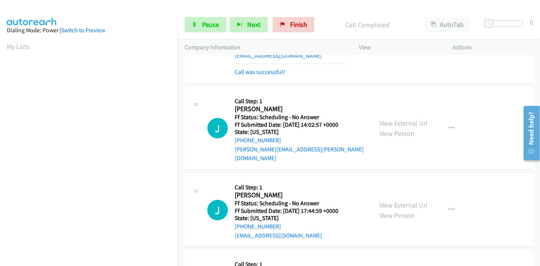
scroll to position [823, 0]
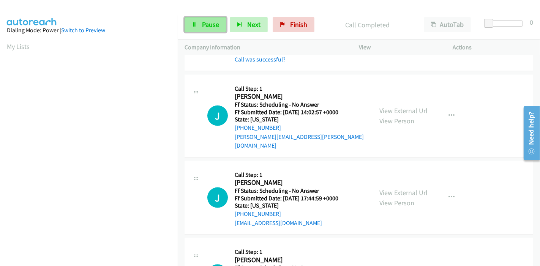
click at [199, 23] on link "Pause" at bounding box center [205, 24] width 42 height 15
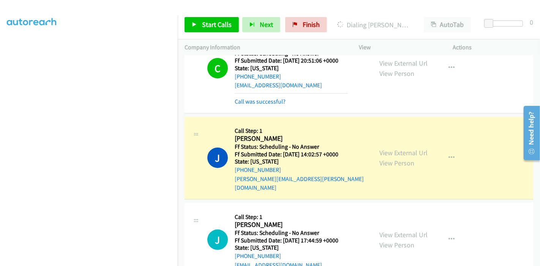
scroll to position [160, 0]
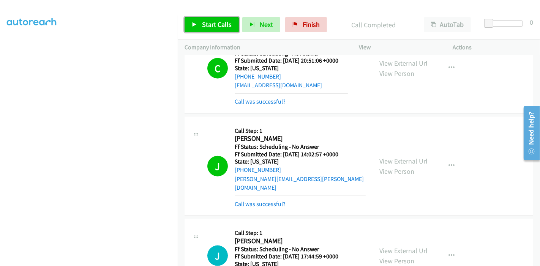
click at [196, 21] on link "Start Calls" at bounding box center [211, 24] width 54 height 15
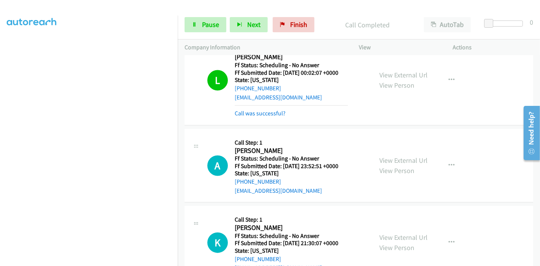
scroll to position [1287, 0]
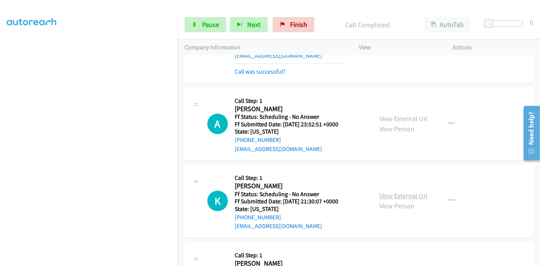
click at [389, 191] on link "View External Url" at bounding box center [403, 195] width 48 height 9
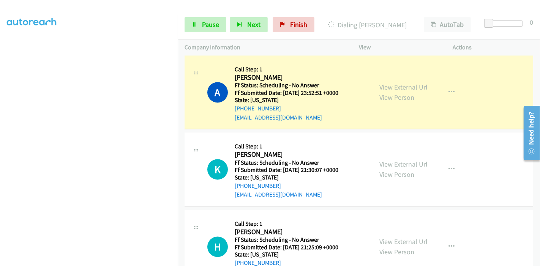
scroll to position [1329, 0]
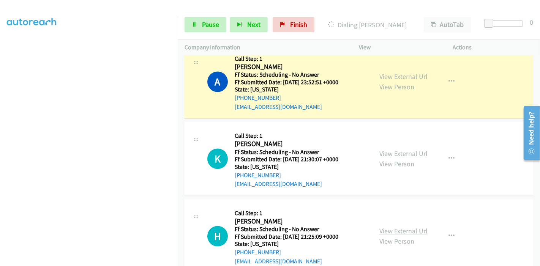
click at [396, 227] on link "View External Url" at bounding box center [403, 231] width 48 height 9
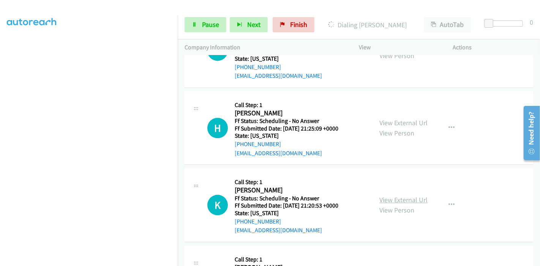
scroll to position [1456, 0]
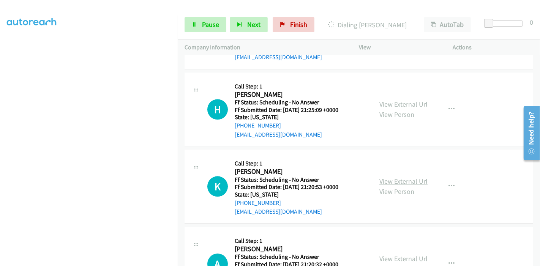
click at [396, 177] on link "View External Url" at bounding box center [403, 181] width 48 height 9
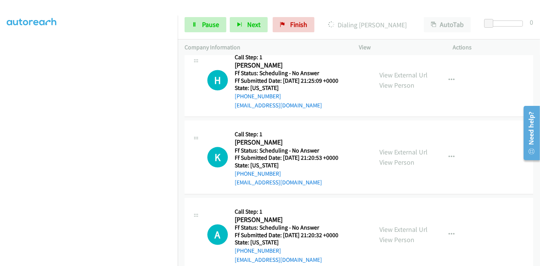
scroll to position [1498, 0]
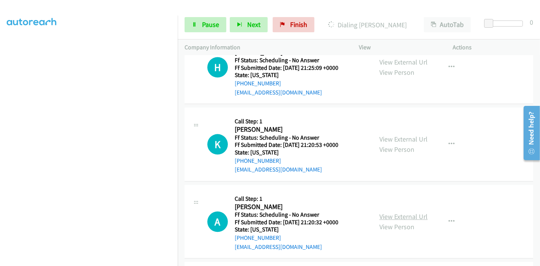
click at [397, 212] on link "View External Url" at bounding box center [403, 216] width 48 height 9
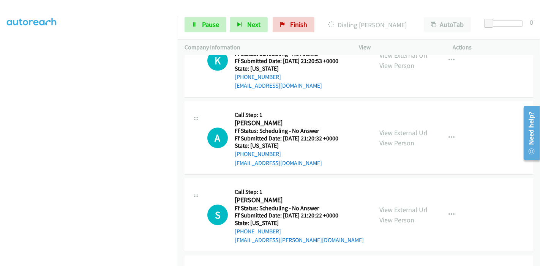
scroll to position [1582, 0]
click at [395, 205] on link "View External Url" at bounding box center [403, 209] width 48 height 9
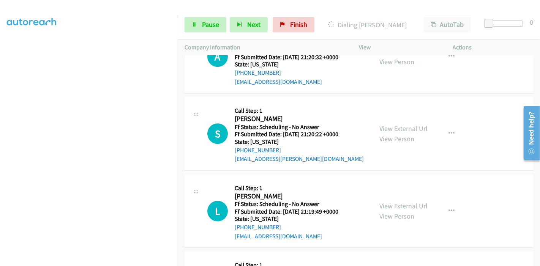
scroll to position [1667, 0]
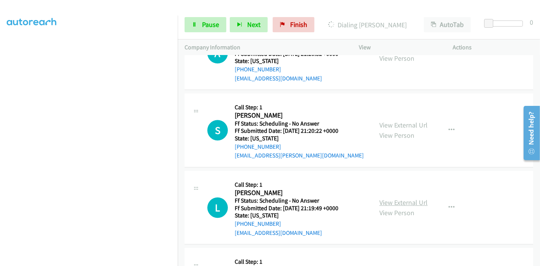
click at [379, 198] on link "View External Url" at bounding box center [403, 202] width 48 height 9
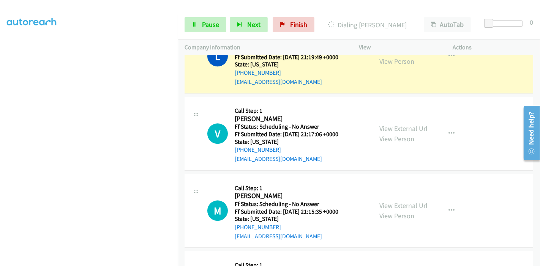
scroll to position [1928, 0]
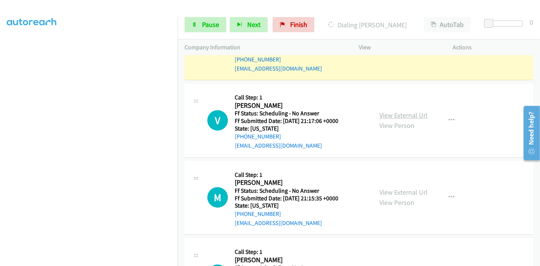
click at [399, 111] on link "View External Url" at bounding box center [403, 115] width 48 height 9
click at [379, 188] on link "View External Url" at bounding box center [403, 192] width 48 height 9
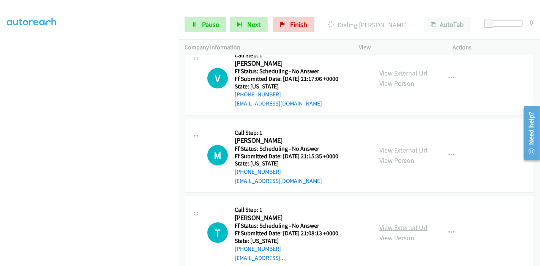
click at [387, 223] on link "View External Url" at bounding box center [403, 227] width 48 height 9
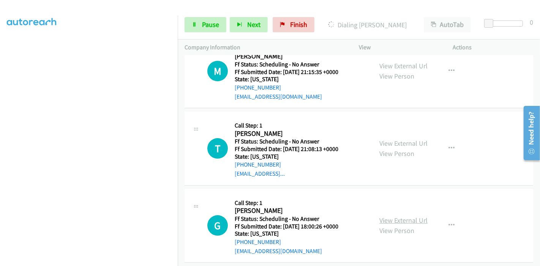
scroll to position [2070, 0]
click at [389, 216] on link "View External Url" at bounding box center [403, 220] width 48 height 9
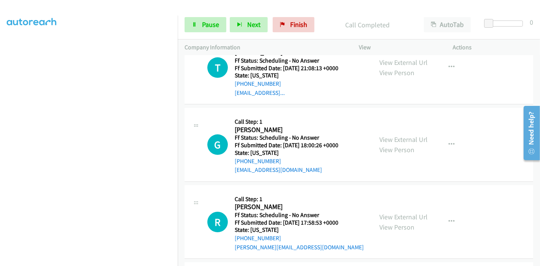
scroll to position [2155, 0]
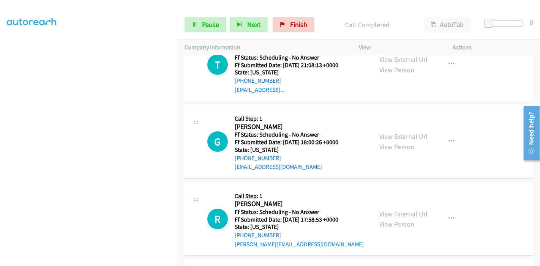
click at [389, 210] on link "View External Url" at bounding box center [403, 214] width 48 height 9
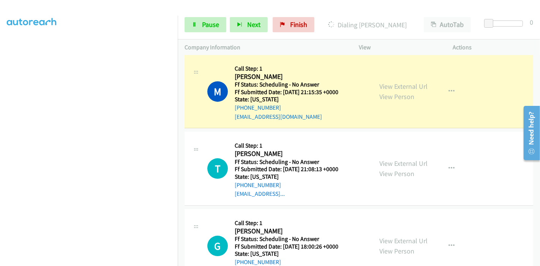
scroll to position [2070, 0]
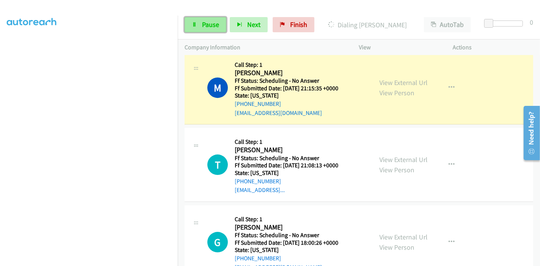
click at [199, 22] on link "Pause" at bounding box center [205, 24] width 42 height 15
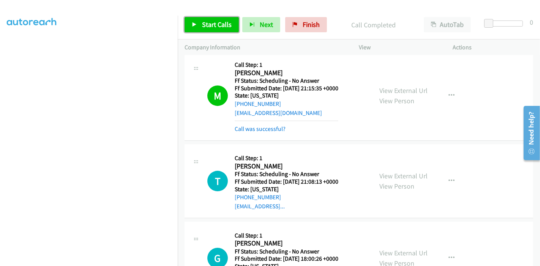
click at [210, 21] on span "Start Calls" at bounding box center [217, 24] width 30 height 9
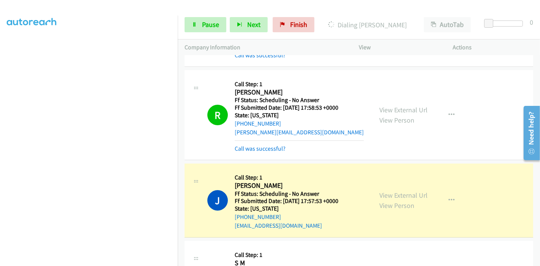
scroll to position [2416, 0]
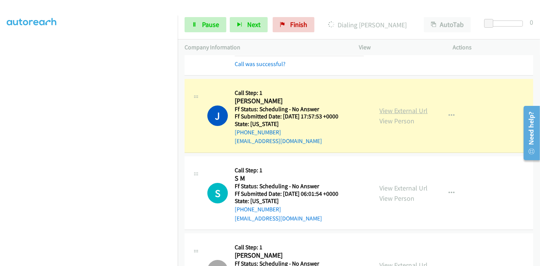
click at [401, 106] on link "View External Url" at bounding box center [403, 110] width 48 height 9
click at [379, 184] on link "View External Url" at bounding box center [403, 188] width 48 height 9
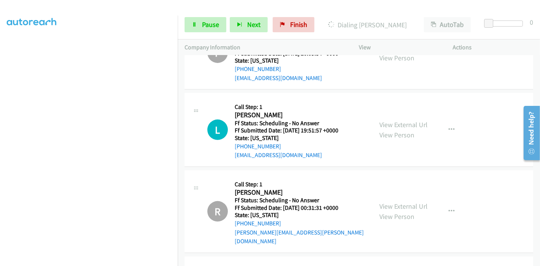
scroll to position [2711, 0]
click at [399, 120] on link "View External Url" at bounding box center [403, 124] width 48 height 9
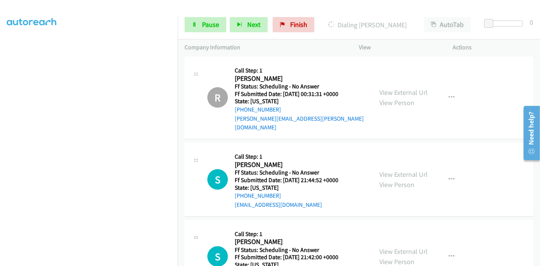
scroll to position [2838, 0]
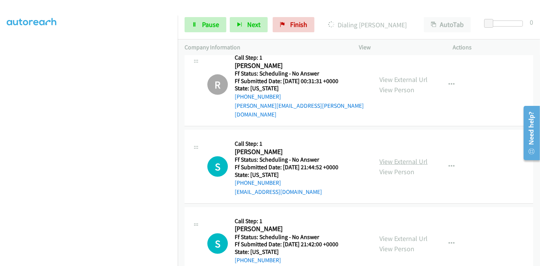
click at [395, 157] on link "View External Url" at bounding box center [403, 161] width 48 height 9
click at [383, 234] on link "View External Url" at bounding box center [403, 238] width 48 height 9
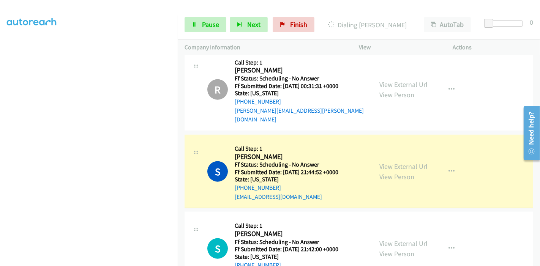
scroll to position [2888, 0]
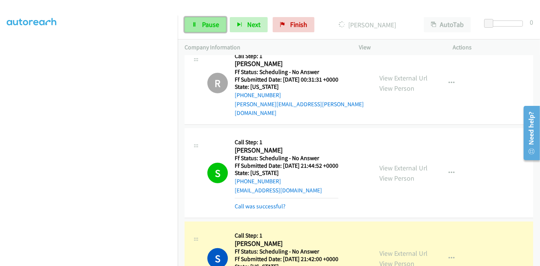
click at [206, 23] on span "Pause" at bounding box center [210, 24] width 17 height 9
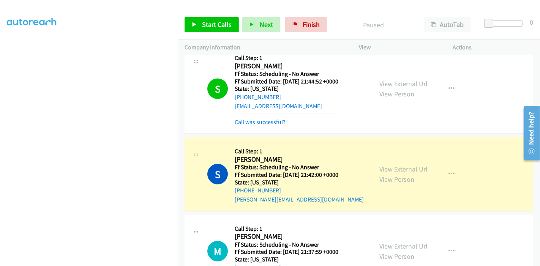
scroll to position [160, 0]
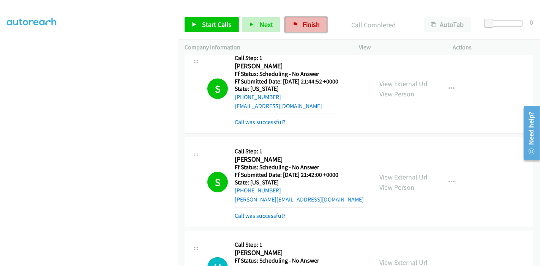
click at [312, 23] on span "Finish" at bounding box center [311, 24] width 17 height 9
